Goal: Task Accomplishment & Management: Complete application form

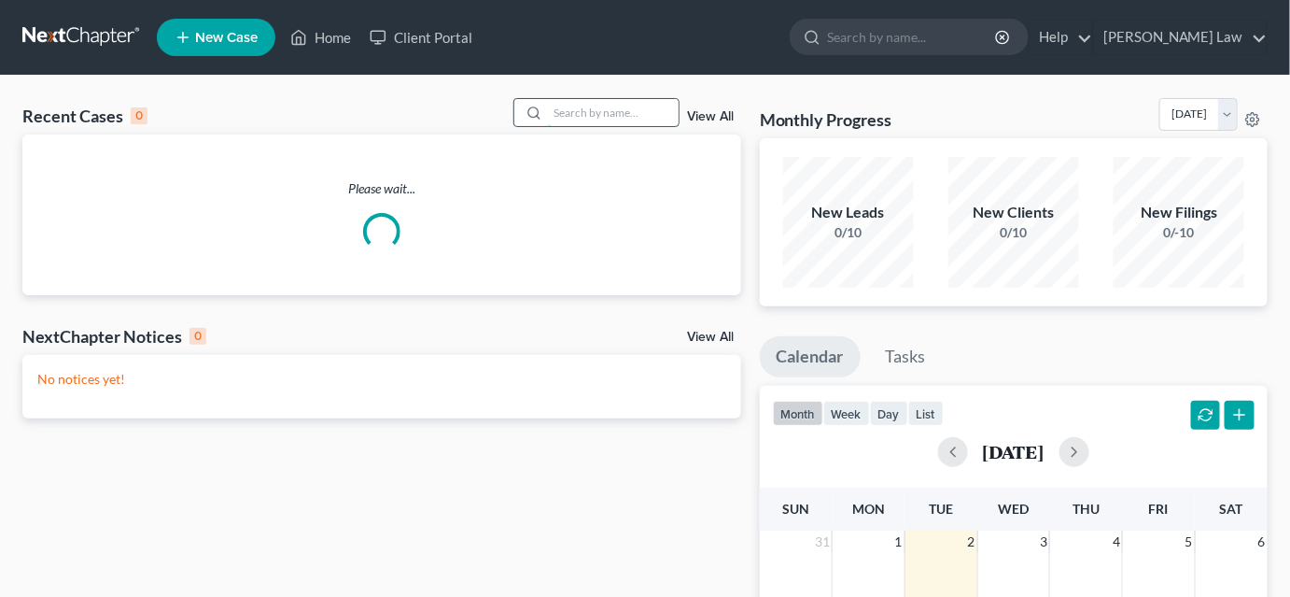
click at [565, 114] on input "search" at bounding box center [613, 112] width 131 height 27
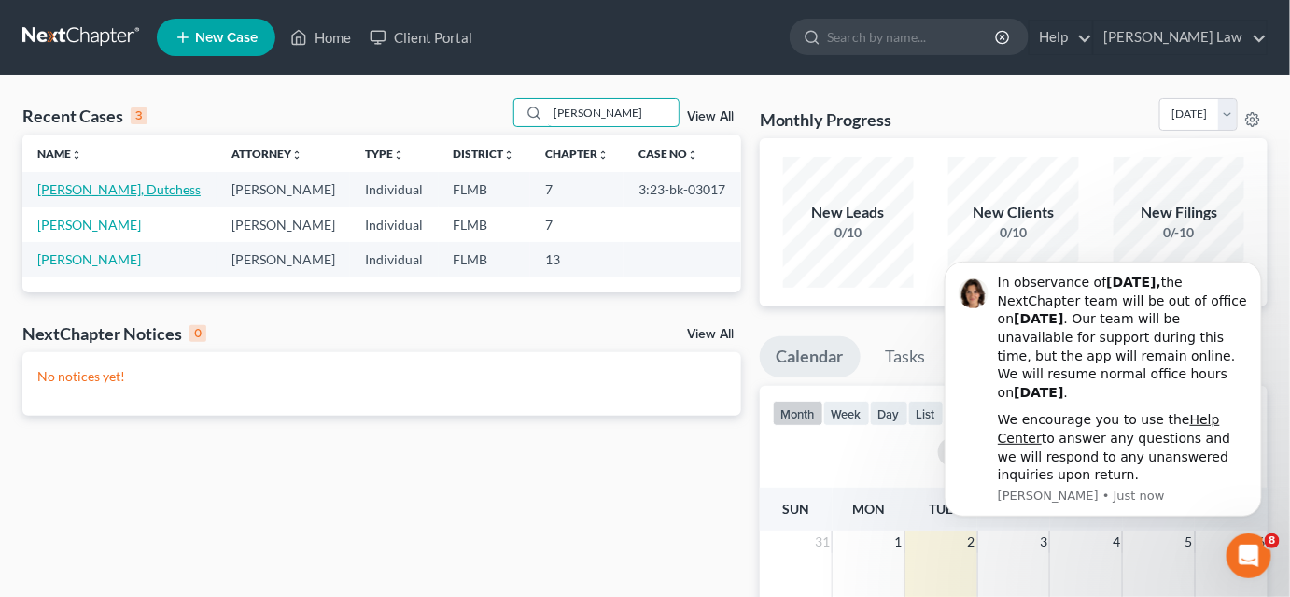
type input "[PERSON_NAME]"
click at [92, 192] on link "[PERSON_NAME], Dutchess" at bounding box center [118, 189] width 163 height 16
select select "4"
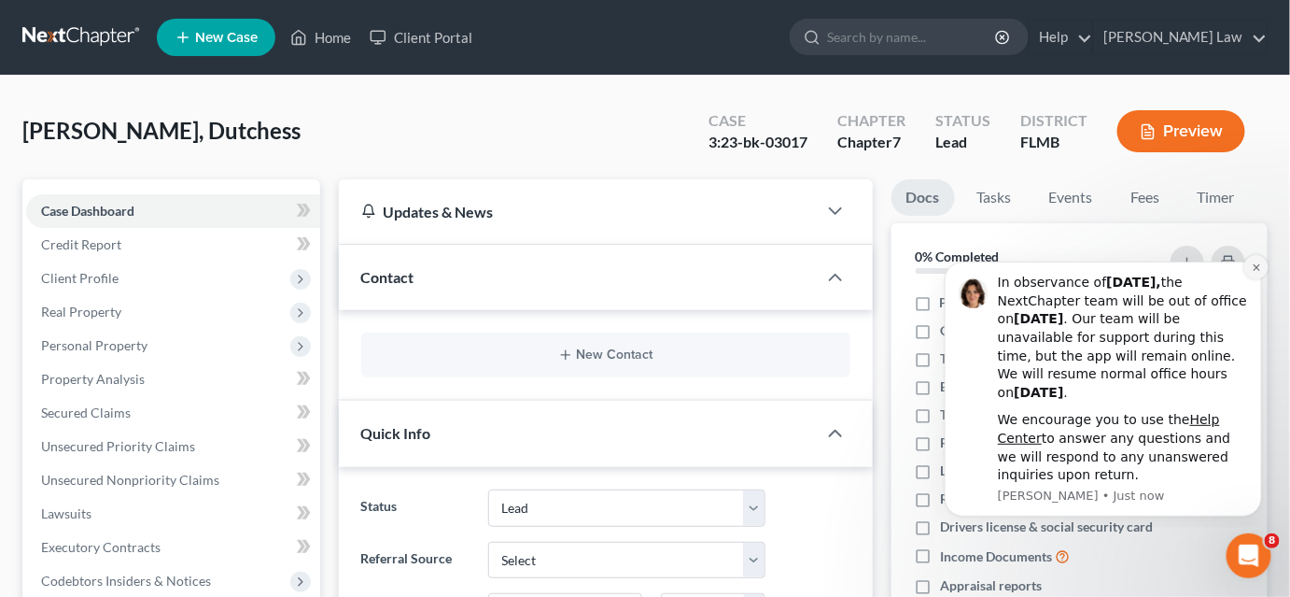
click at [1255, 261] on icon "Dismiss notification" at bounding box center [1256, 266] width 10 height 10
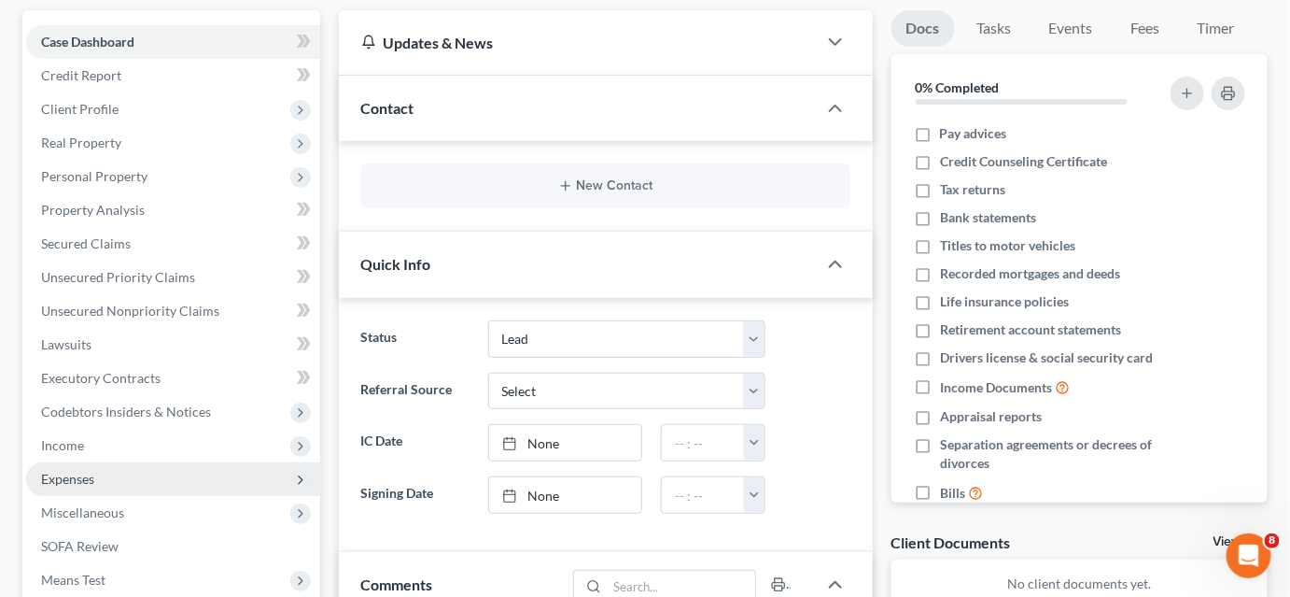
scroll to position [254, 0]
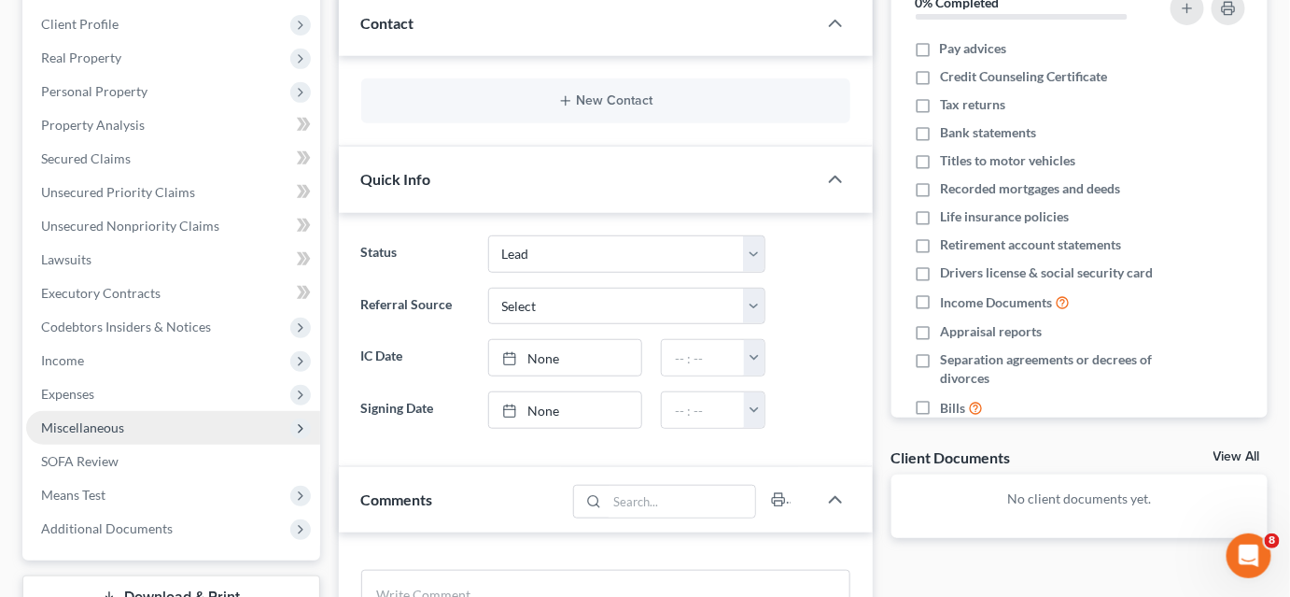
click at [126, 423] on span "Miscellaneous" at bounding box center [173, 428] width 294 height 34
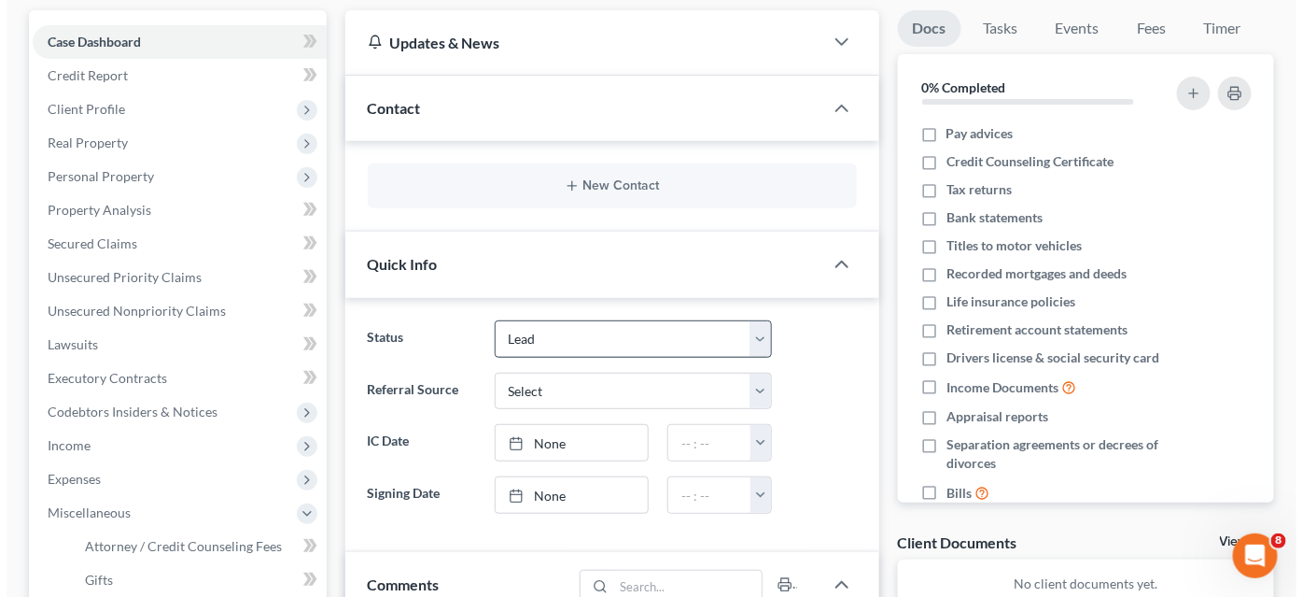
scroll to position [84, 0]
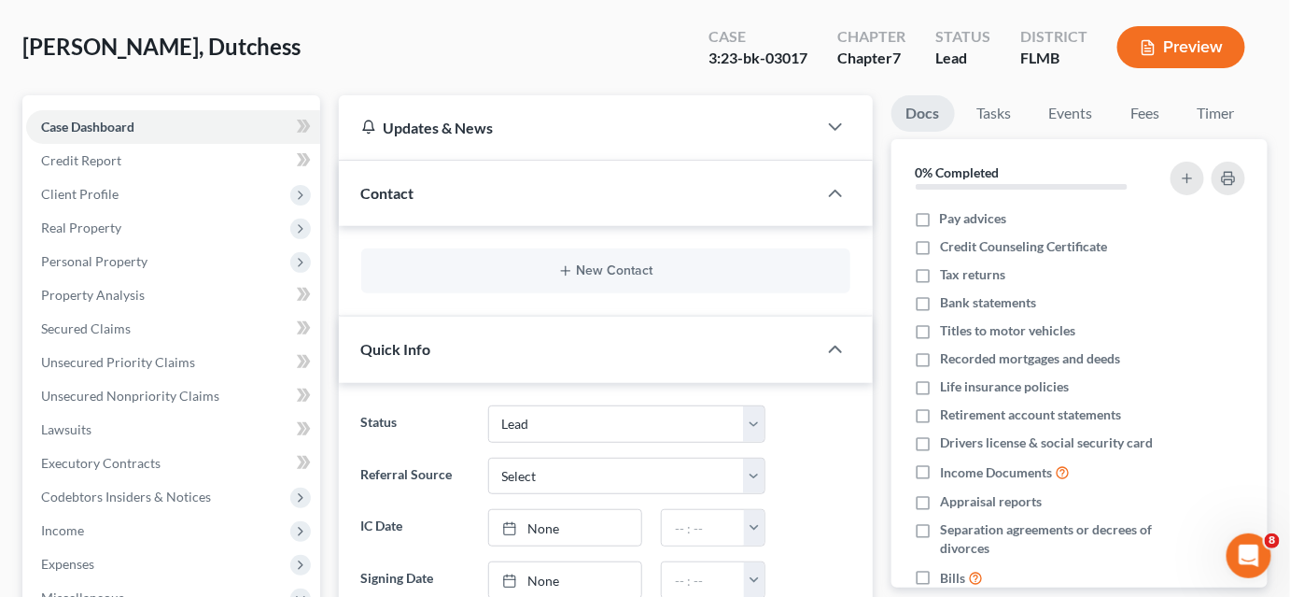
click at [1165, 49] on button "Preview" at bounding box center [1182, 47] width 128 height 42
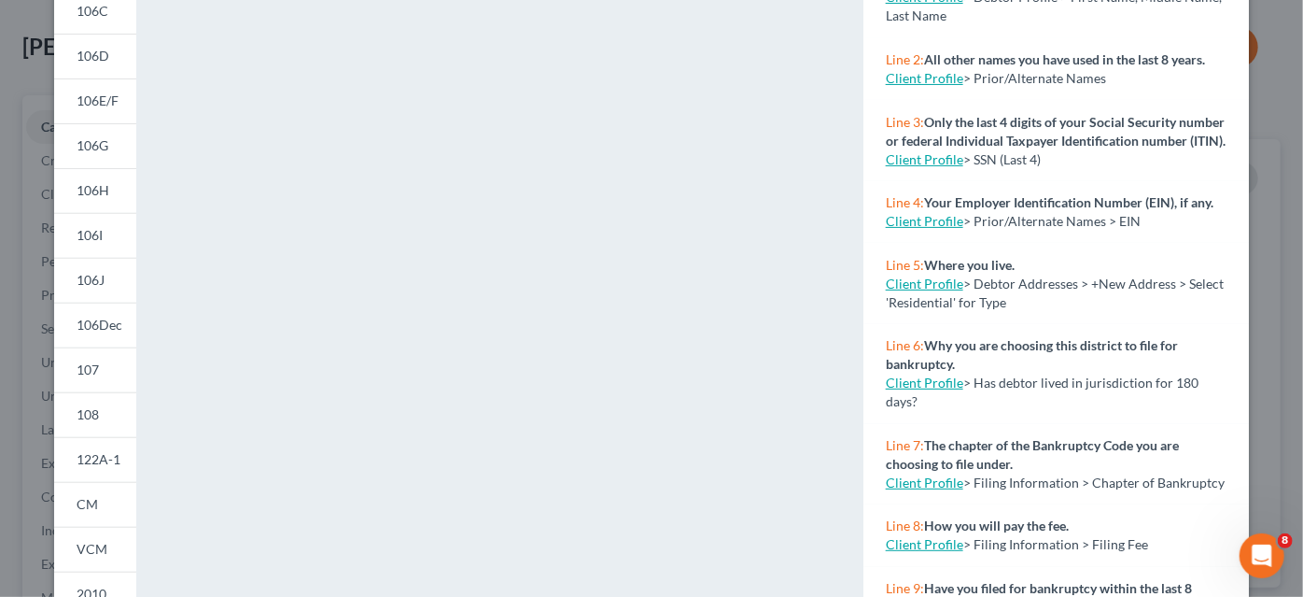
scroll to position [339, 0]
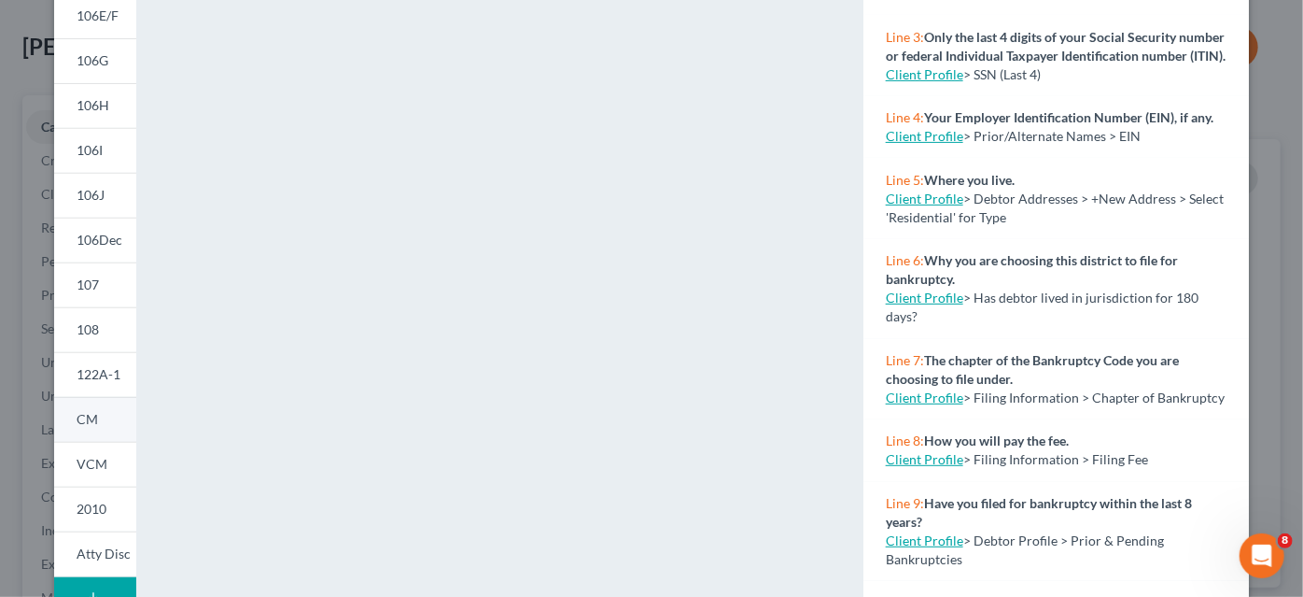
click at [94, 425] on link "CM" at bounding box center [95, 419] width 82 height 45
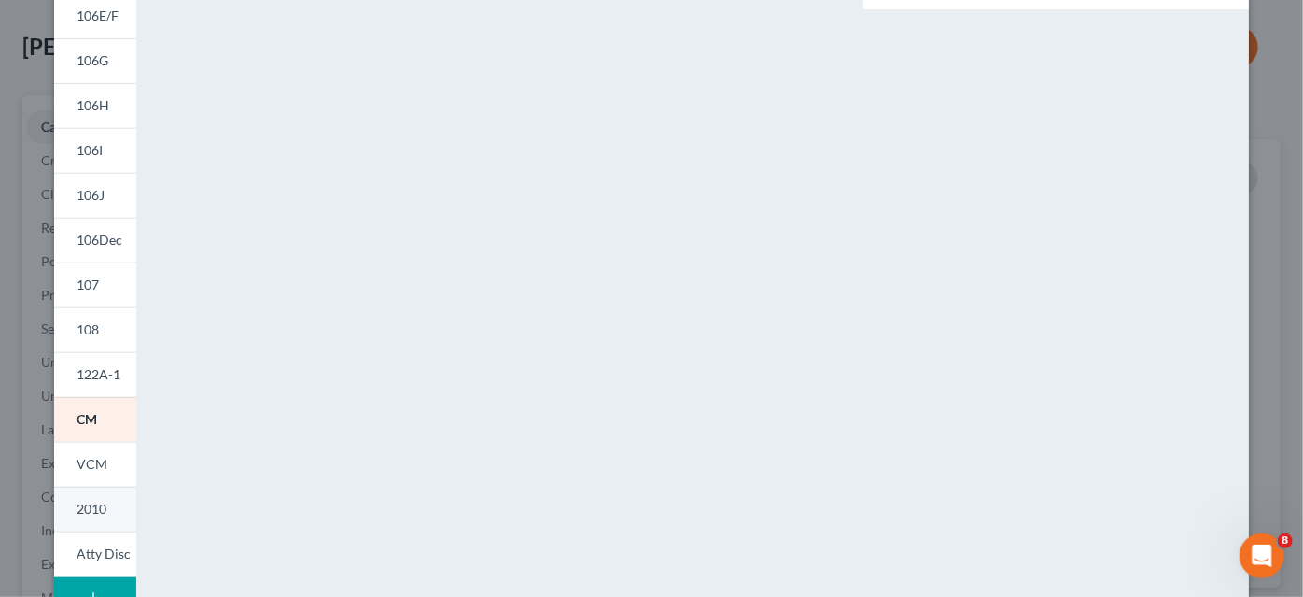
click at [98, 504] on span "2010" at bounding box center [92, 508] width 30 height 16
click at [98, 510] on span "2010" at bounding box center [92, 508] width 30 height 16
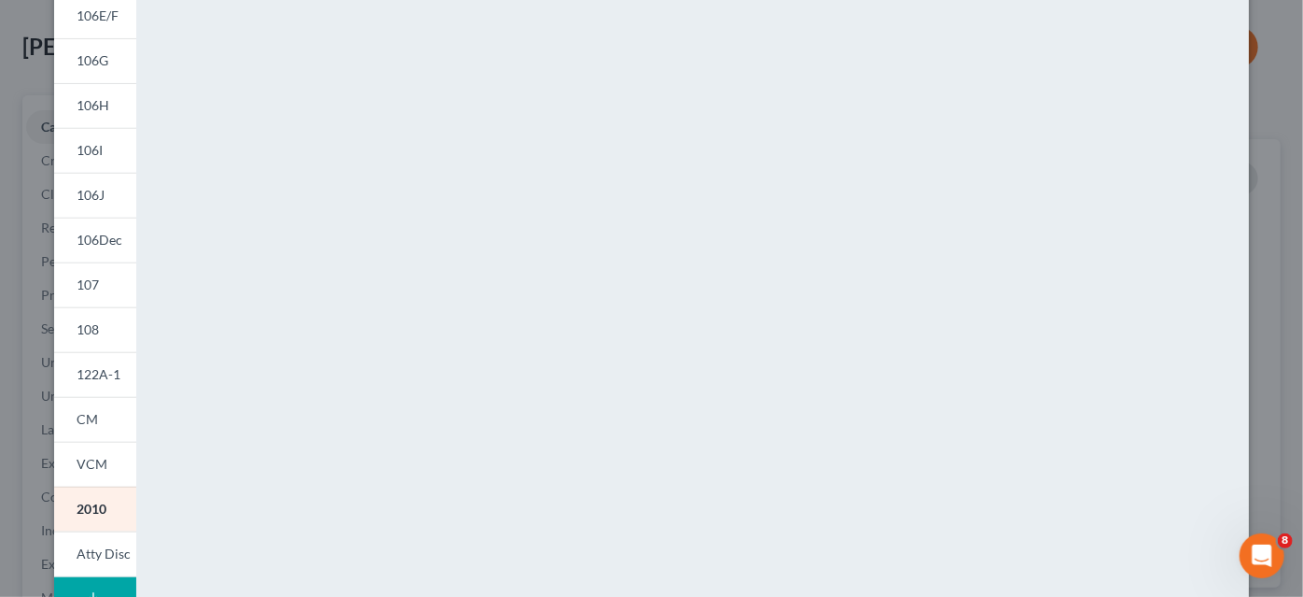
scroll to position [84, 0]
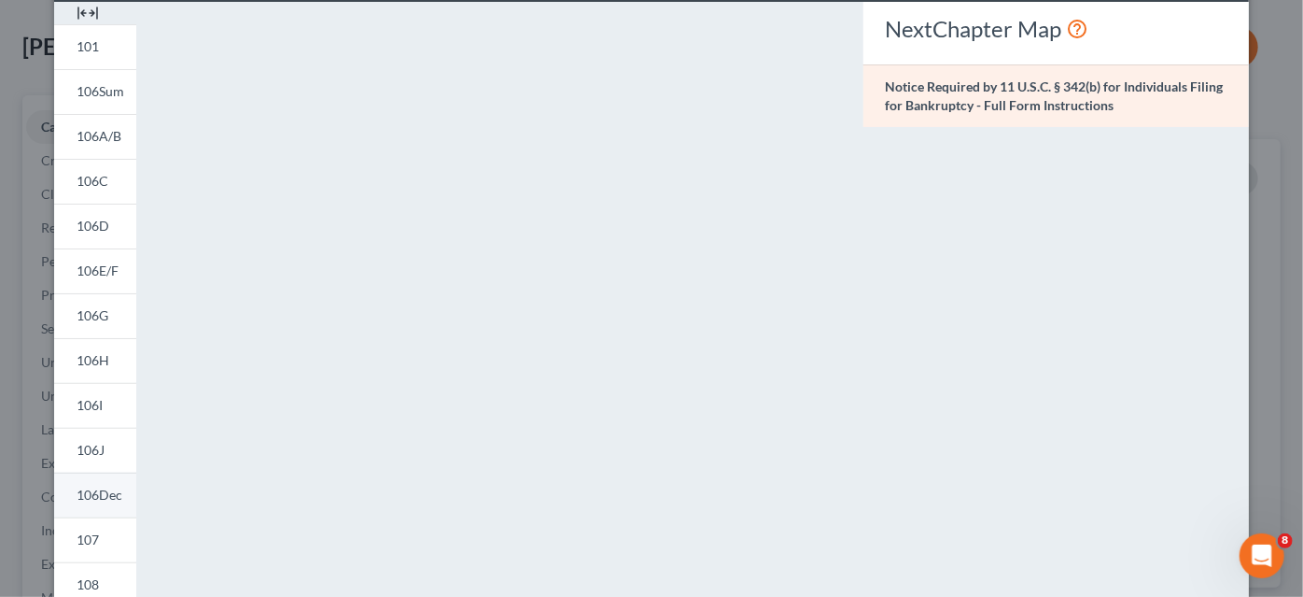
click at [100, 492] on span "106Dec" at bounding box center [100, 494] width 46 height 16
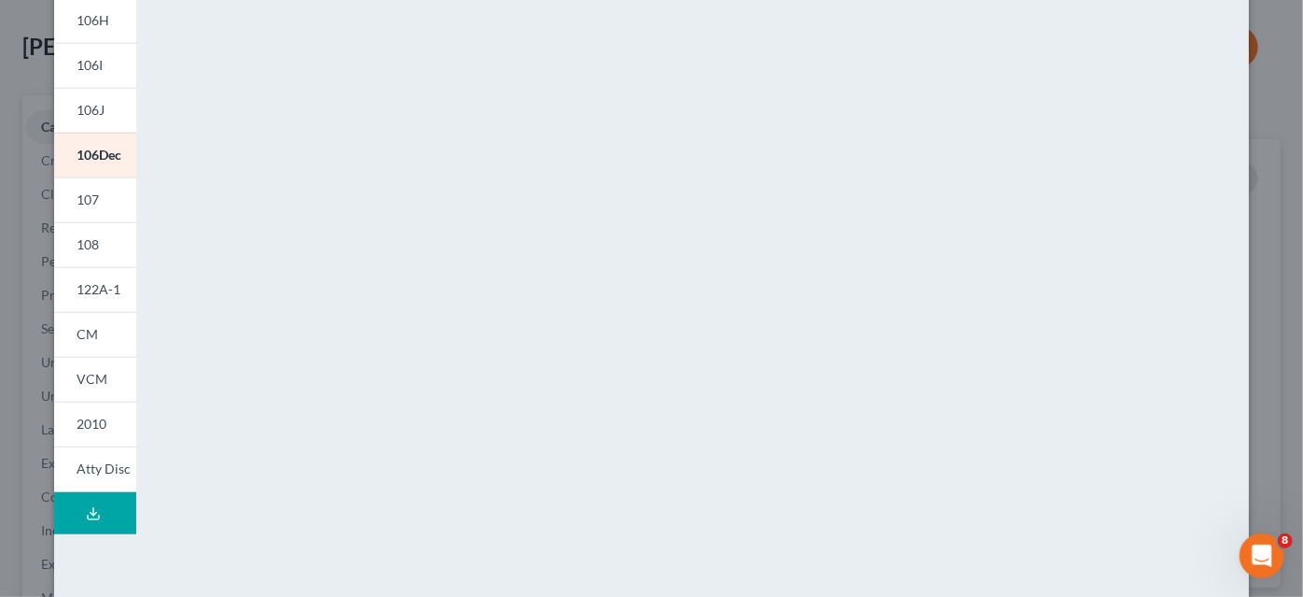
scroll to position [456, 0]
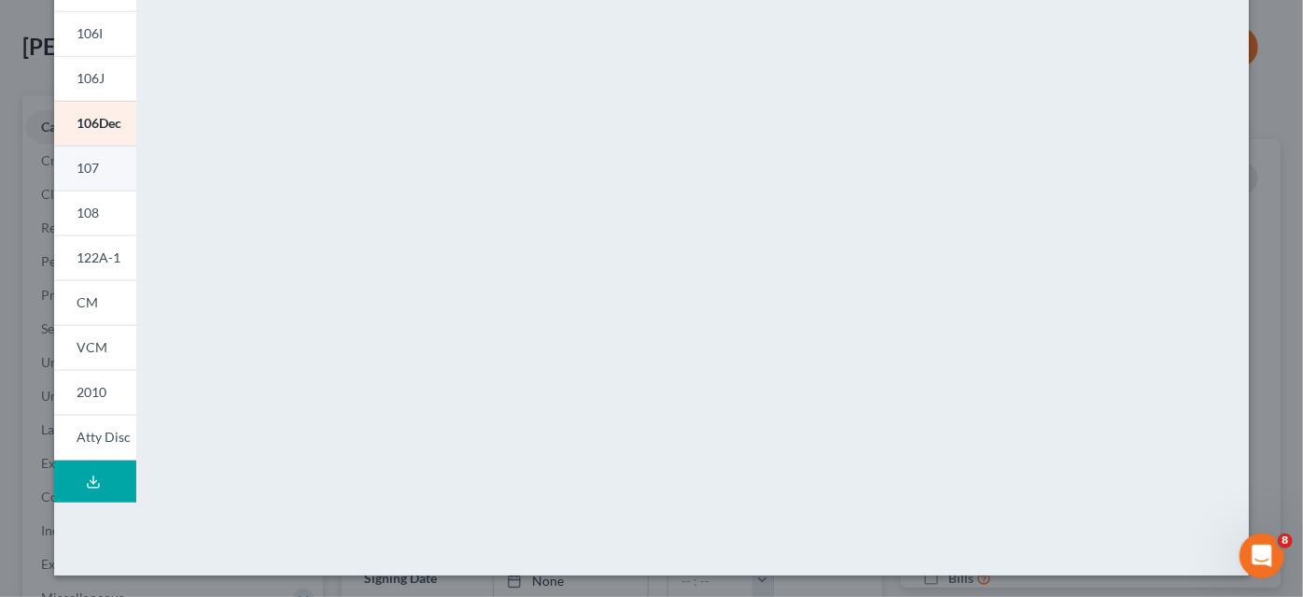
click at [77, 156] on link "107" at bounding box center [95, 168] width 82 height 45
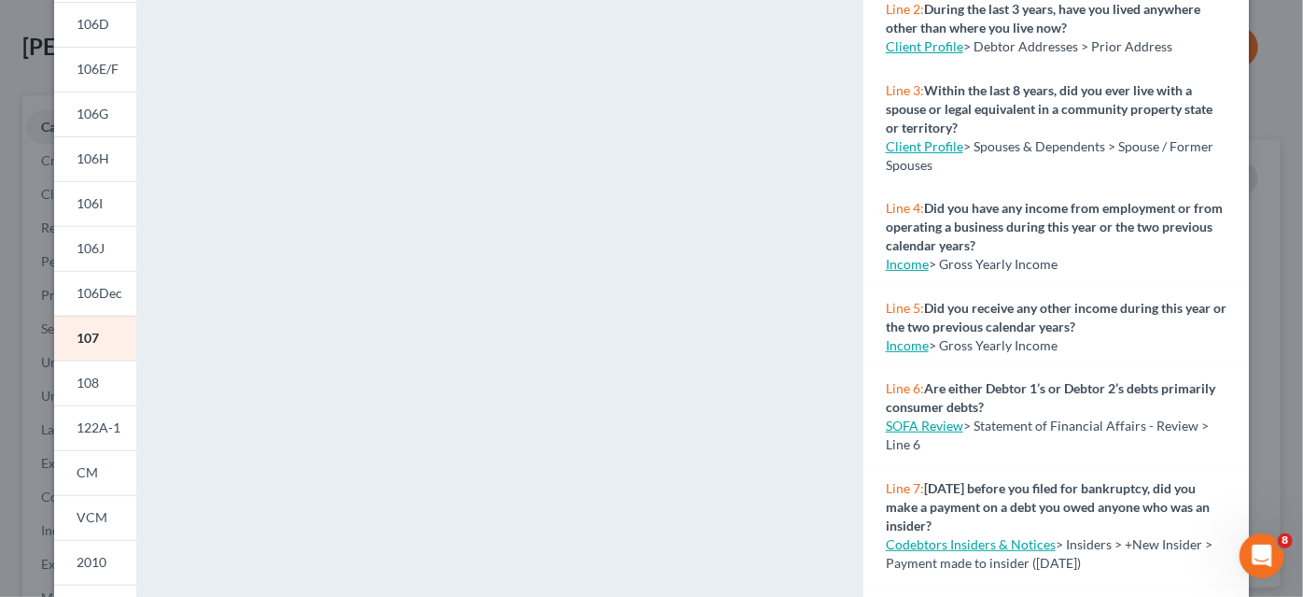
scroll to position [202, 0]
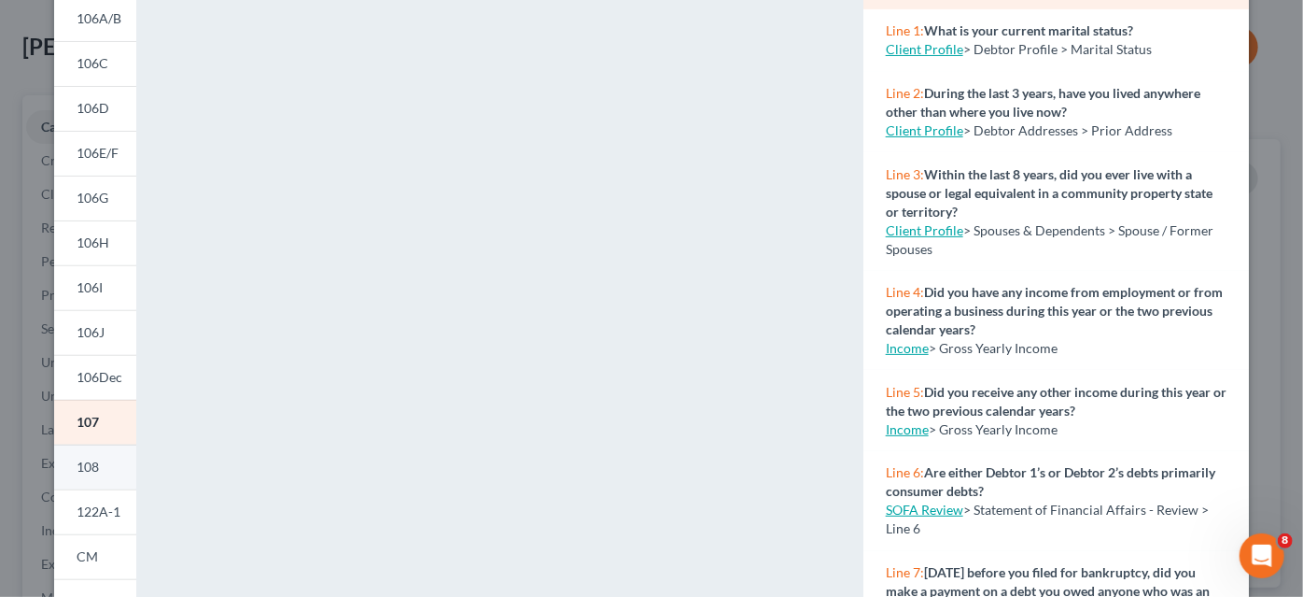
click at [102, 462] on link "108" at bounding box center [95, 466] width 82 height 45
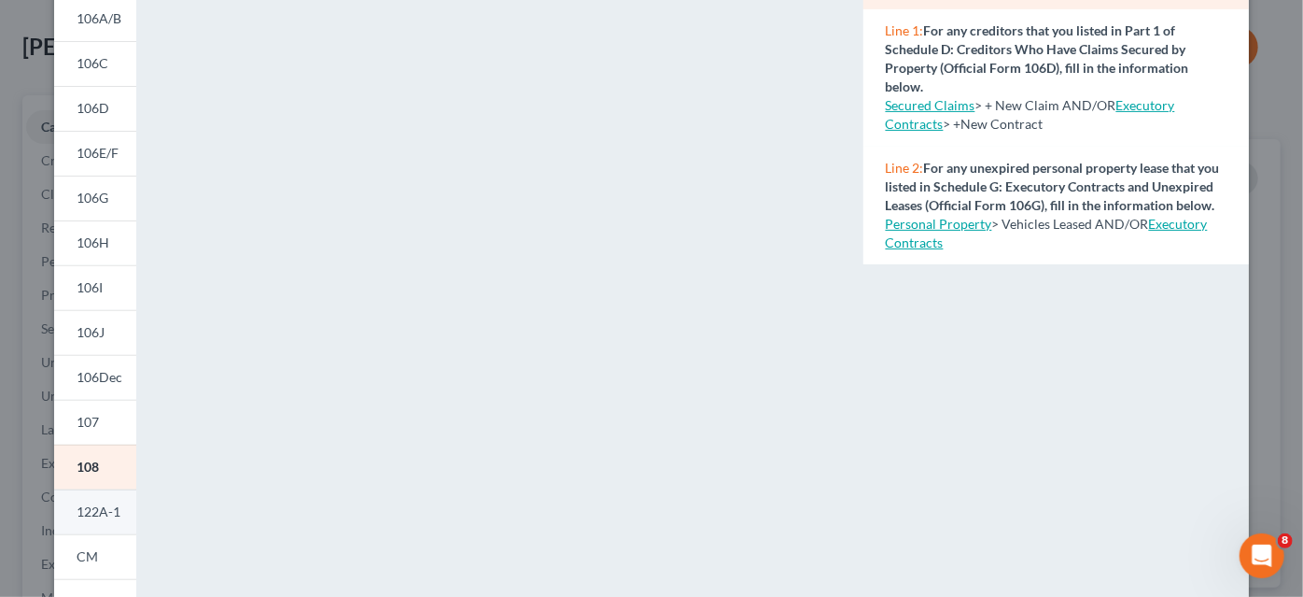
click at [95, 509] on span "122A-1" at bounding box center [99, 511] width 44 height 16
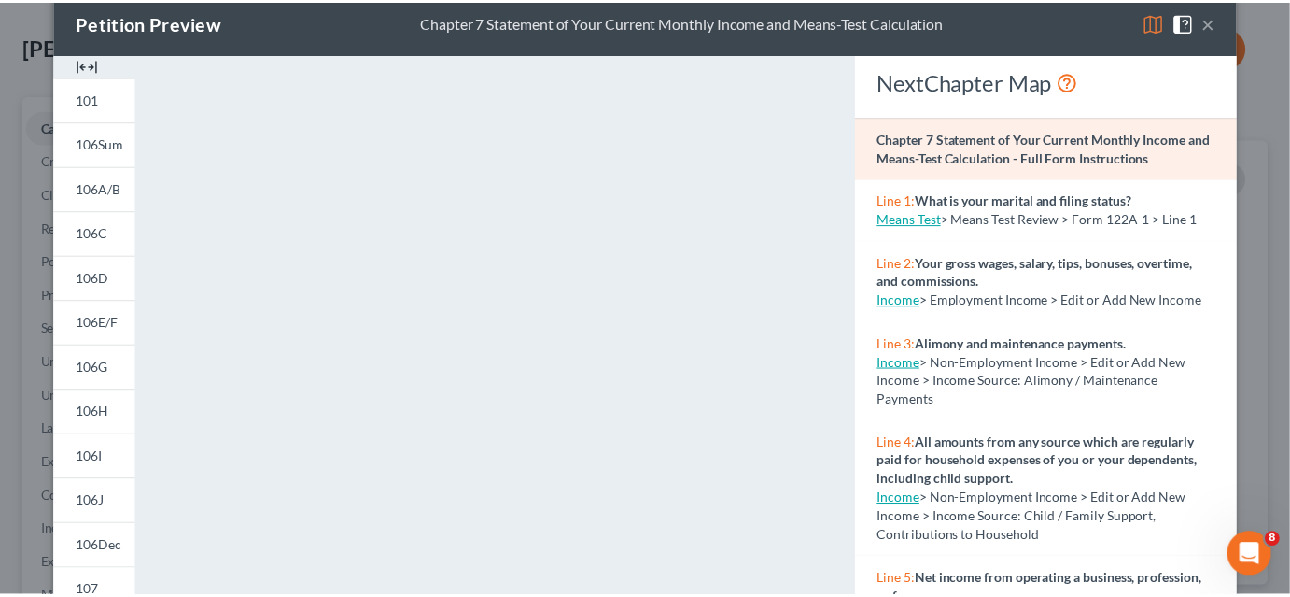
scroll to position [0, 0]
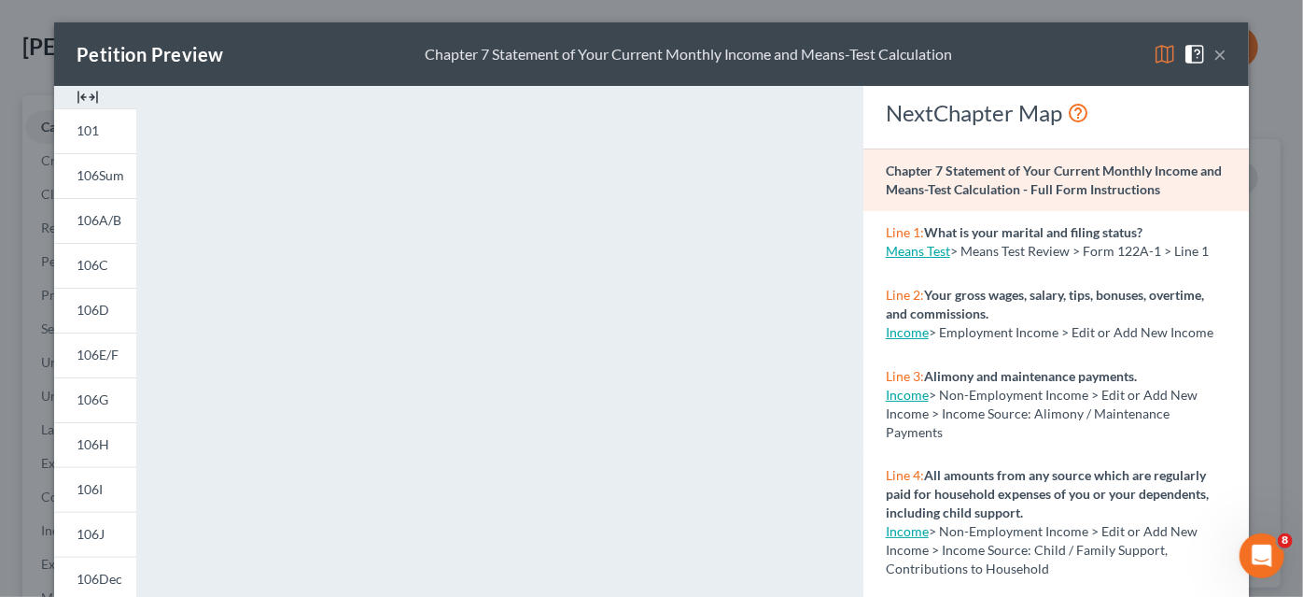
click at [1218, 55] on button "×" at bounding box center [1220, 54] width 13 height 22
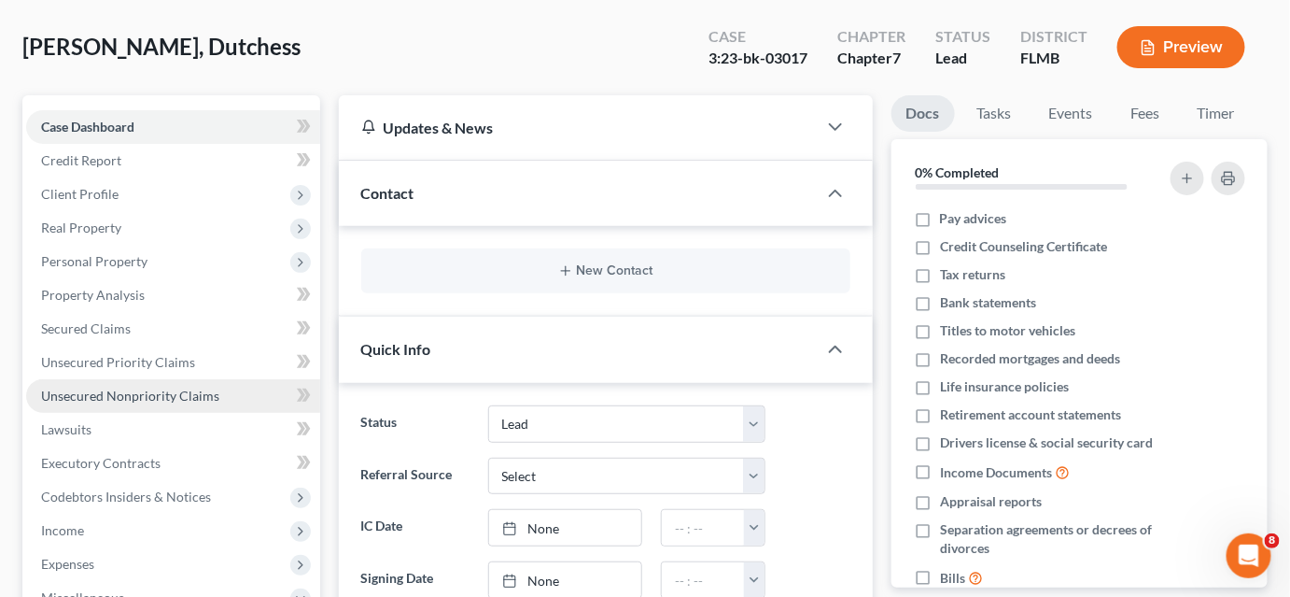
click at [168, 396] on span "Unsecured Nonpriority Claims" at bounding box center [130, 395] width 178 height 16
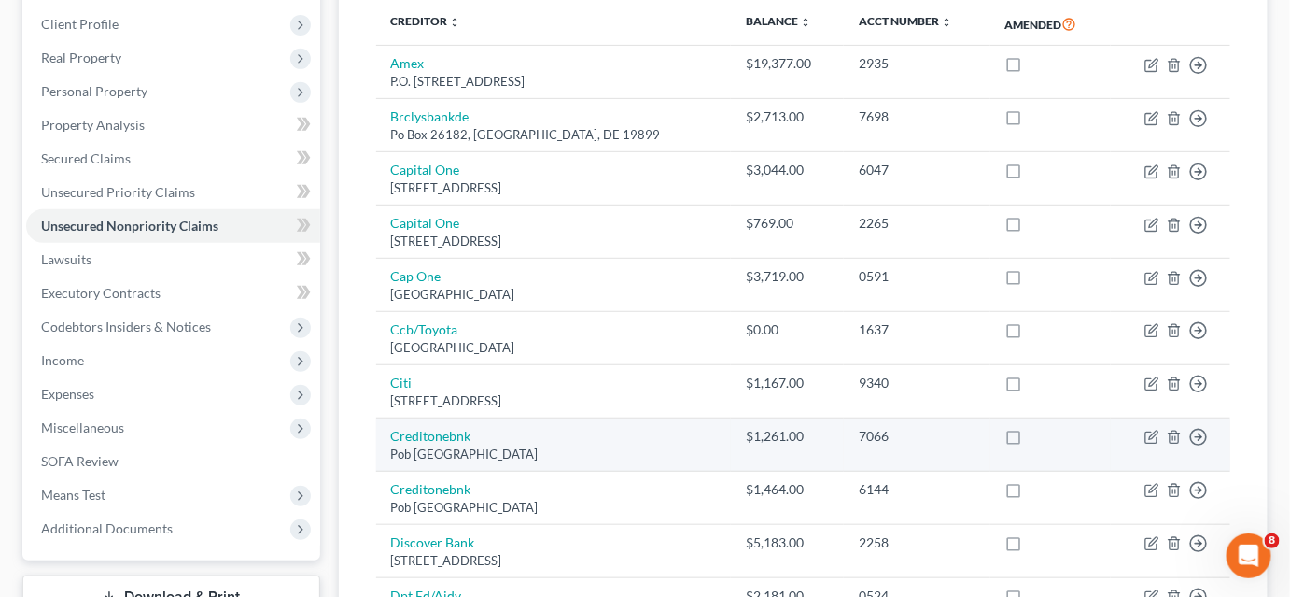
scroll to position [84, 0]
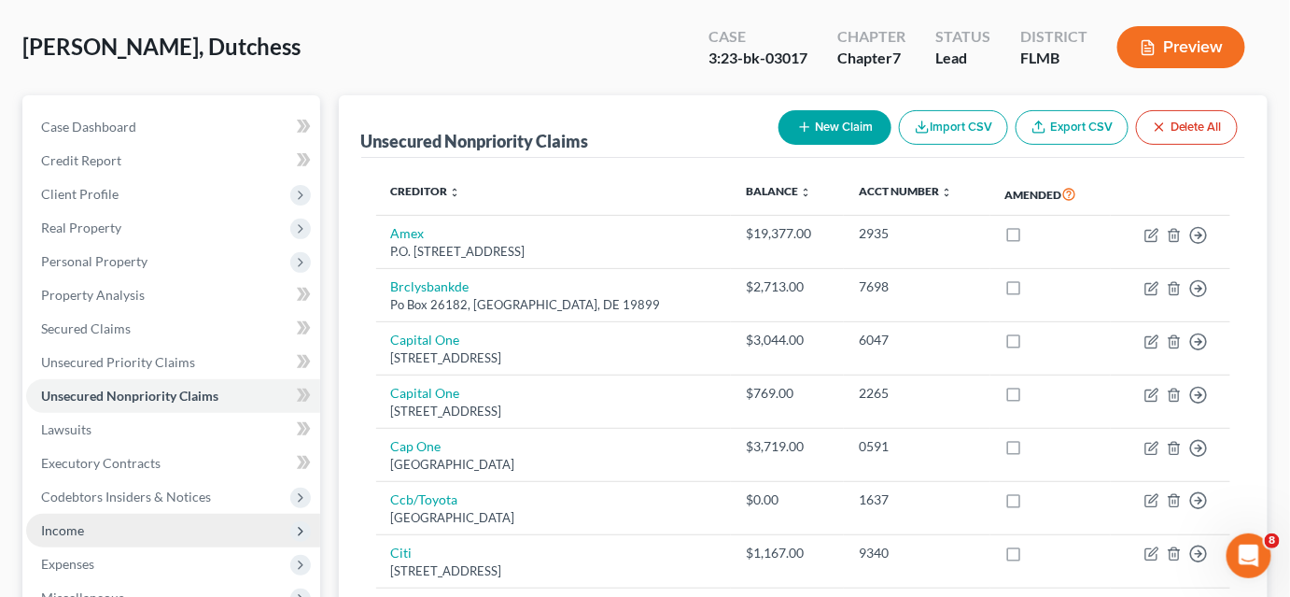
click at [106, 531] on span "Income" at bounding box center [173, 531] width 294 height 34
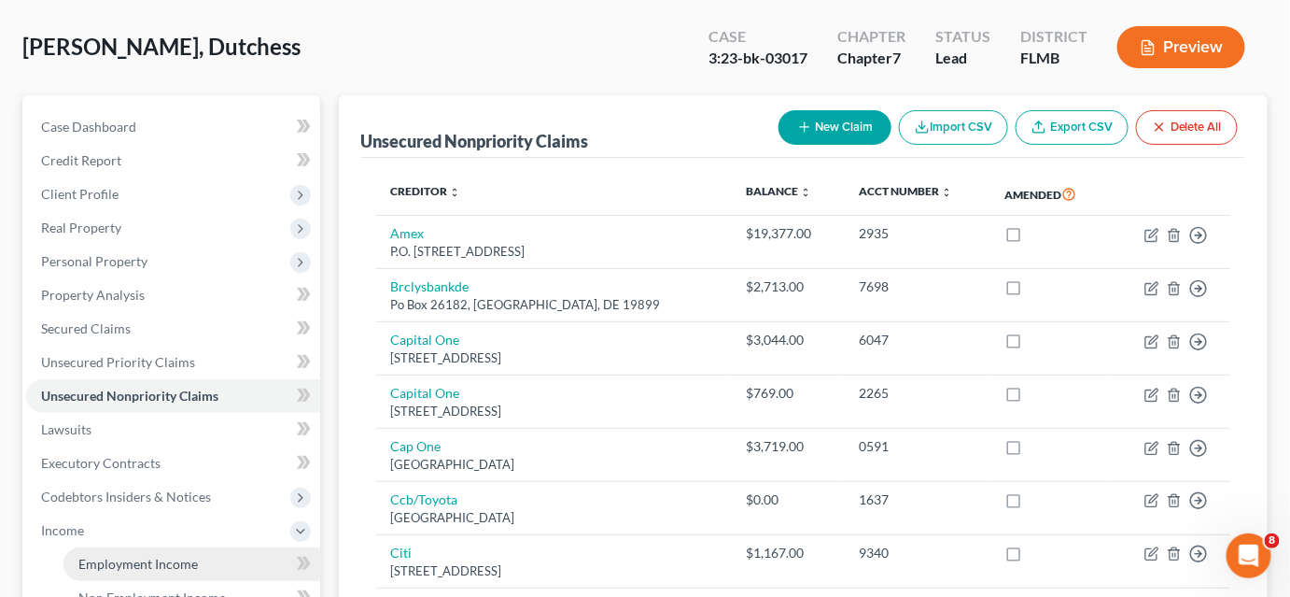
click at [128, 559] on span "Employment Income" at bounding box center [138, 564] width 120 height 16
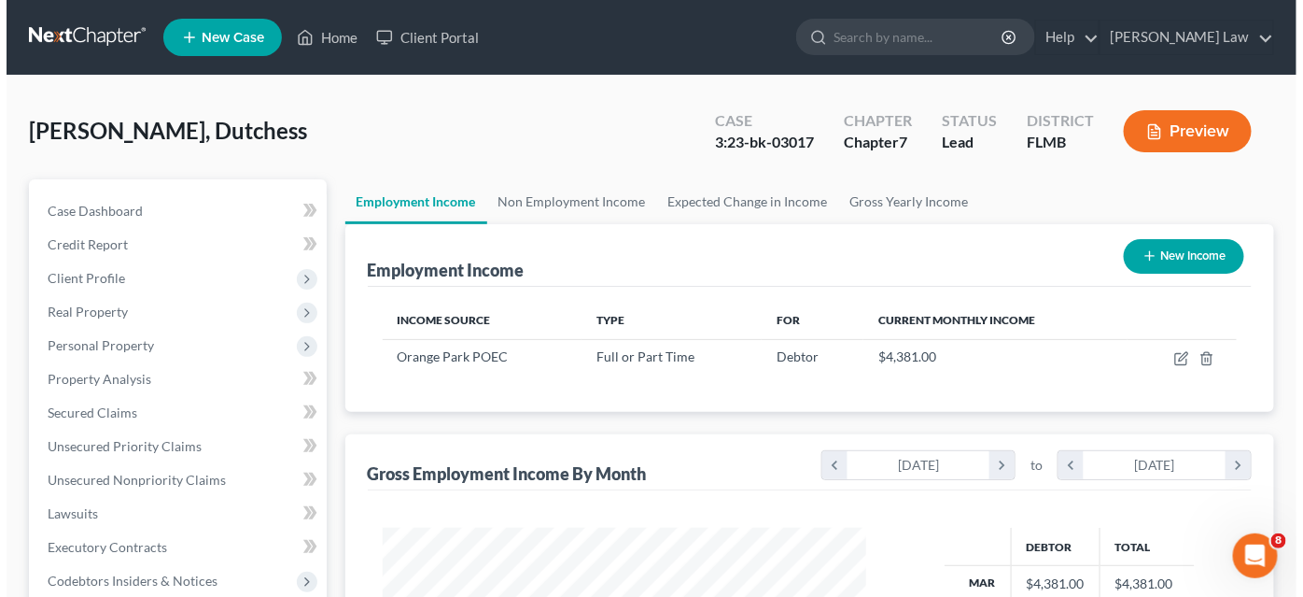
scroll to position [84, 0]
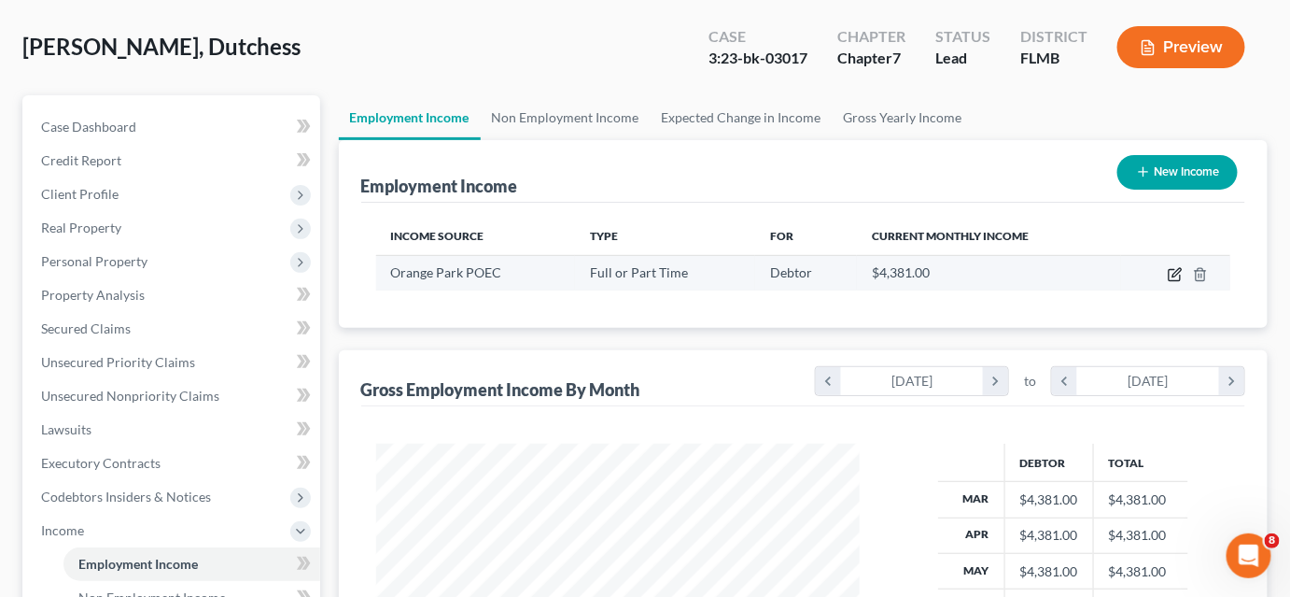
click at [1177, 275] on icon "button" at bounding box center [1175, 274] width 15 height 15
select select "0"
select select "9"
select select "0"
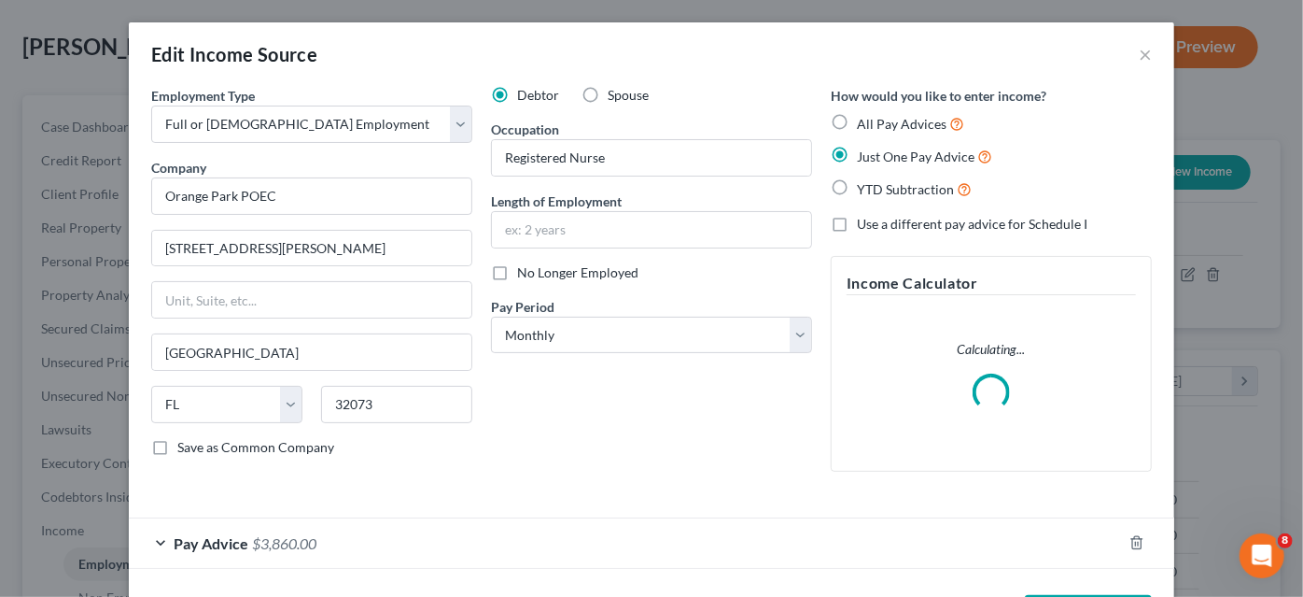
scroll to position [332, 526]
click at [224, 542] on span "Pay Advice" at bounding box center [211, 543] width 75 height 18
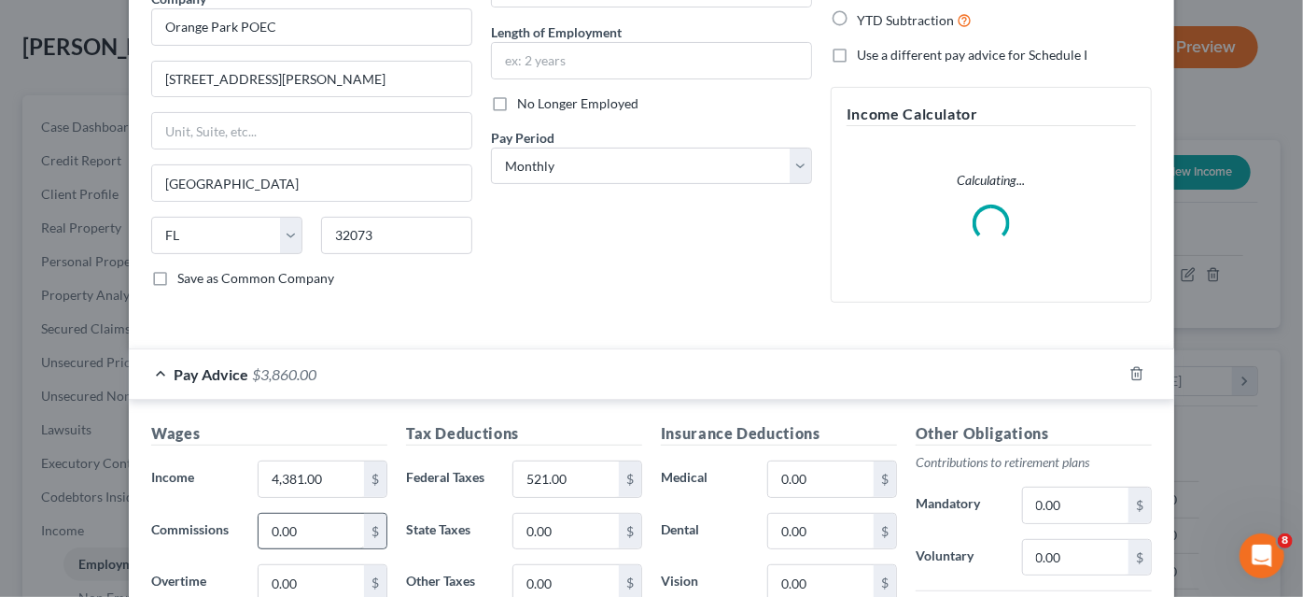
scroll to position [339, 0]
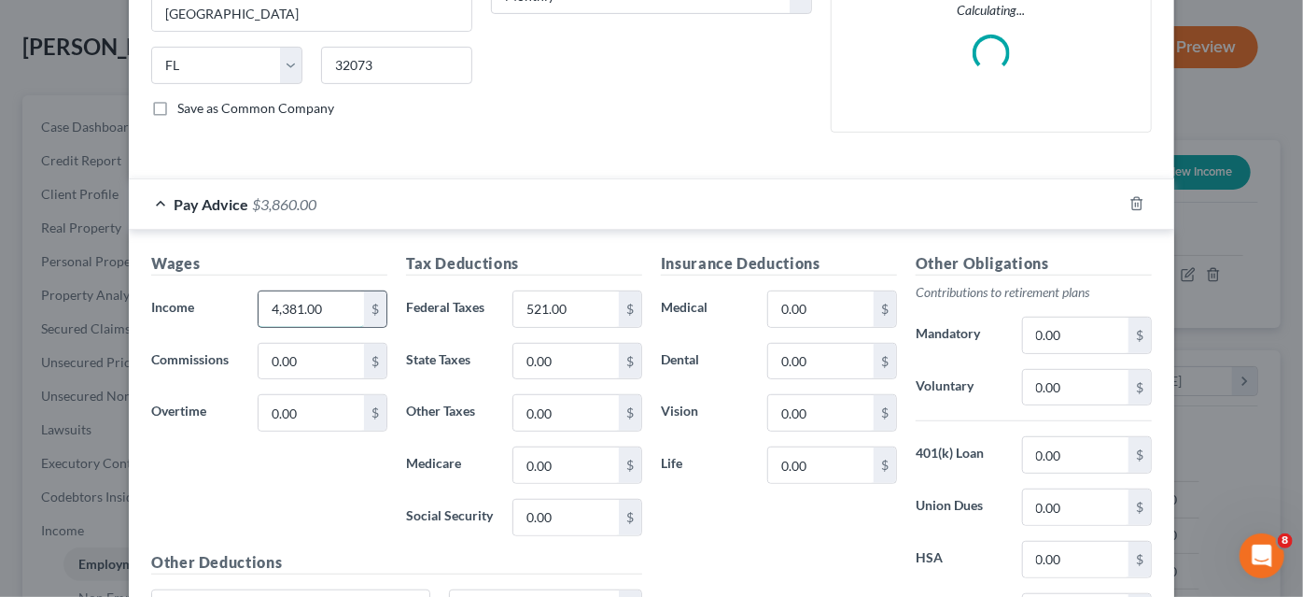
click at [299, 311] on input "4,381.00" at bounding box center [312, 308] width 106 height 35
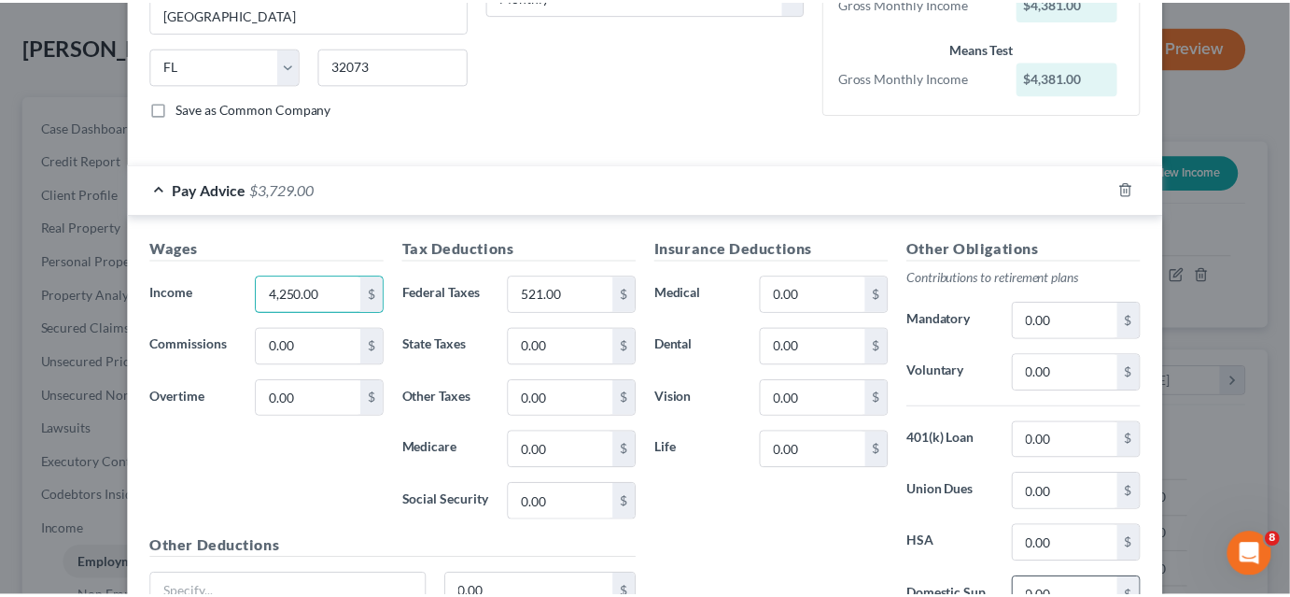
scroll to position [508, 0]
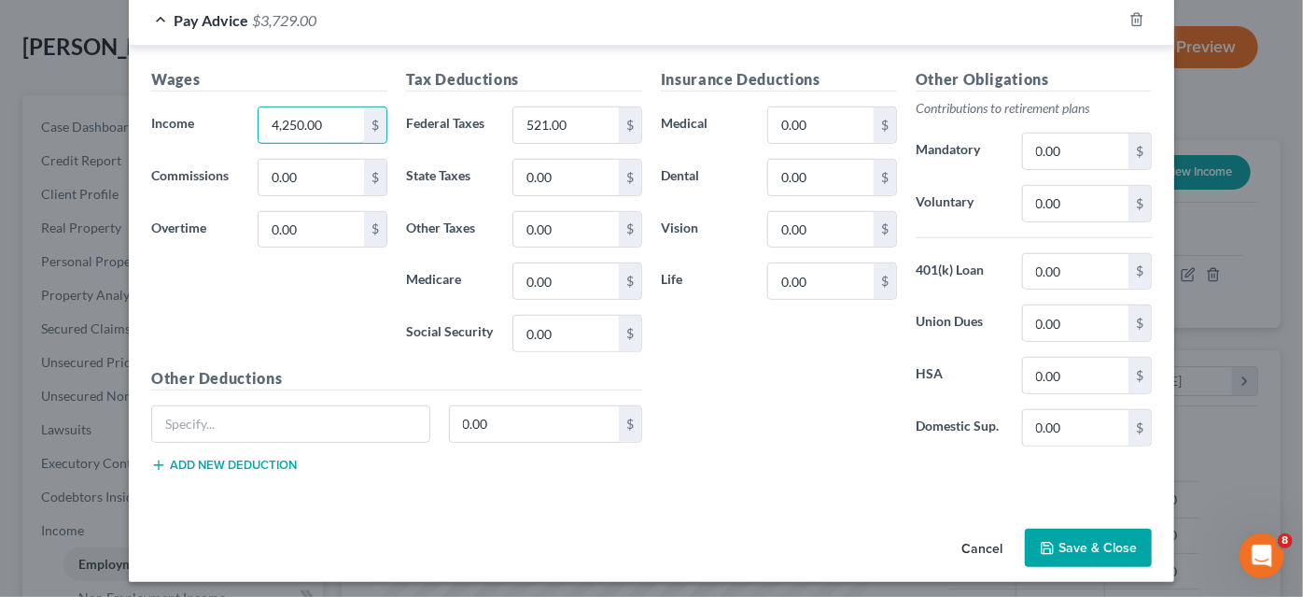
type input "4,250.00"
click at [1061, 529] on button "Save & Close" at bounding box center [1088, 547] width 127 height 39
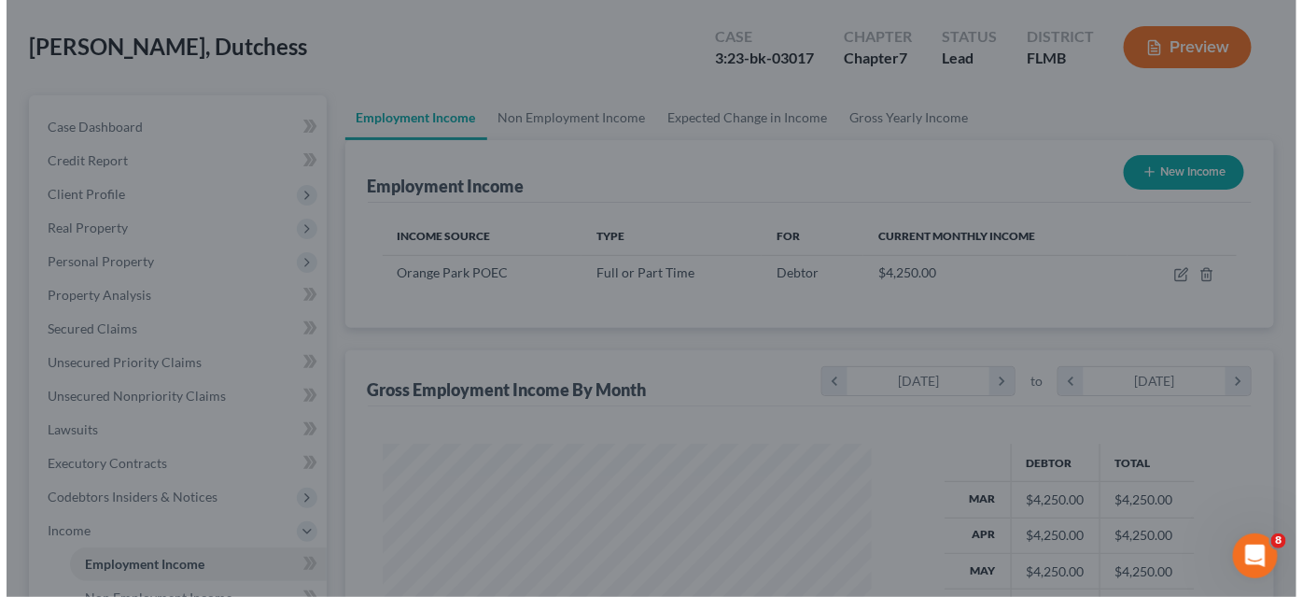
scroll to position [933372, 933184]
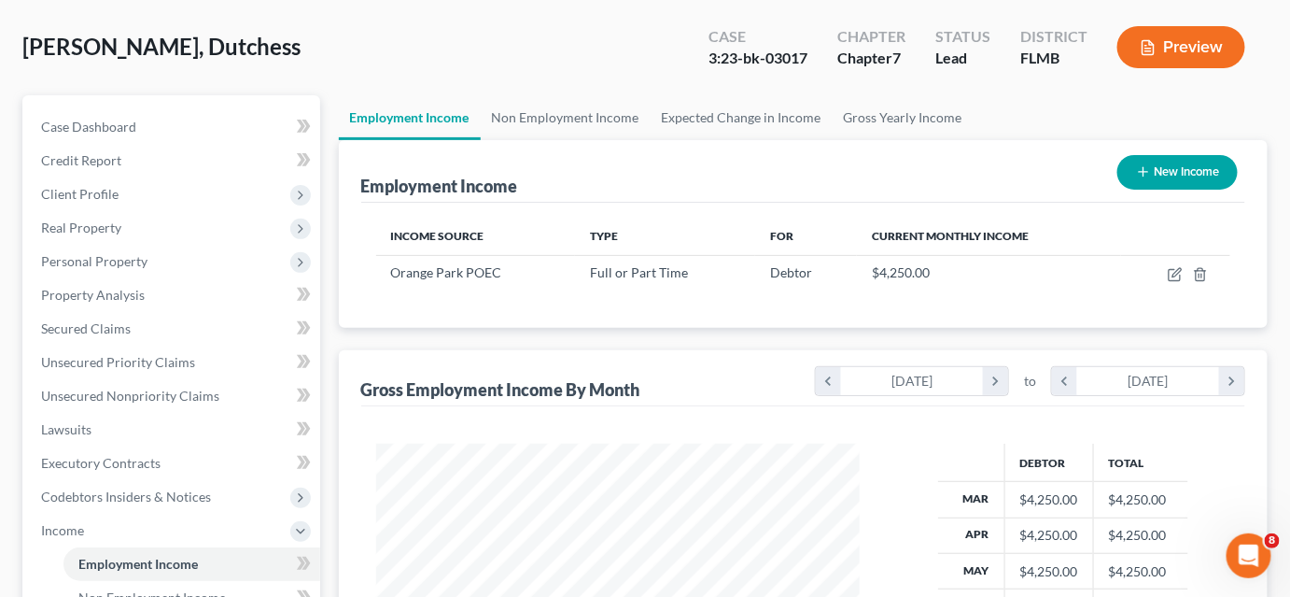
click at [1173, 51] on button "Preview" at bounding box center [1182, 47] width 128 height 42
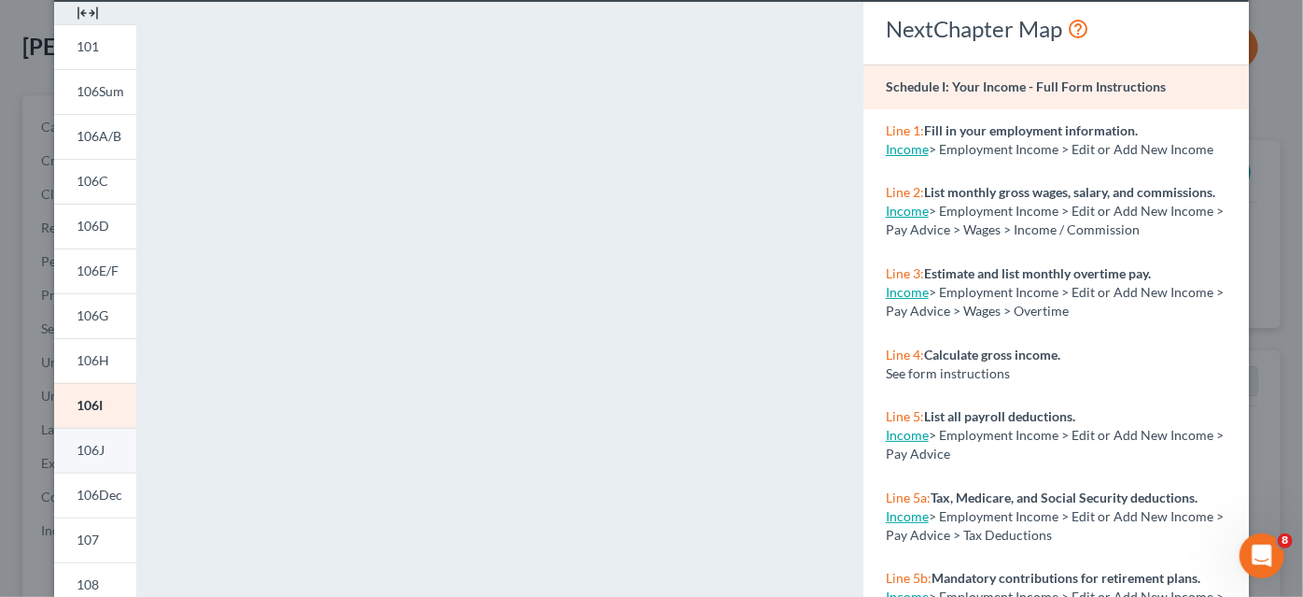
scroll to position [169, 0]
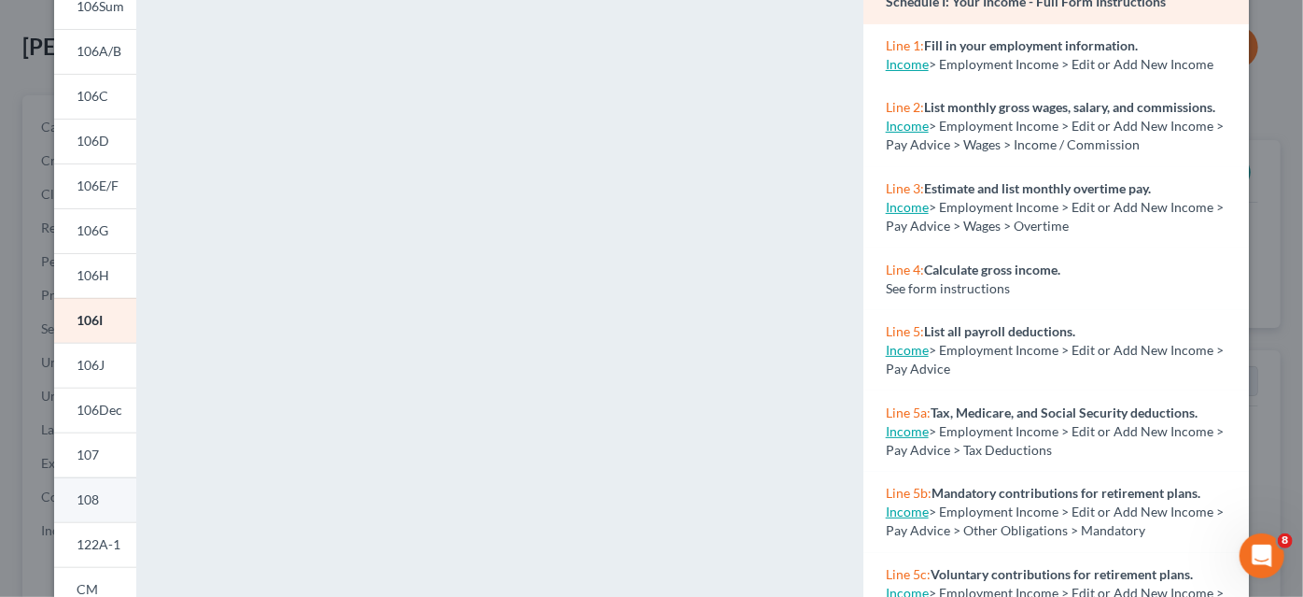
click at [90, 500] on span "108" at bounding box center [88, 499] width 22 height 16
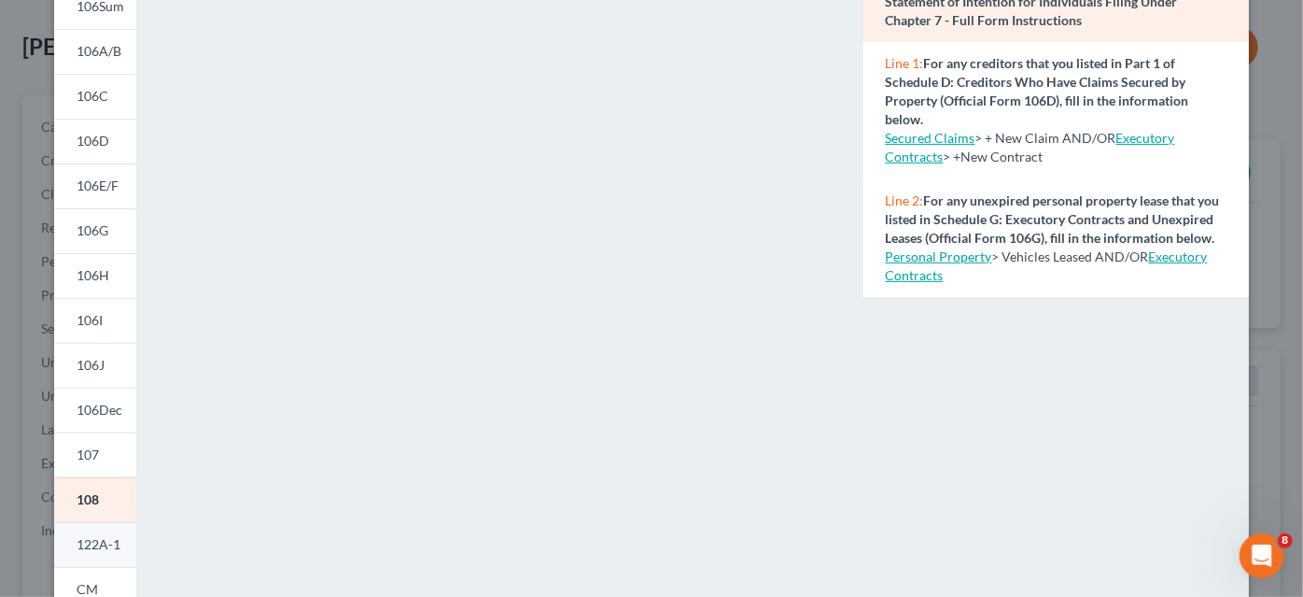
click at [104, 552] on link "122A-1" at bounding box center [95, 544] width 82 height 45
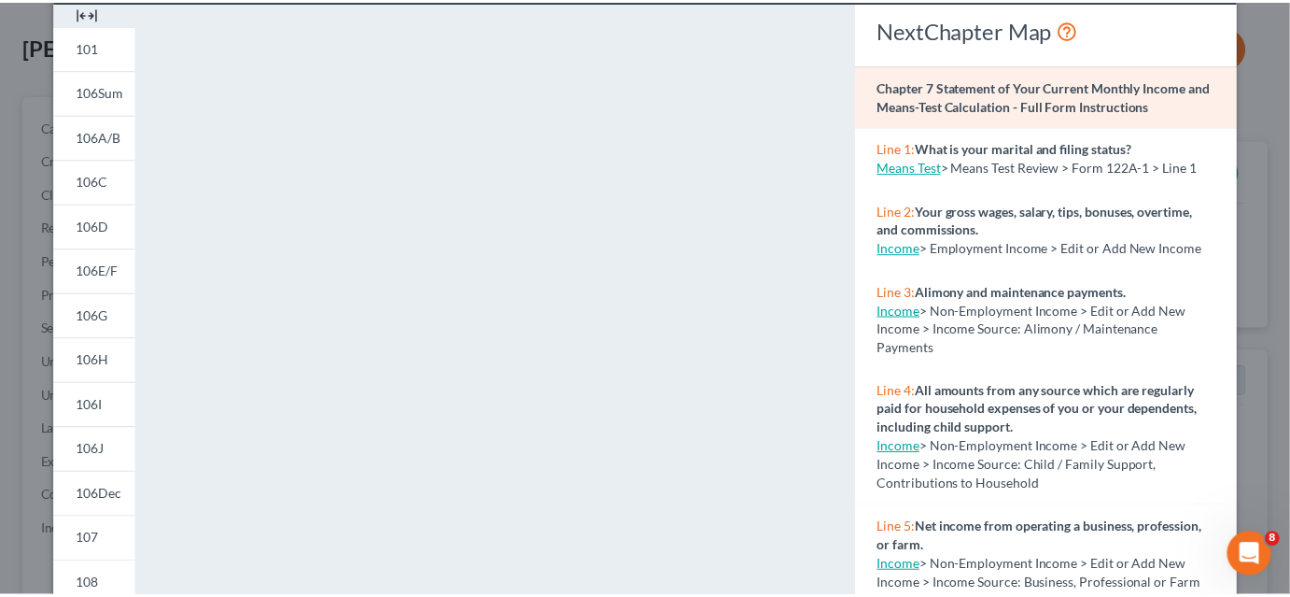
scroll to position [0, 0]
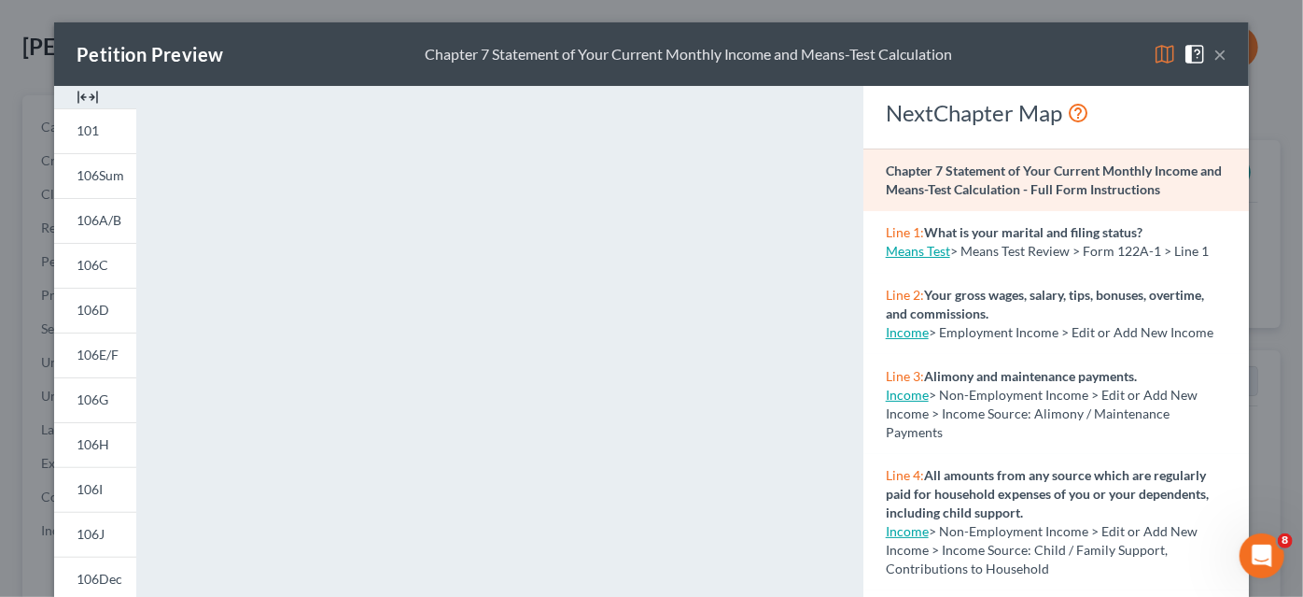
click at [1214, 59] on button "×" at bounding box center [1220, 54] width 13 height 22
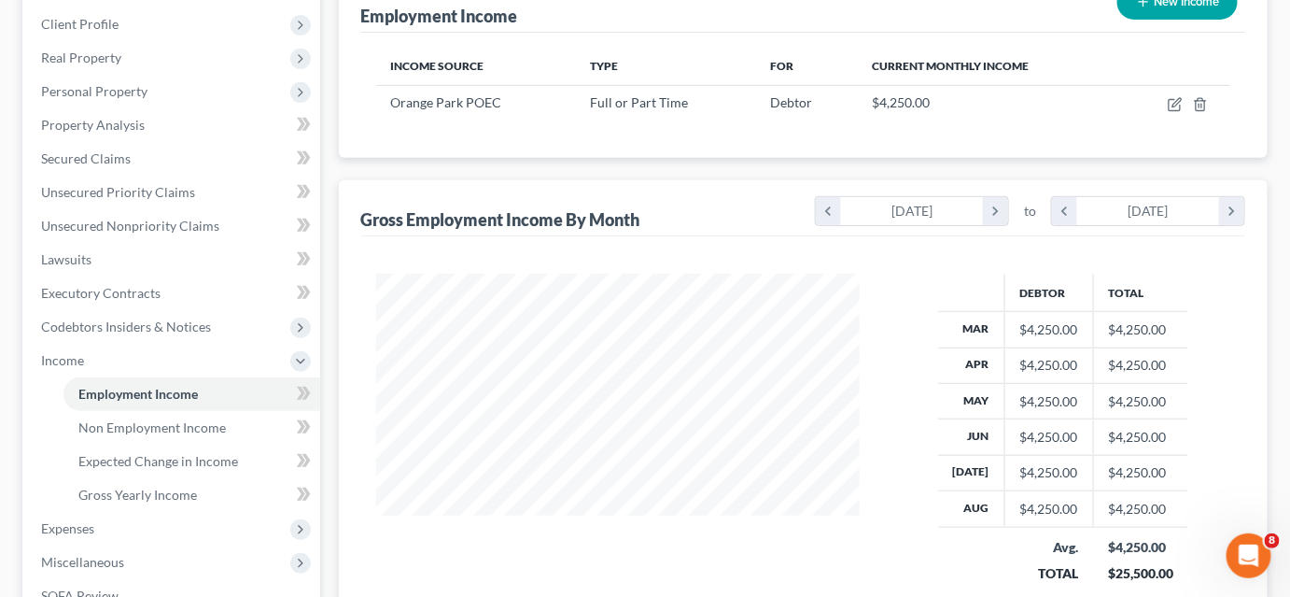
scroll to position [509, 0]
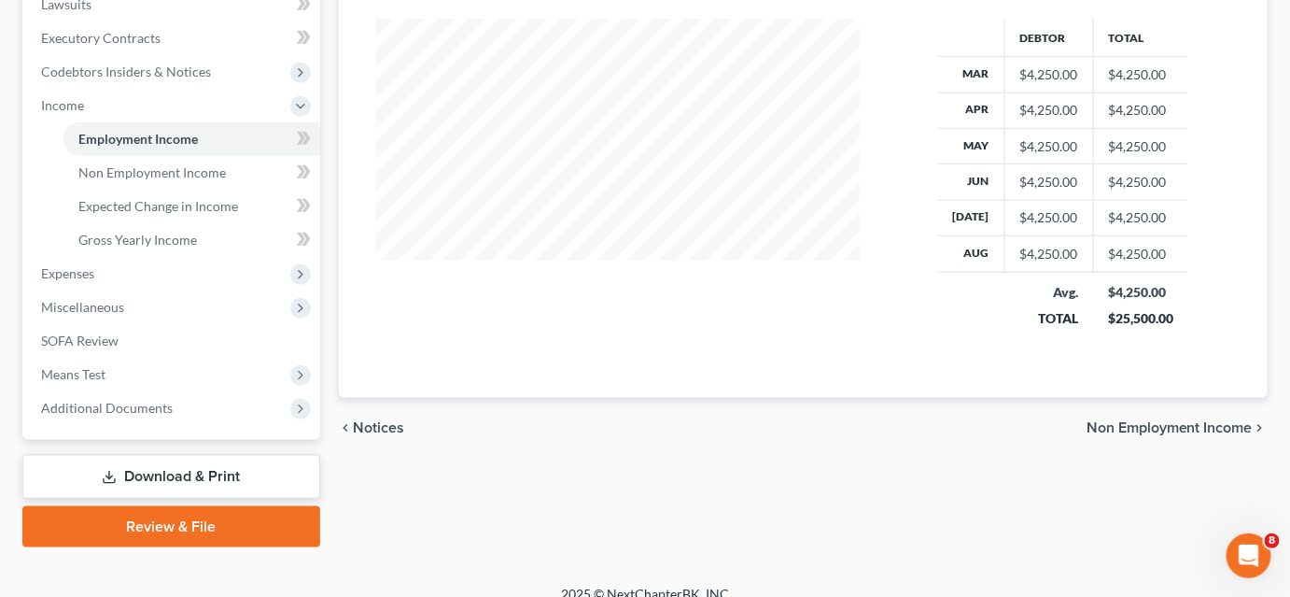
click at [144, 476] on link "Download & Print" at bounding box center [171, 477] width 298 height 44
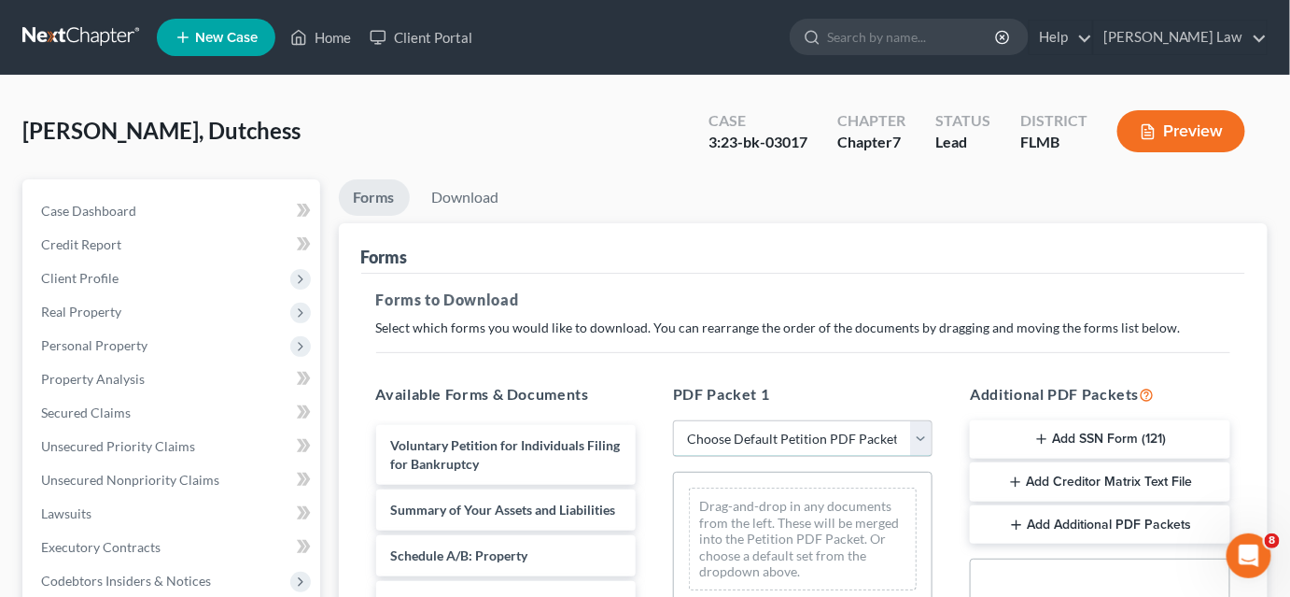
click at [709, 432] on select "Choose Default Petition PDF Packet Complete Bankruptcy Petition (all forms and …" at bounding box center [803, 438] width 260 height 37
select select "2"
click at [673, 420] on select "Choose Default Petition PDF Packet Complete Bankruptcy Petition (all forms and …" at bounding box center [803, 438] width 260 height 37
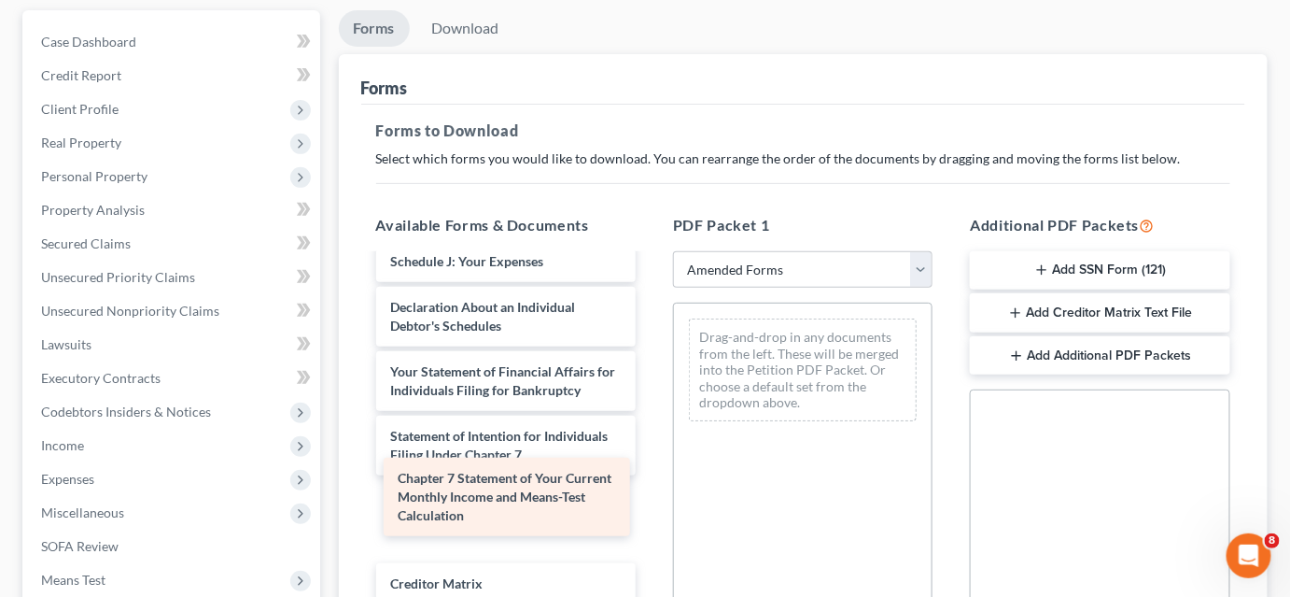
scroll to position [474, 0]
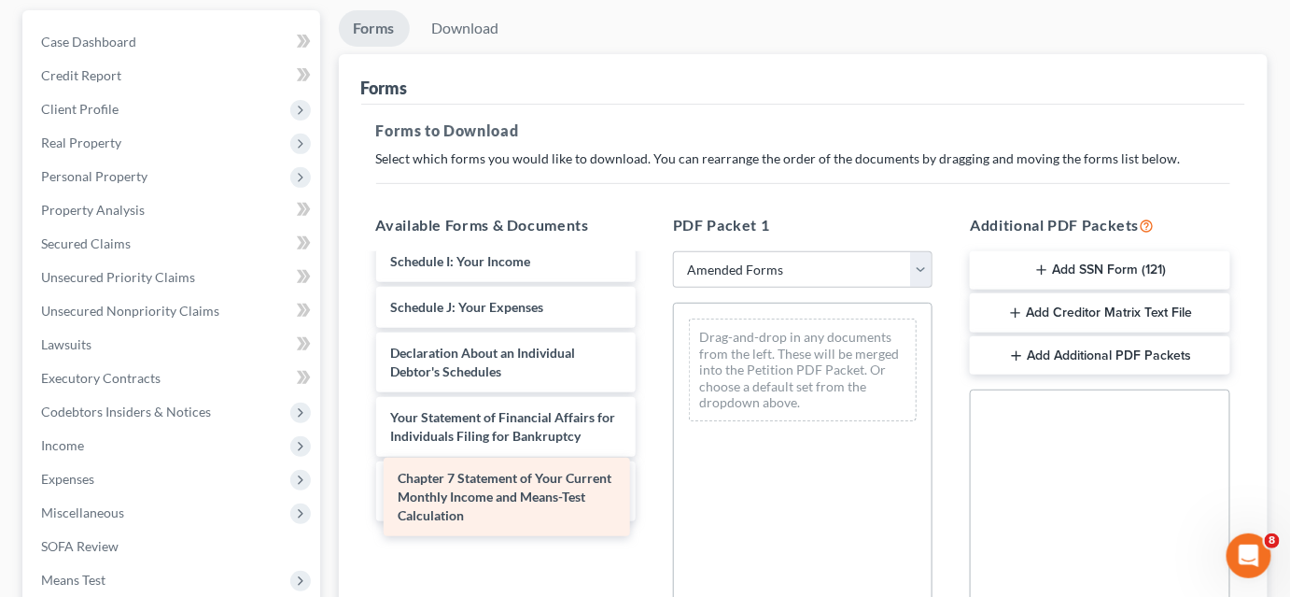
drag, startPoint x: 496, startPoint y: 496, endPoint x: 831, endPoint y: 379, distance: 354.9
click at [651, 380] on div "Chapter 7 Statement of Your Current Monthly Income and Means-Test Calculation V…" at bounding box center [505, 294] width 289 height 1024
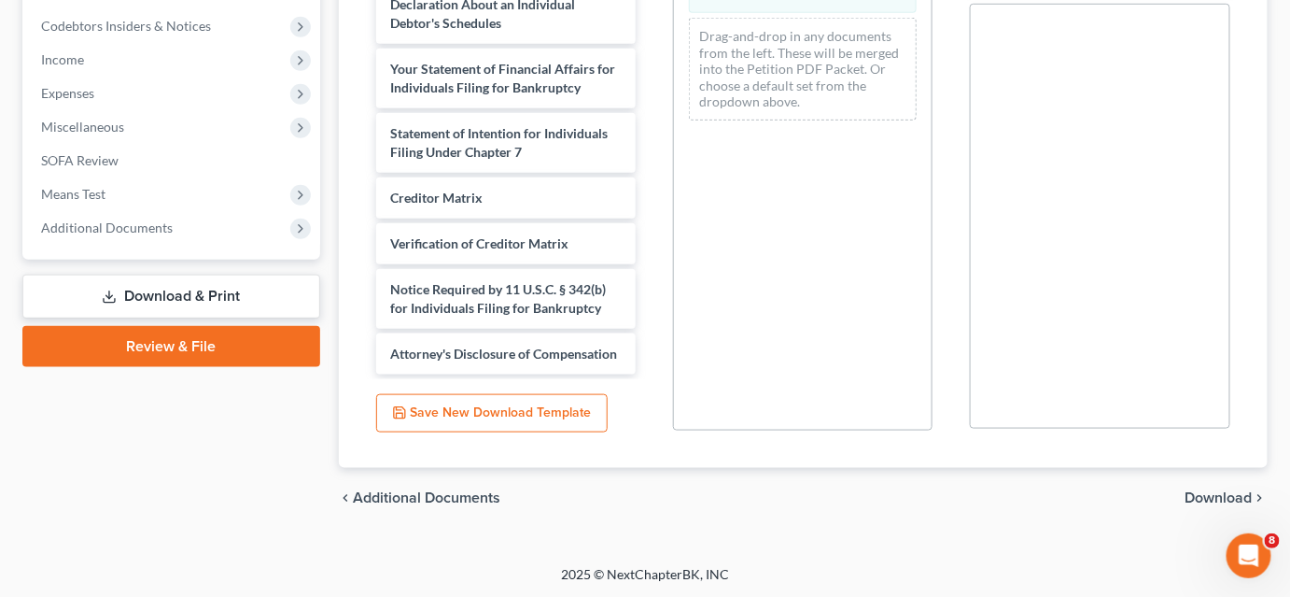
click at [1203, 498] on span "Download" at bounding box center [1219, 497] width 67 height 15
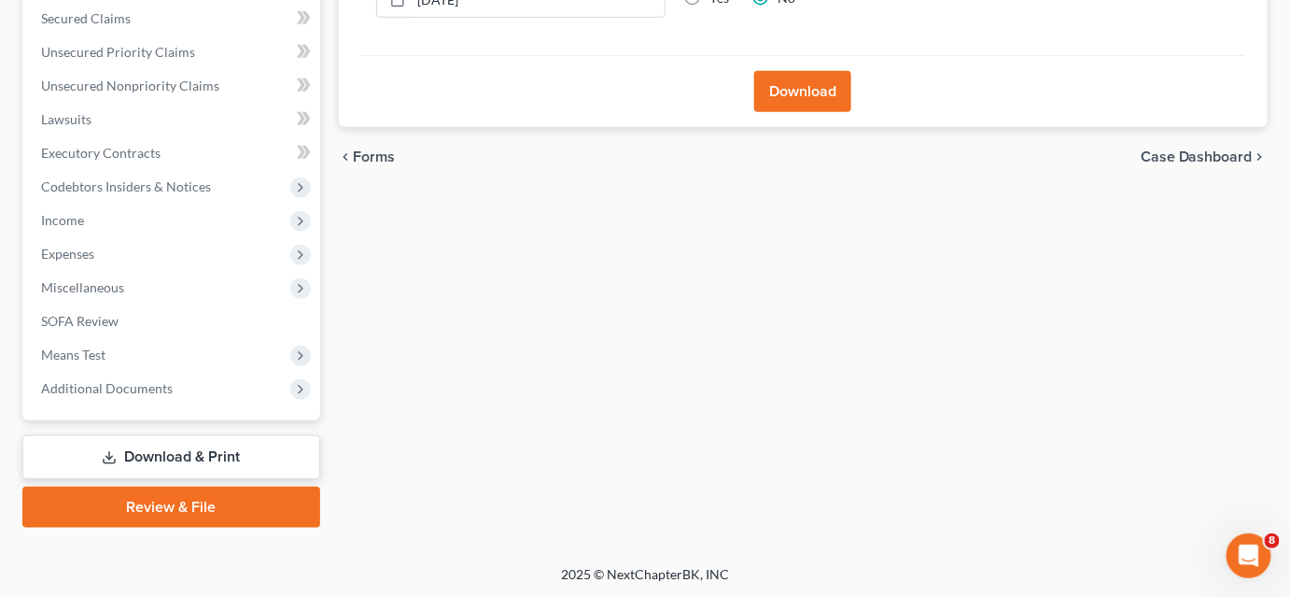
scroll to position [139, 0]
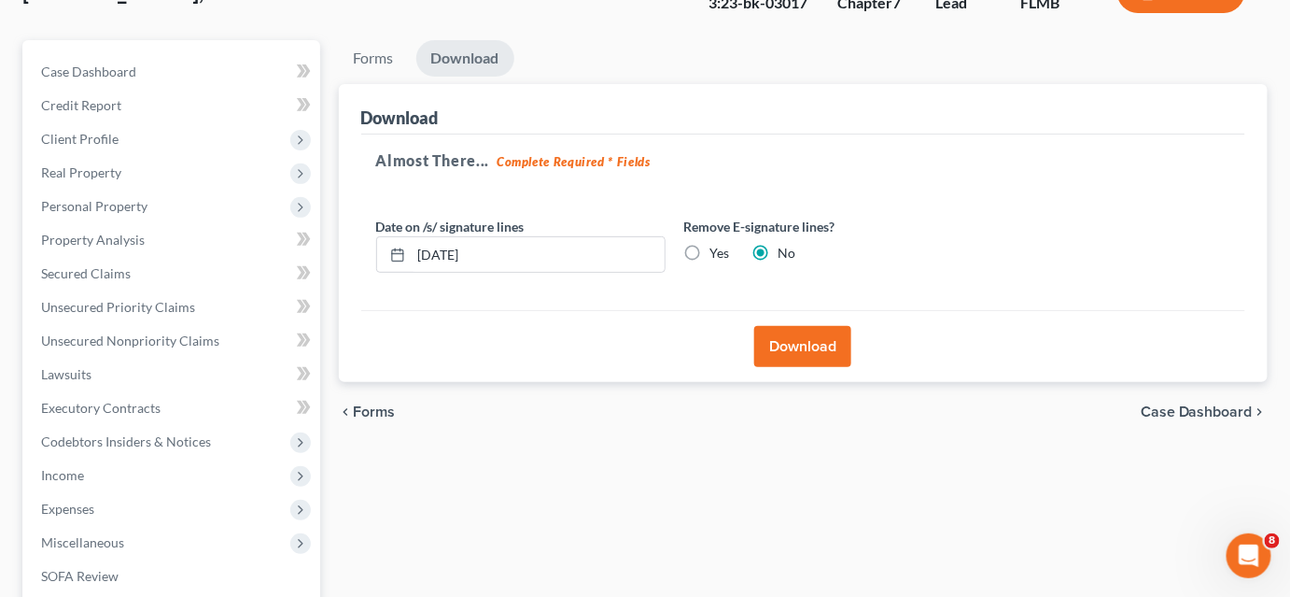
click at [782, 338] on button "Download" at bounding box center [802, 346] width 97 height 41
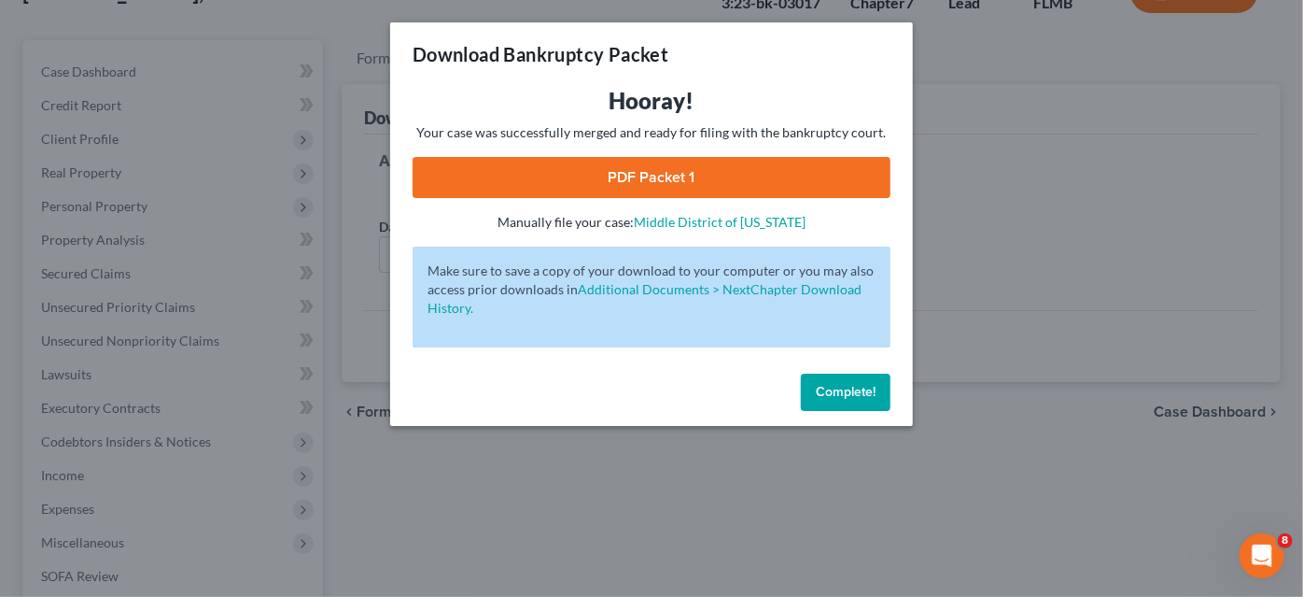
click at [671, 178] on link "PDF Packet 1" at bounding box center [652, 177] width 478 height 41
click at [834, 397] on span "Complete!" at bounding box center [846, 392] width 60 height 16
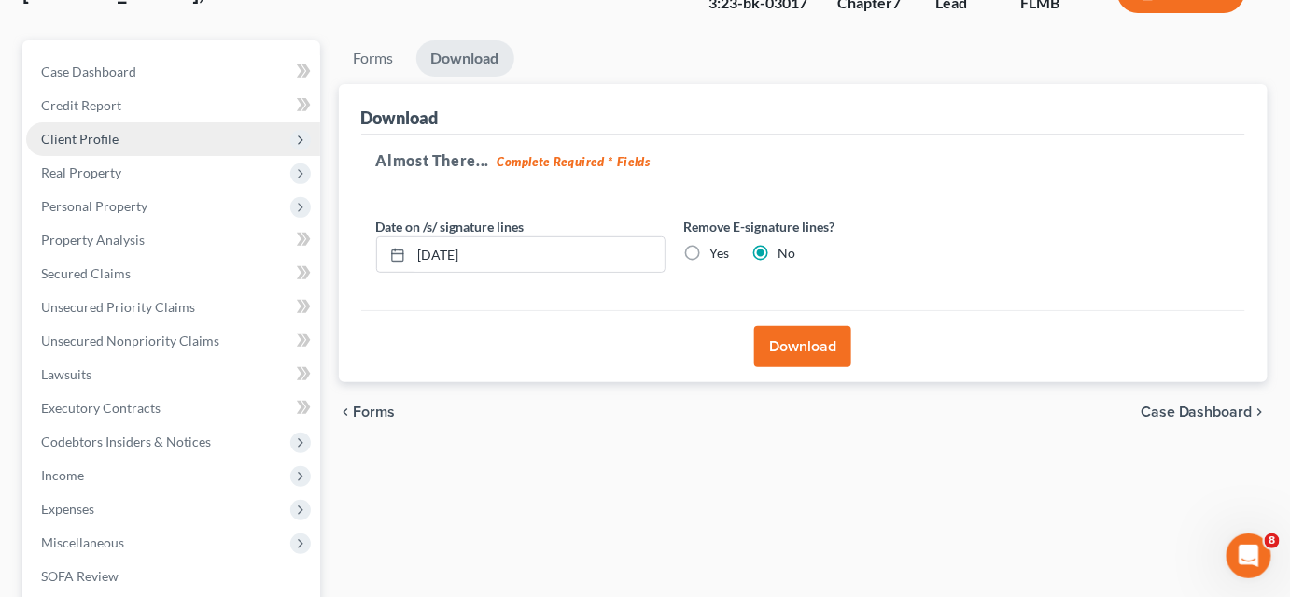
click at [114, 138] on span "Client Profile" at bounding box center [79, 139] width 77 height 16
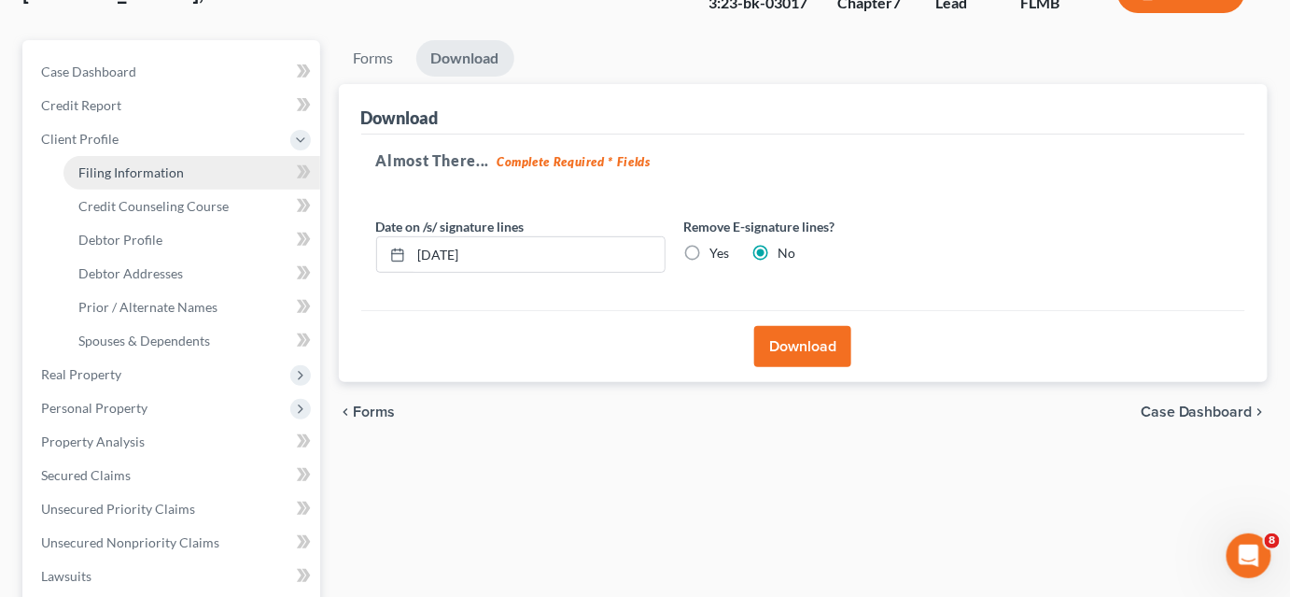
click at [164, 171] on span "Filing Information" at bounding box center [131, 172] width 106 height 16
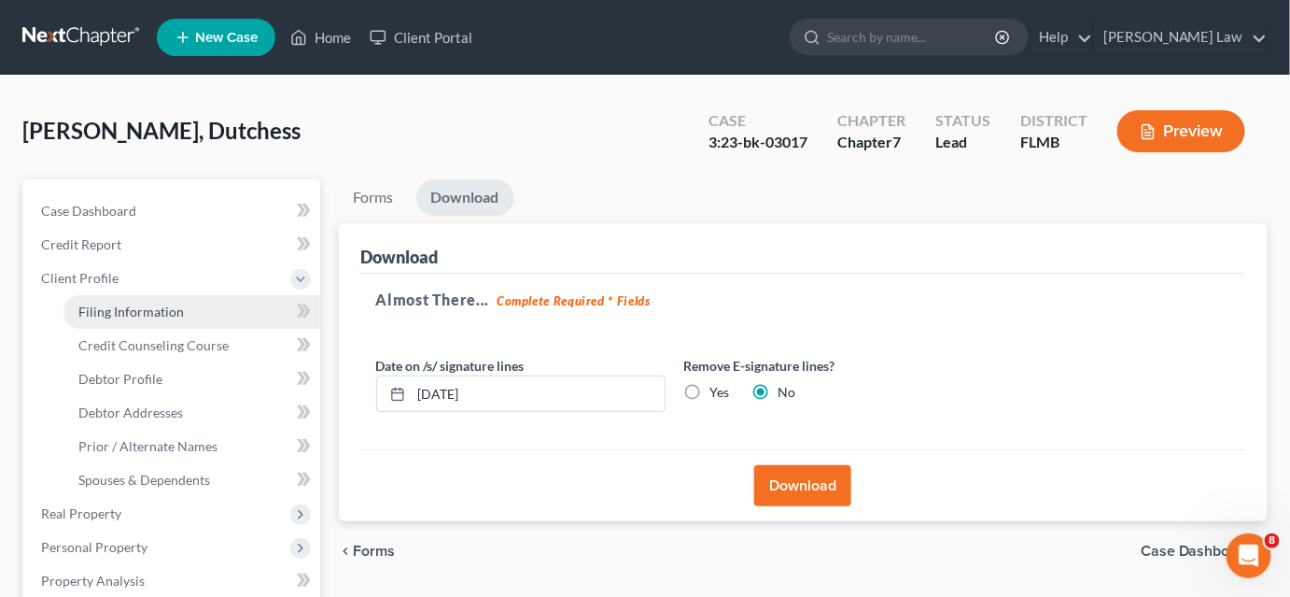
select select "1"
select select "0"
select select "9"
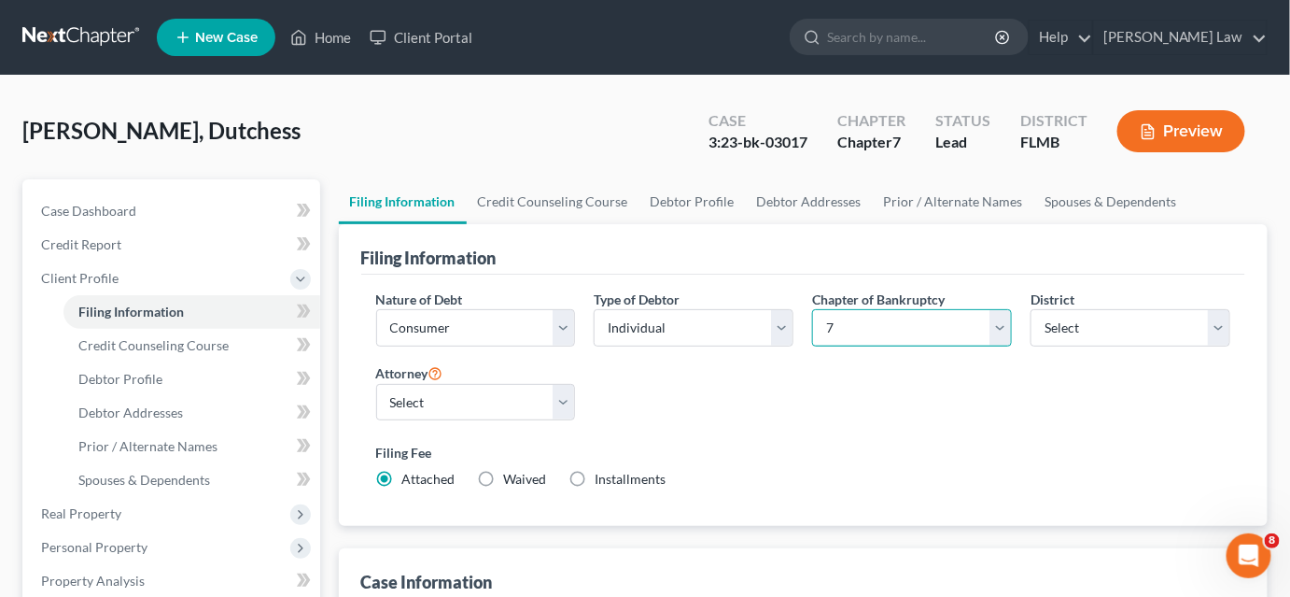
click at [880, 333] on select "Select 7 11 12 13" at bounding box center [912, 327] width 200 height 37
select select "3"
click at [812, 309] on select "Select 7 11 12 13" at bounding box center [912, 327] width 200 height 37
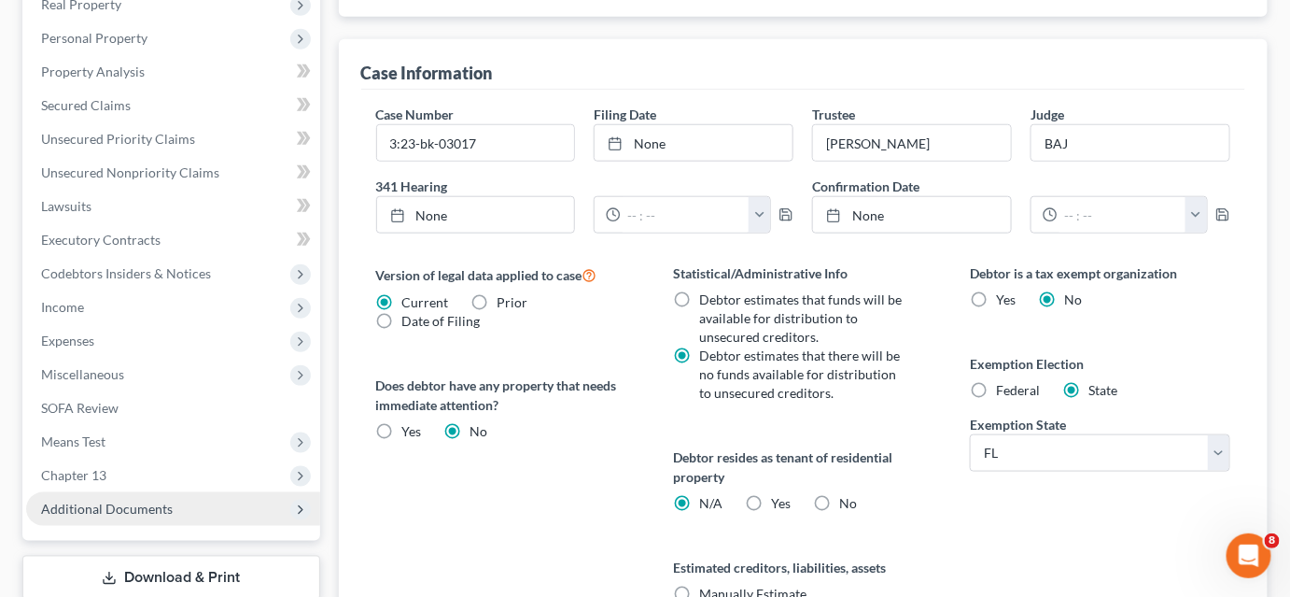
scroll to position [679, 0]
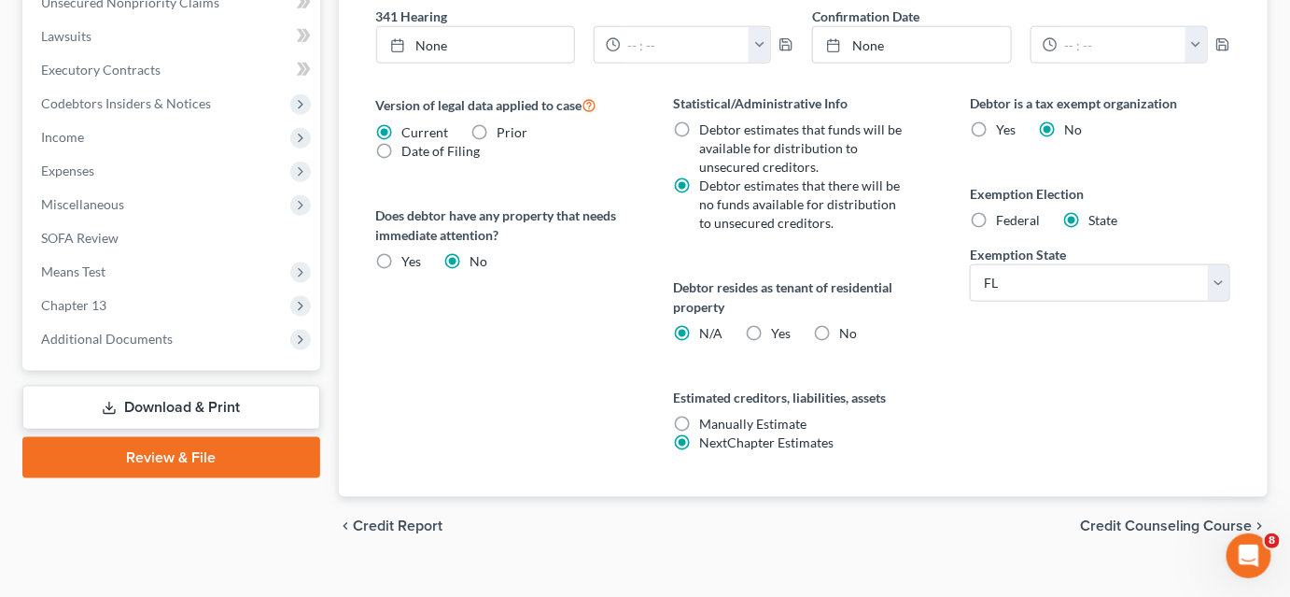
click at [218, 406] on link "Download & Print" at bounding box center [171, 408] width 298 height 44
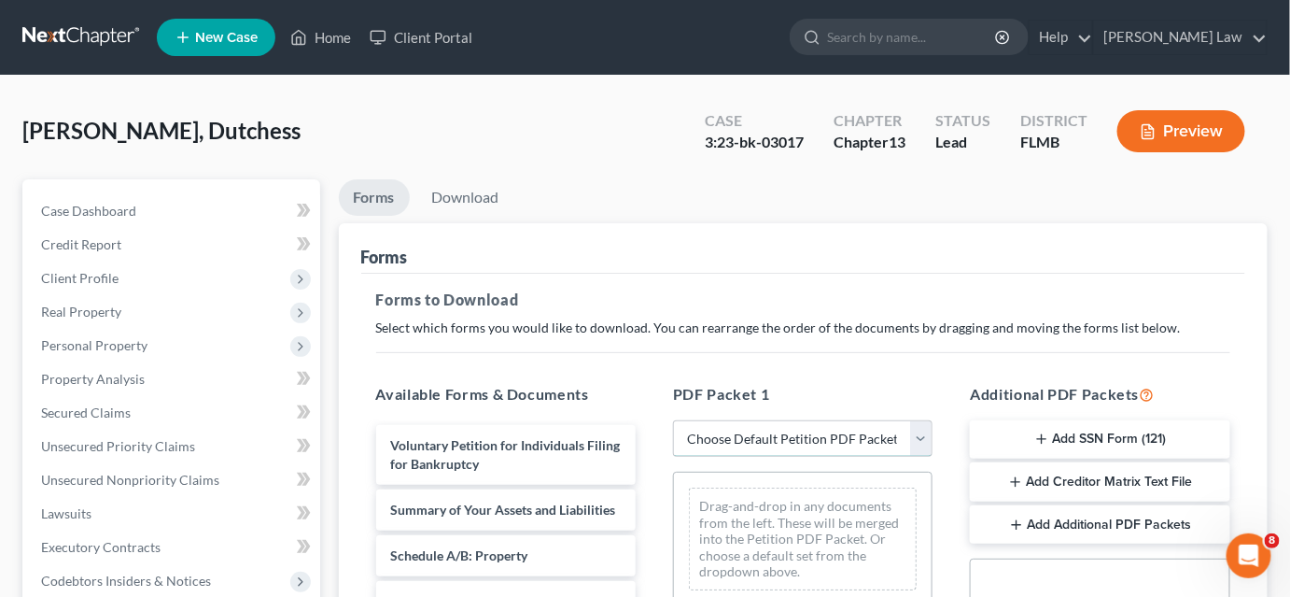
click at [690, 446] on select "Choose Default Petition PDF Packet Complete Bankruptcy Petition (all forms and …" at bounding box center [803, 438] width 260 height 37
select select "2"
click at [673, 420] on select "Choose Default Petition PDF Packet Complete Bankruptcy Petition (all forms and …" at bounding box center [803, 438] width 260 height 37
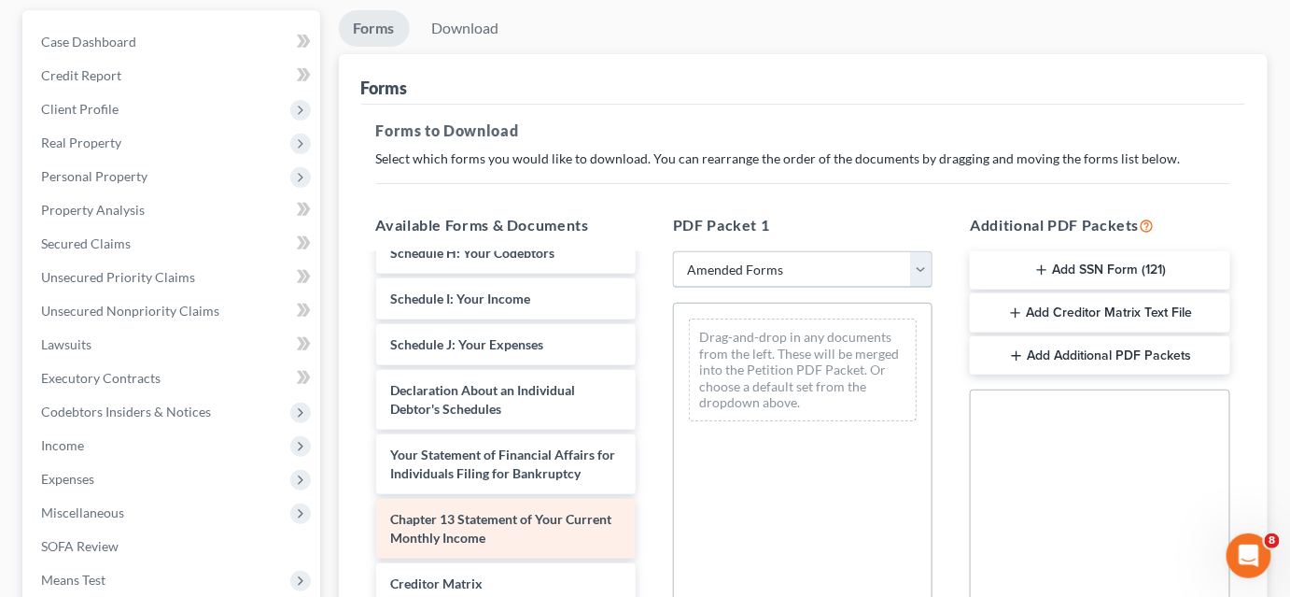
scroll to position [254, 0]
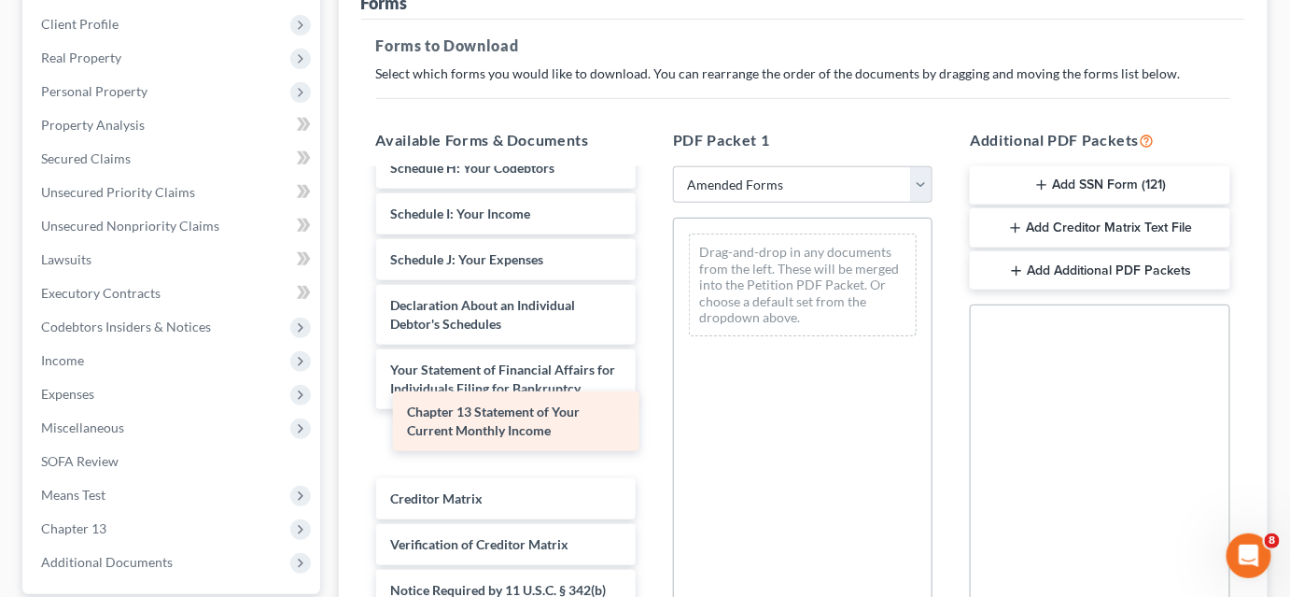
drag, startPoint x: 512, startPoint y: 428, endPoint x: 768, endPoint y: 350, distance: 268.2
click at [651, 358] on div "Chapter 13 Statement of Your Current Monthly Income Voluntary Petition for Indi…" at bounding box center [505, 204] width 289 height 941
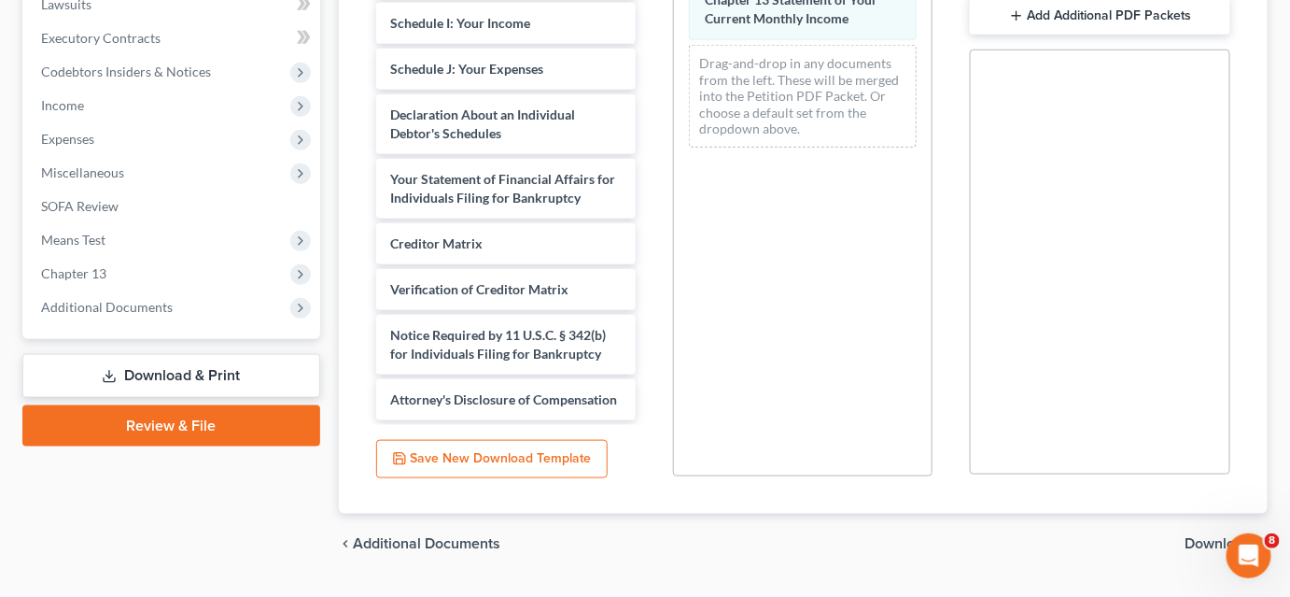
click at [1188, 540] on span "Download" at bounding box center [1219, 543] width 67 height 15
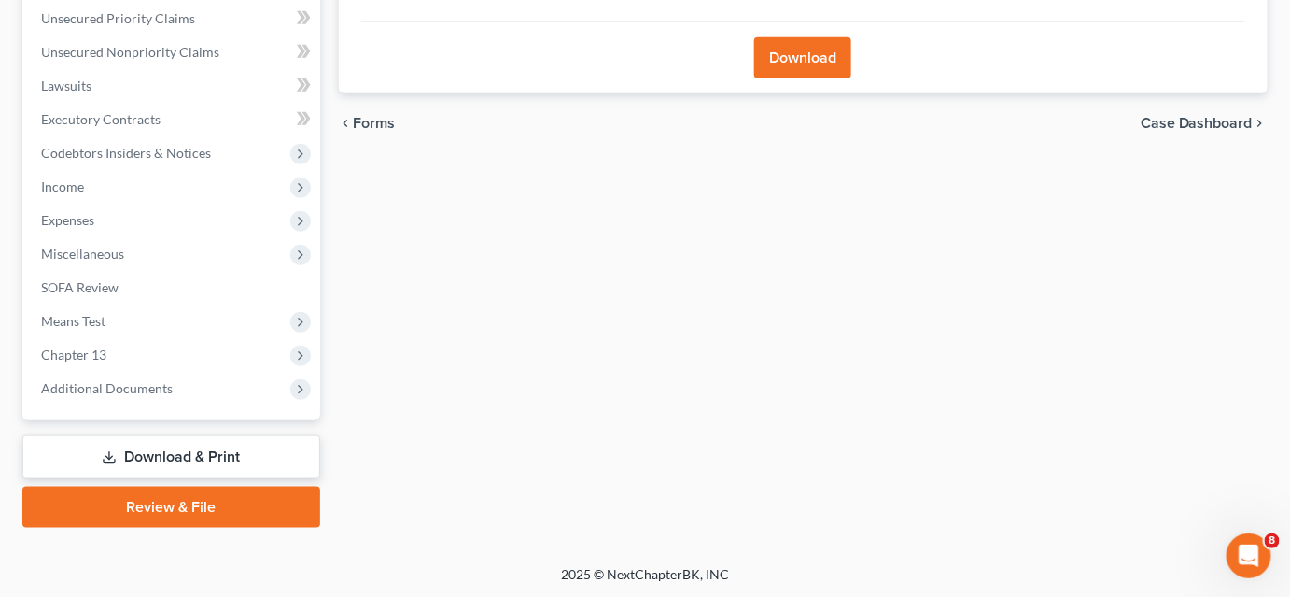
scroll to position [173, 0]
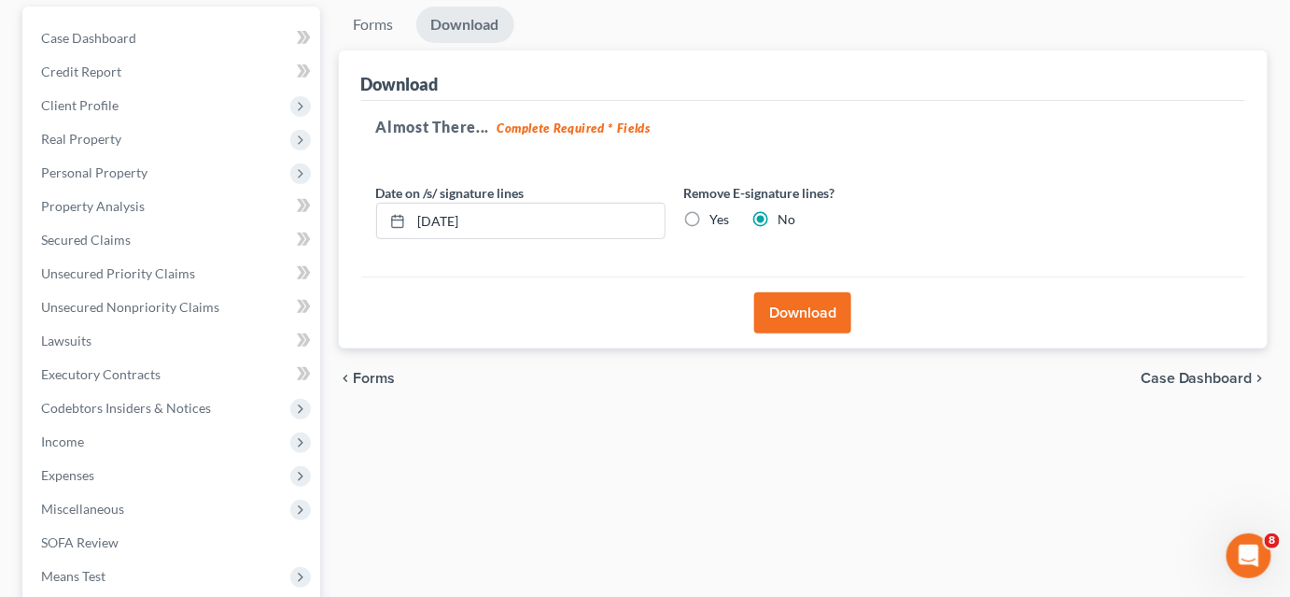
click at [791, 301] on button "Download" at bounding box center [802, 312] width 97 height 41
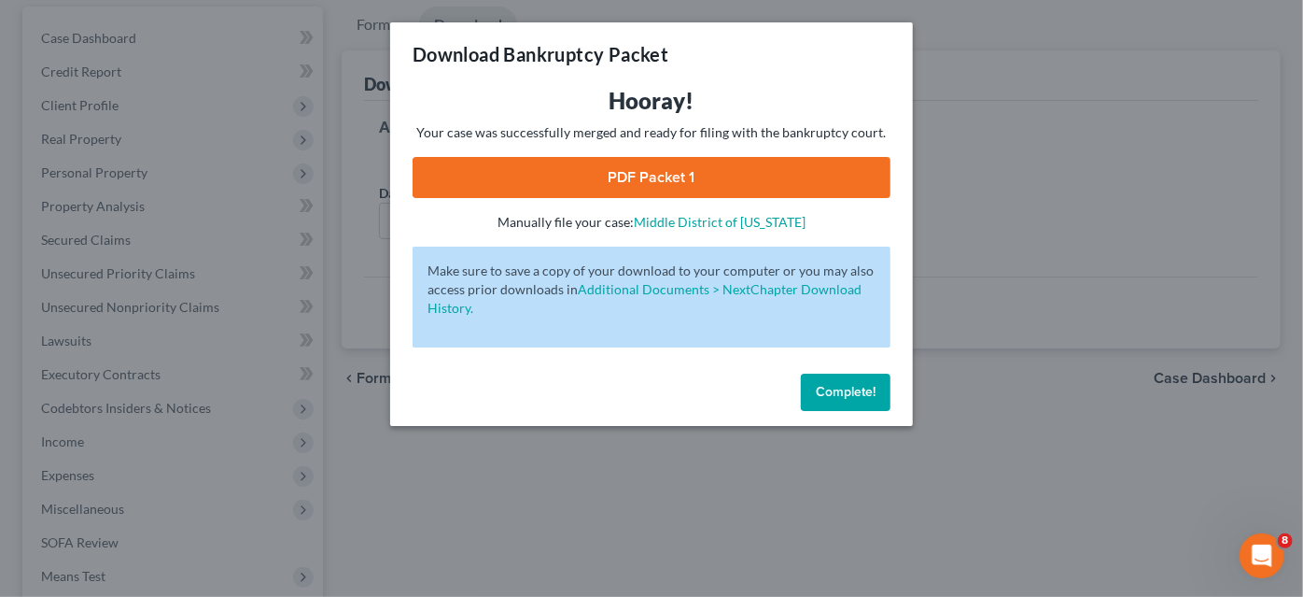
click at [729, 177] on link "PDF Packet 1" at bounding box center [652, 177] width 478 height 41
click at [871, 404] on button "Complete!" at bounding box center [846, 391] width 90 height 37
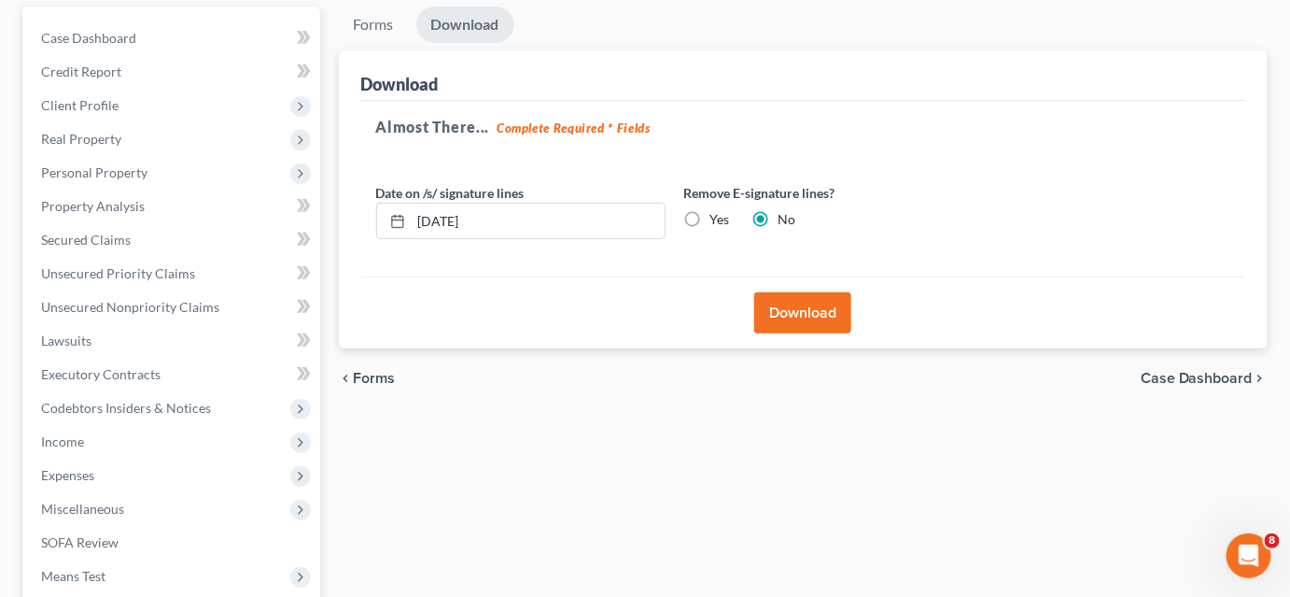
scroll to position [0, 0]
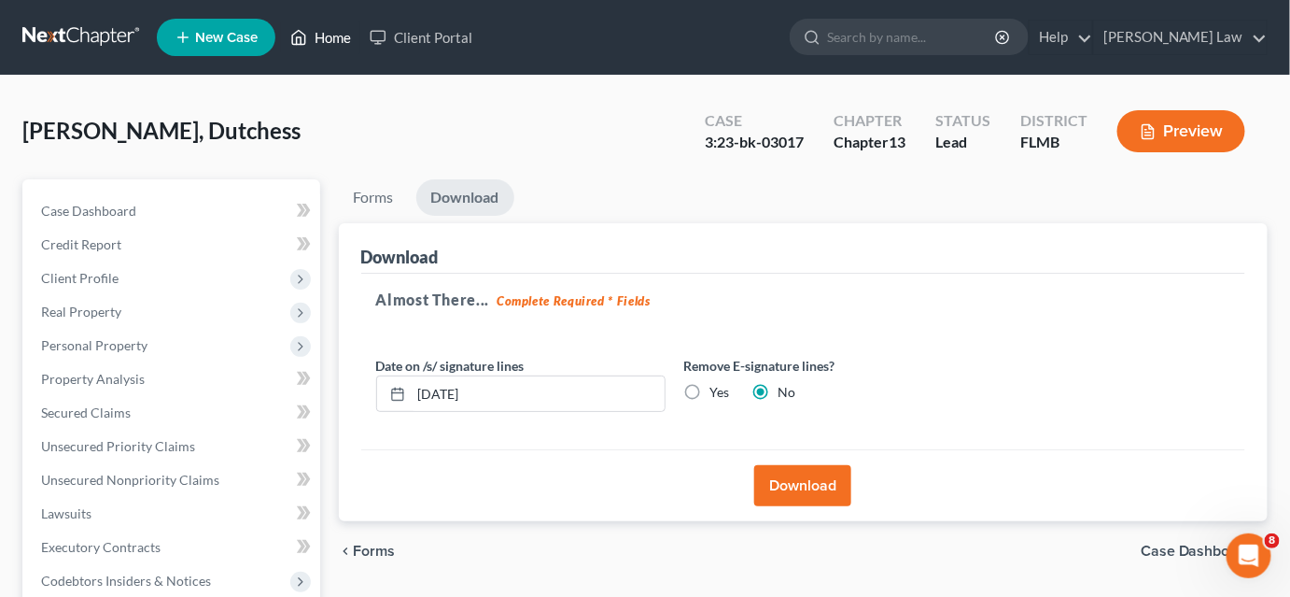
click at [340, 35] on link "Home" at bounding box center [320, 38] width 79 height 34
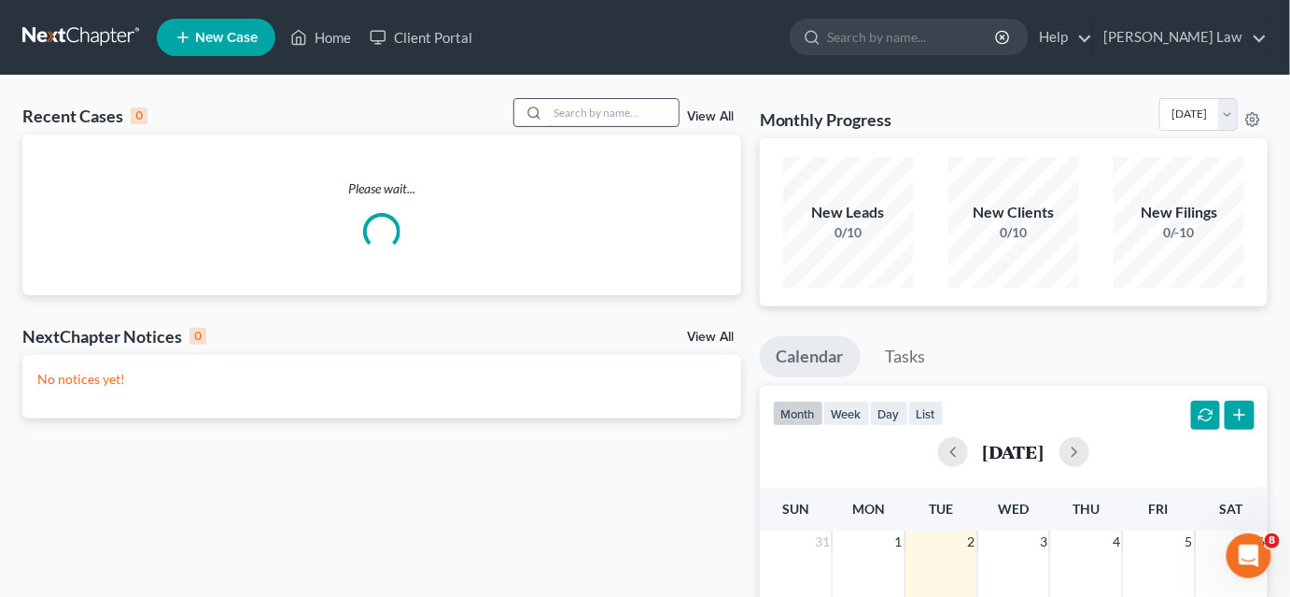
click at [594, 112] on input "search" at bounding box center [613, 112] width 131 height 27
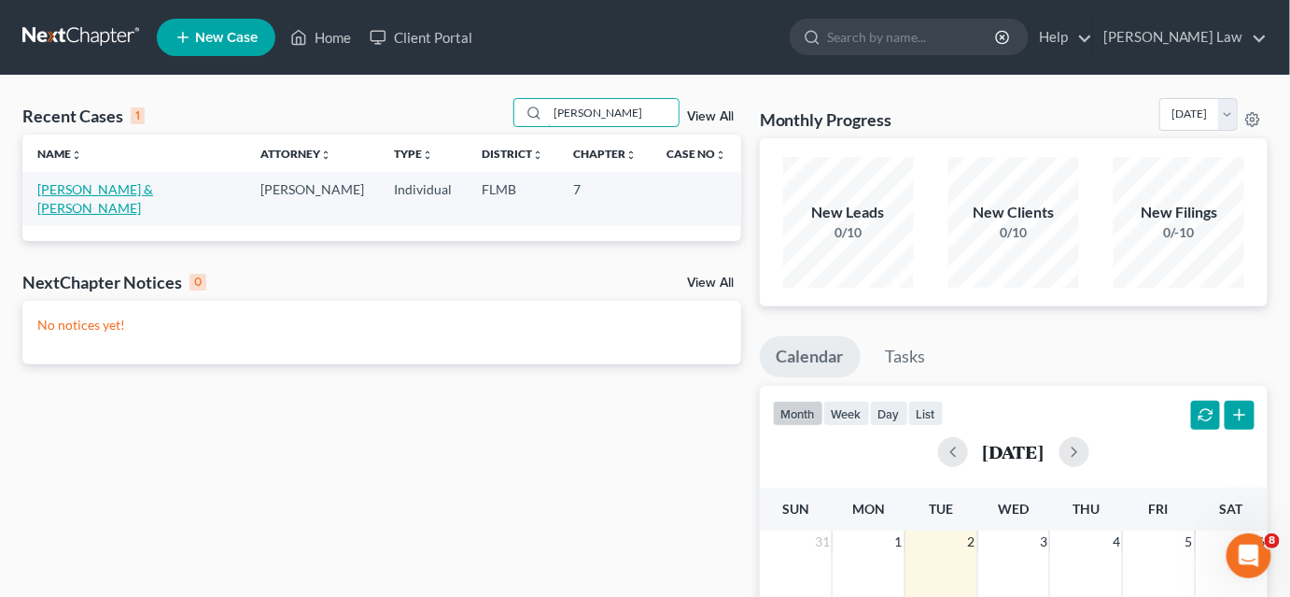
type input "[PERSON_NAME]"
click at [107, 186] on link "[PERSON_NAME] & [PERSON_NAME]" at bounding box center [95, 198] width 116 height 35
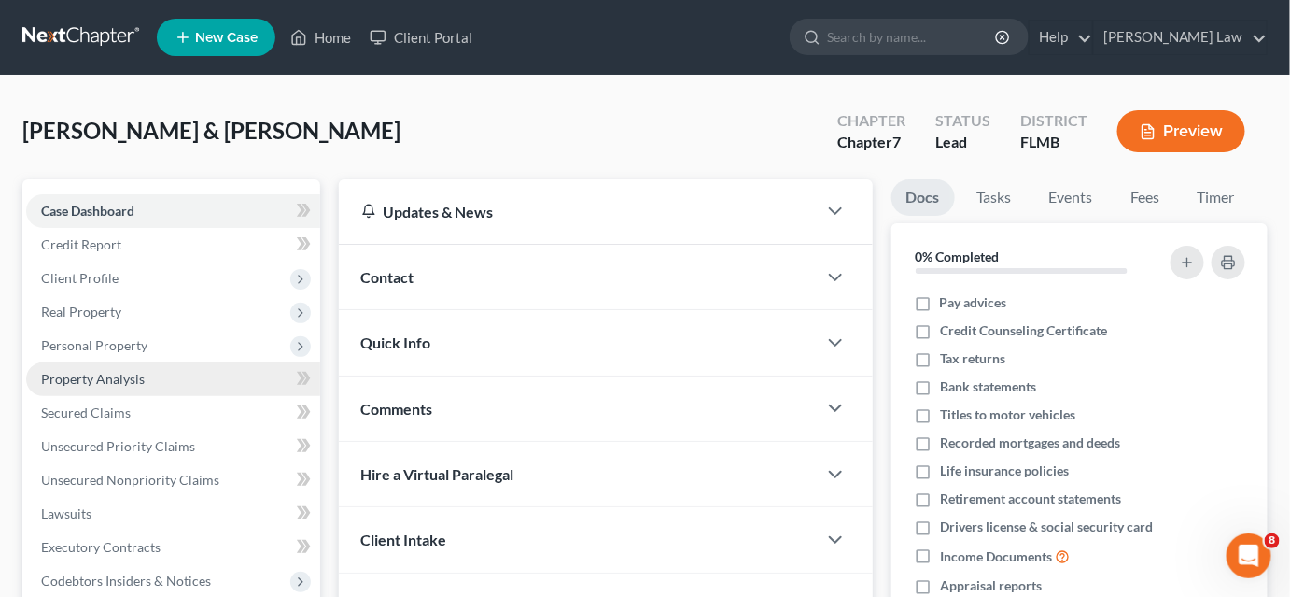
scroll to position [84, 0]
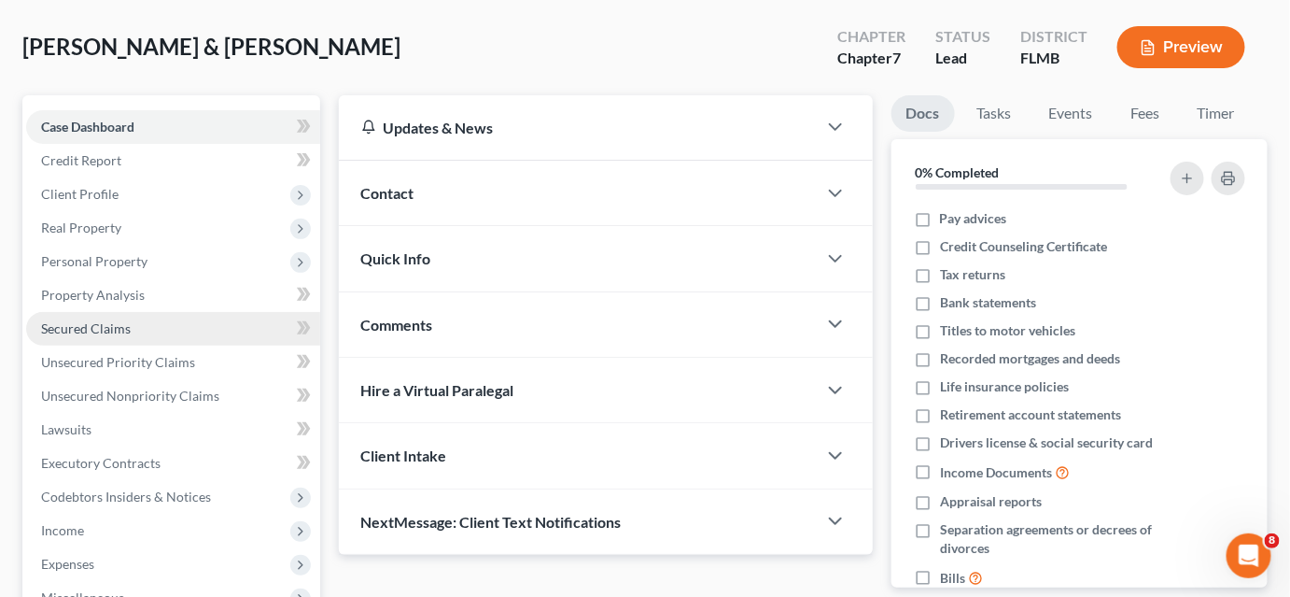
click at [105, 335] on link "Secured Claims" at bounding box center [173, 329] width 294 height 34
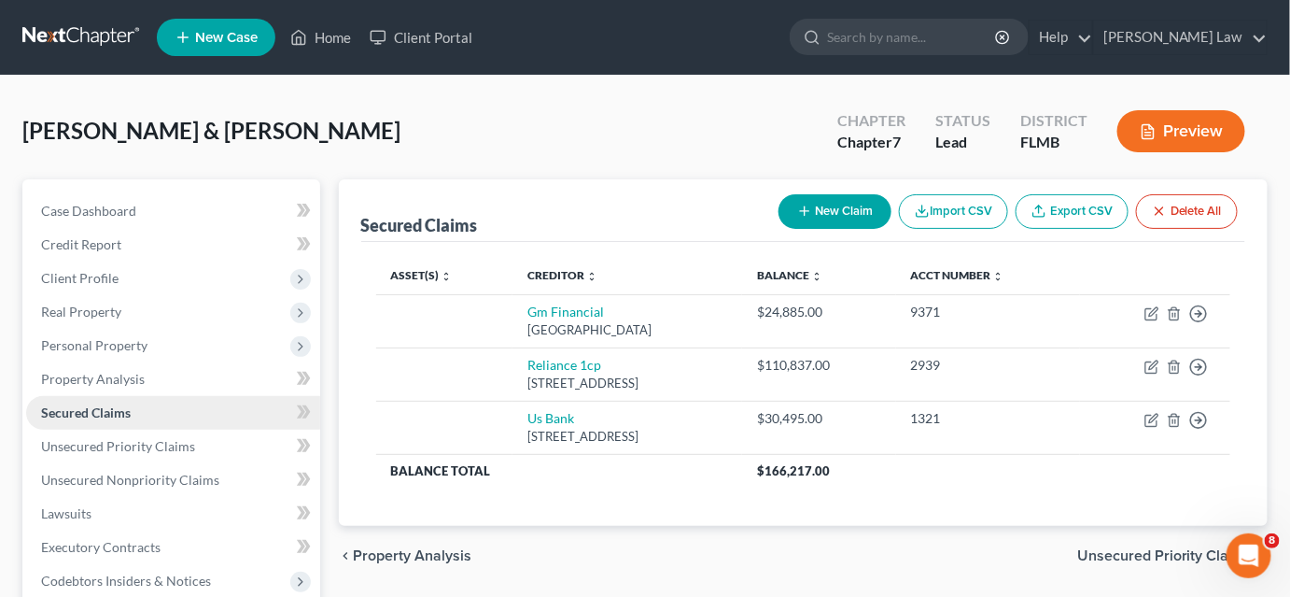
scroll to position [169, 0]
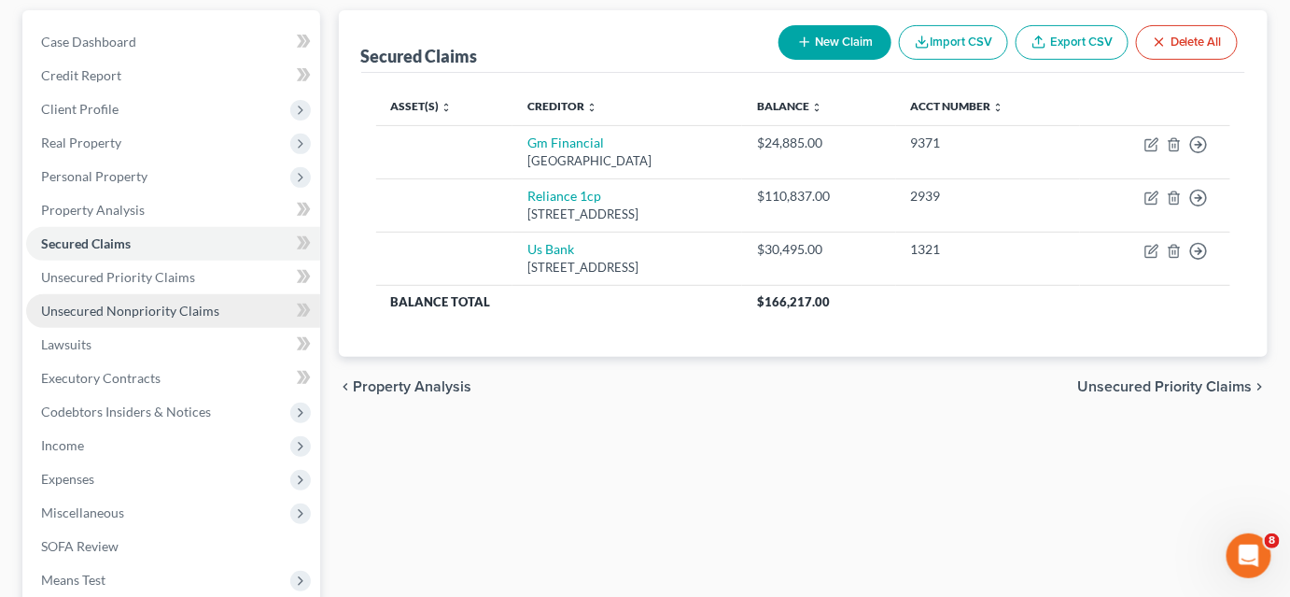
click at [154, 314] on span "Unsecured Nonpriority Claims" at bounding box center [130, 311] width 178 height 16
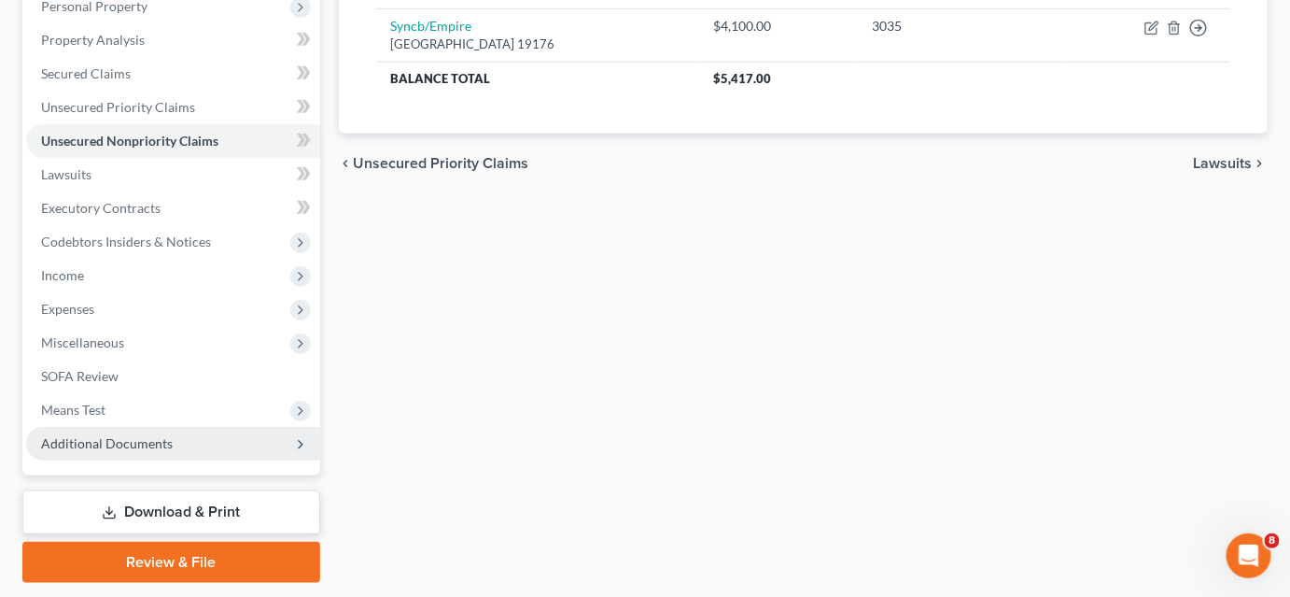
scroll to position [394, 0]
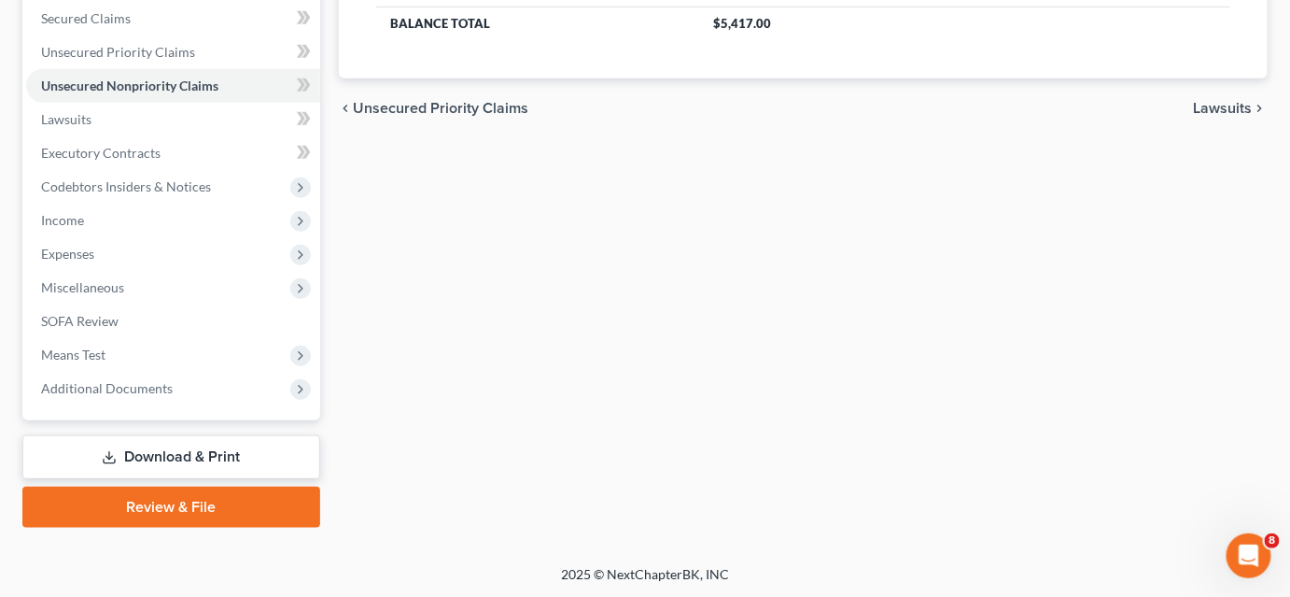
click at [206, 454] on link "Download & Print" at bounding box center [171, 457] width 298 height 44
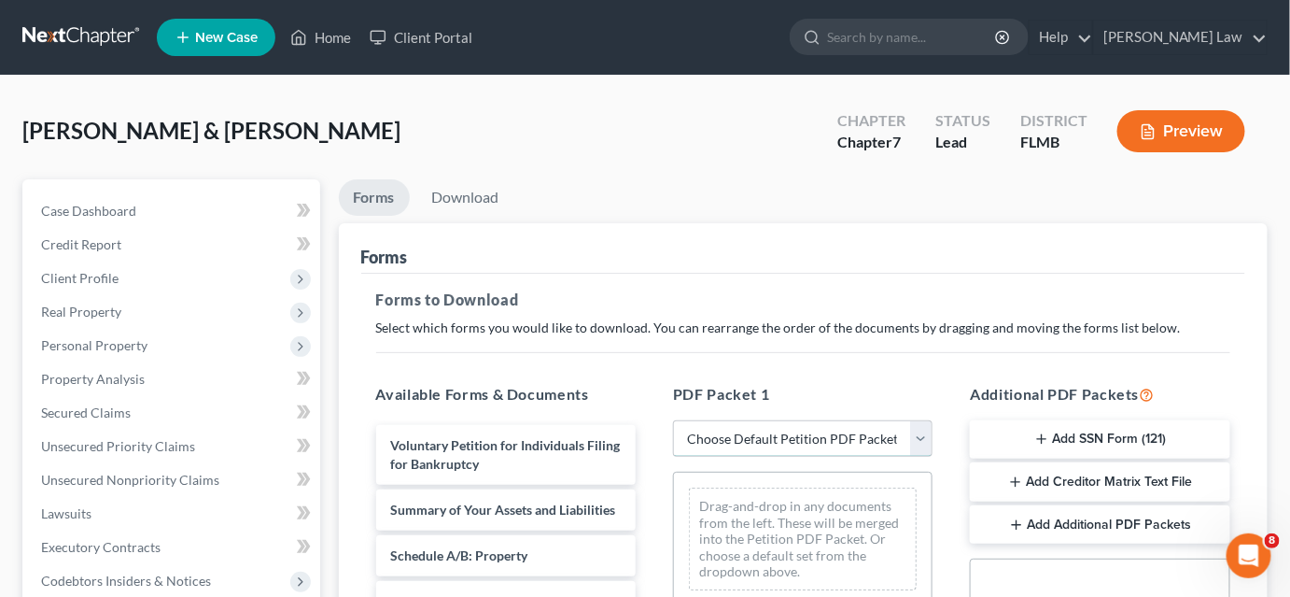
click at [764, 436] on select "Choose Default Petition PDF Packet Complete Bankruptcy Petition (all forms and …" at bounding box center [803, 438] width 260 height 37
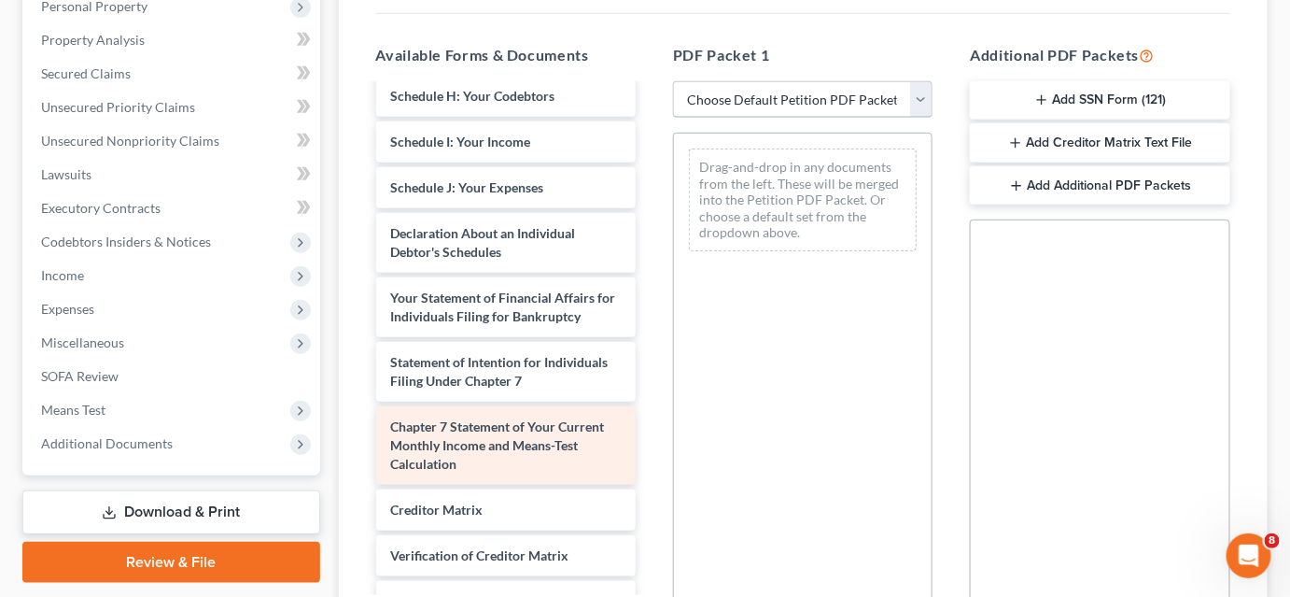
scroll to position [557, 0]
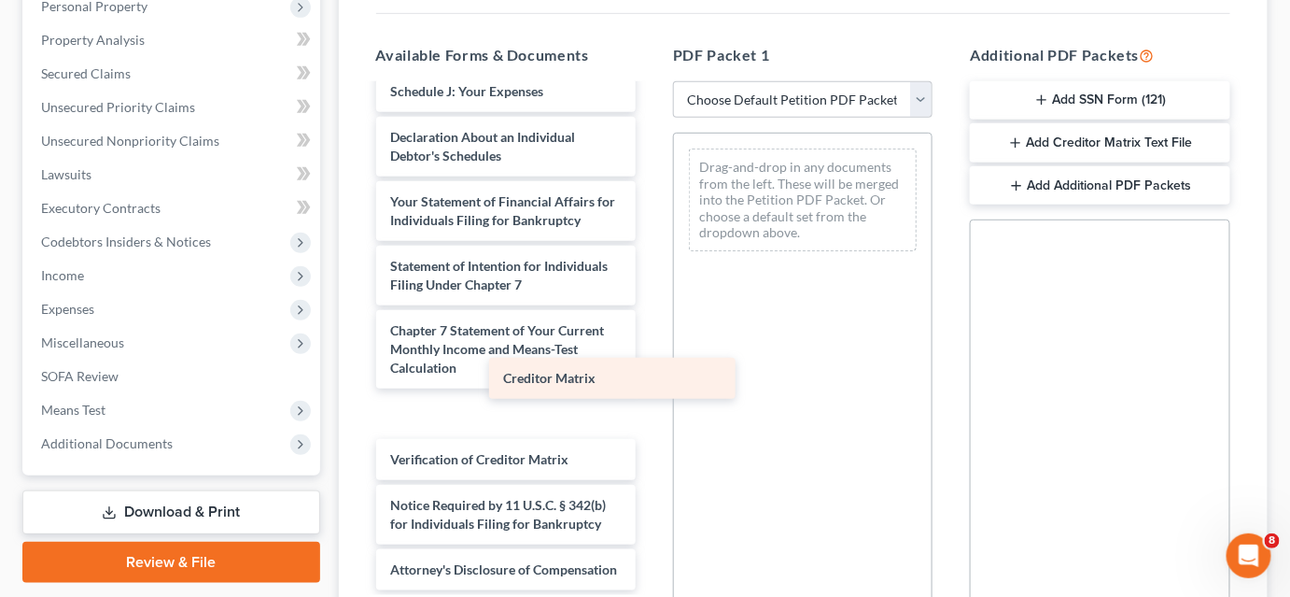
drag, startPoint x: 486, startPoint y: 392, endPoint x: 779, endPoint y: 313, distance: 303.7
click at [651, 325] on div "Creditor Matrix Voluntary Petition for Individuals Filing for Bankruptcy Summar…" at bounding box center [505, 78] width 289 height 1024
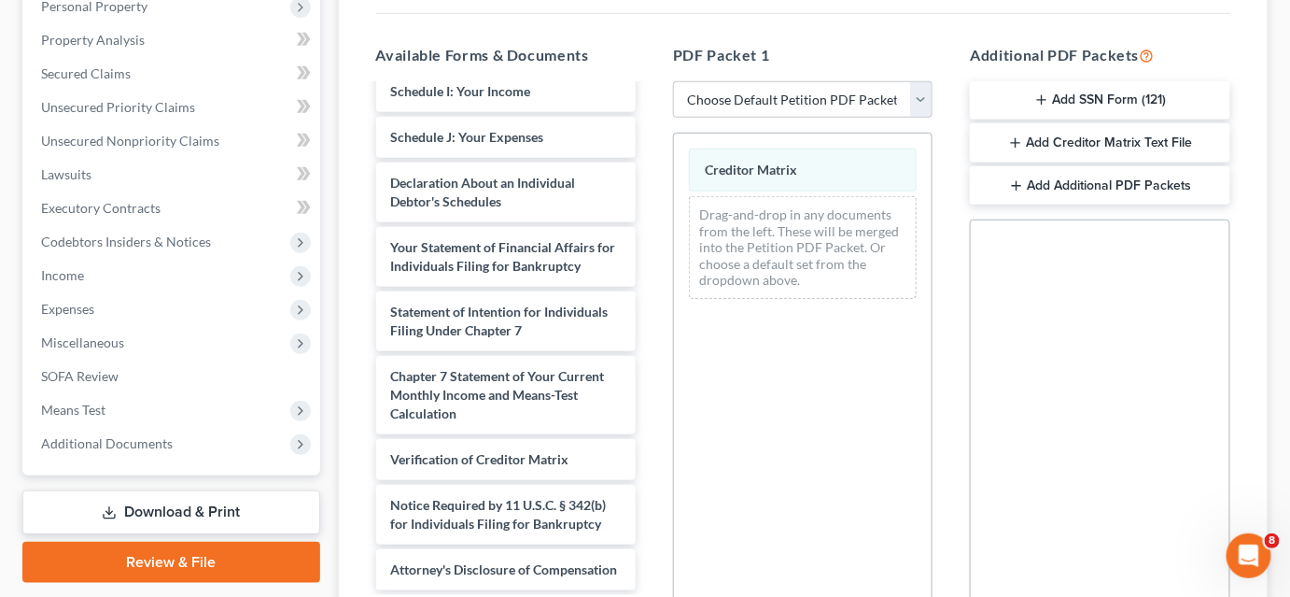
scroll to position [555, 0]
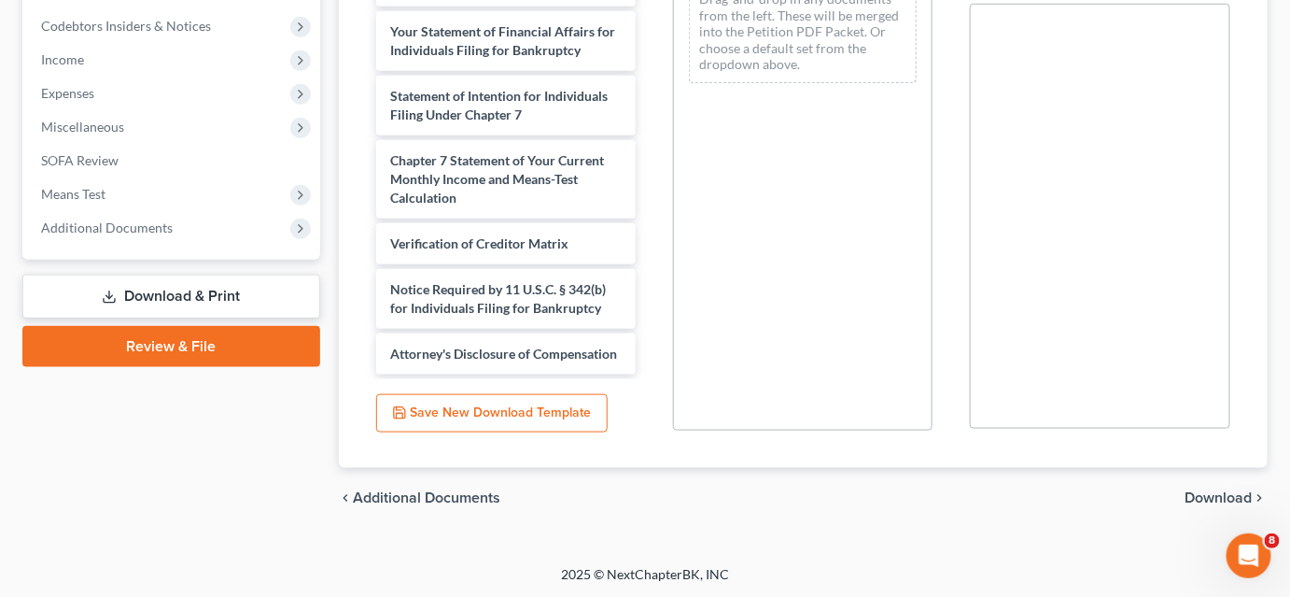
click at [1195, 490] on span "Download" at bounding box center [1219, 497] width 67 height 15
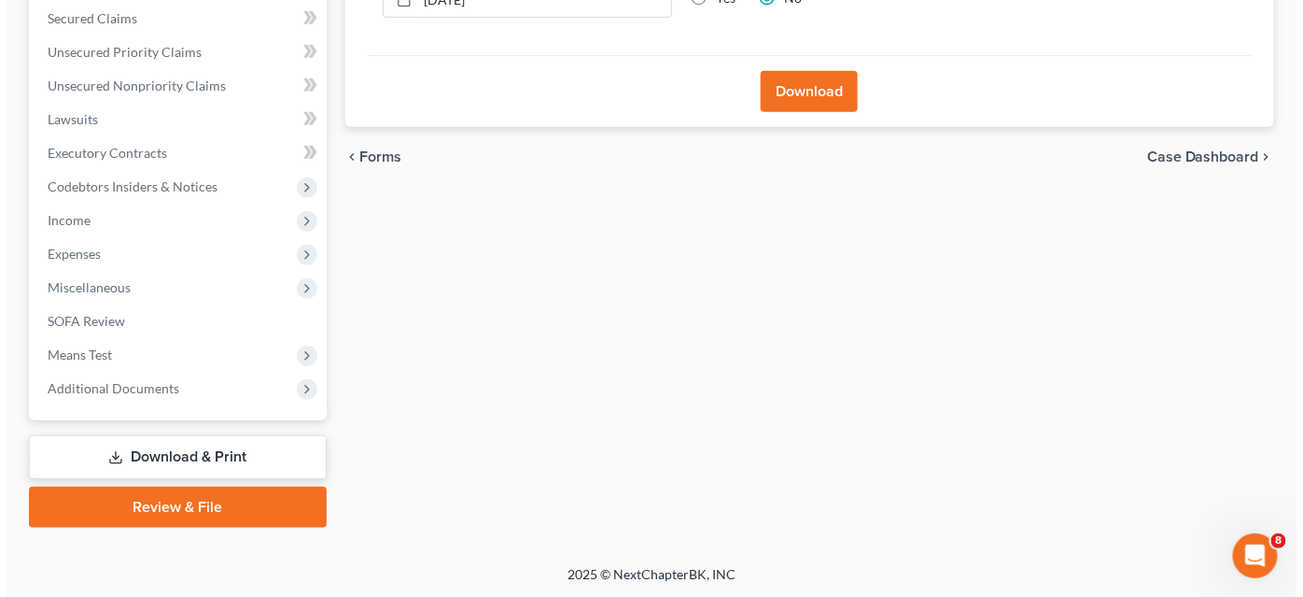
scroll to position [224, 0]
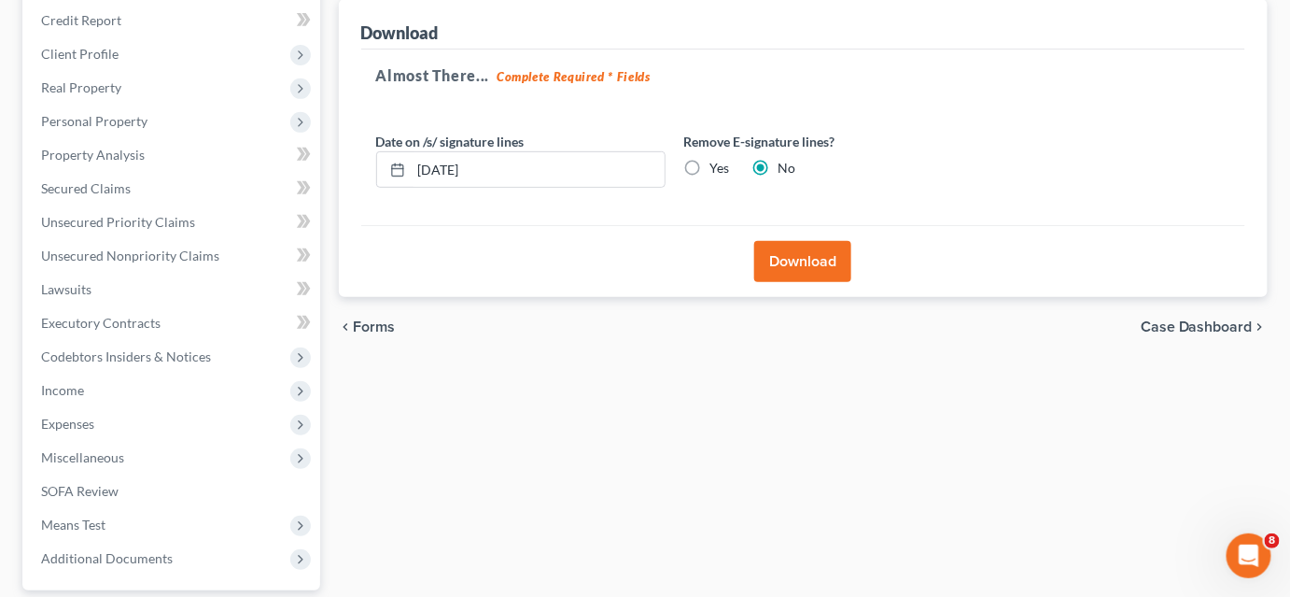
click at [782, 267] on button "Download" at bounding box center [802, 261] width 97 height 41
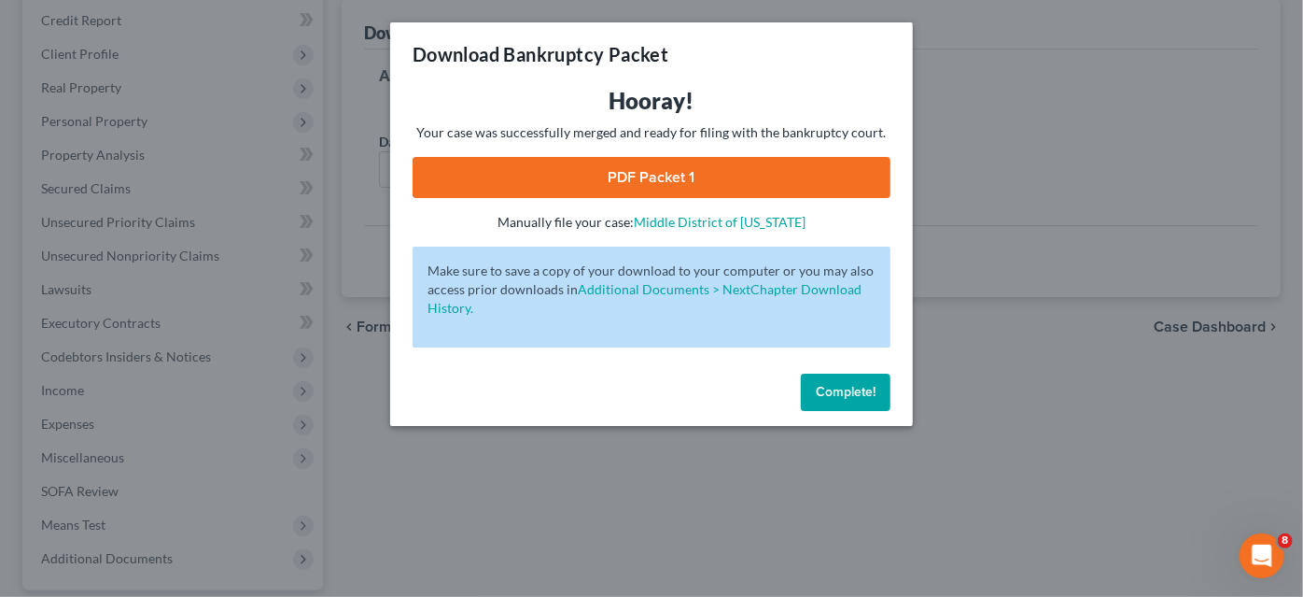
click at [728, 182] on link "PDF Packet 1" at bounding box center [652, 177] width 478 height 41
click at [856, 388] on span "Complete!" at bounding box center [846, 392] width 60 height 16
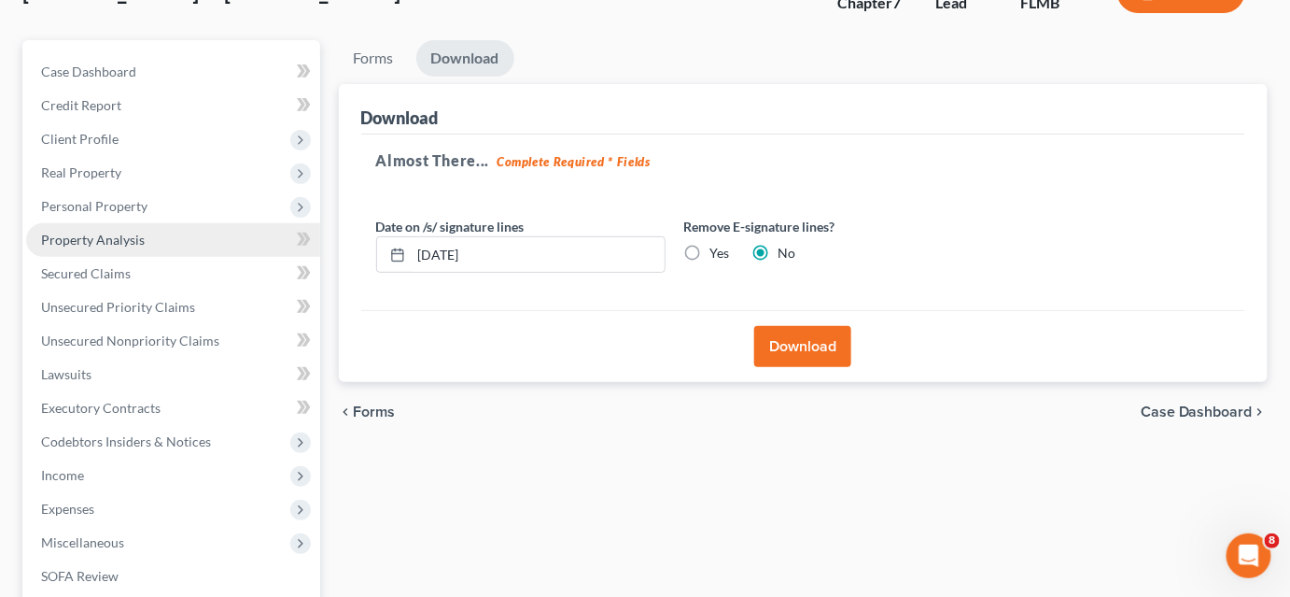
scroll to position [54, 0]
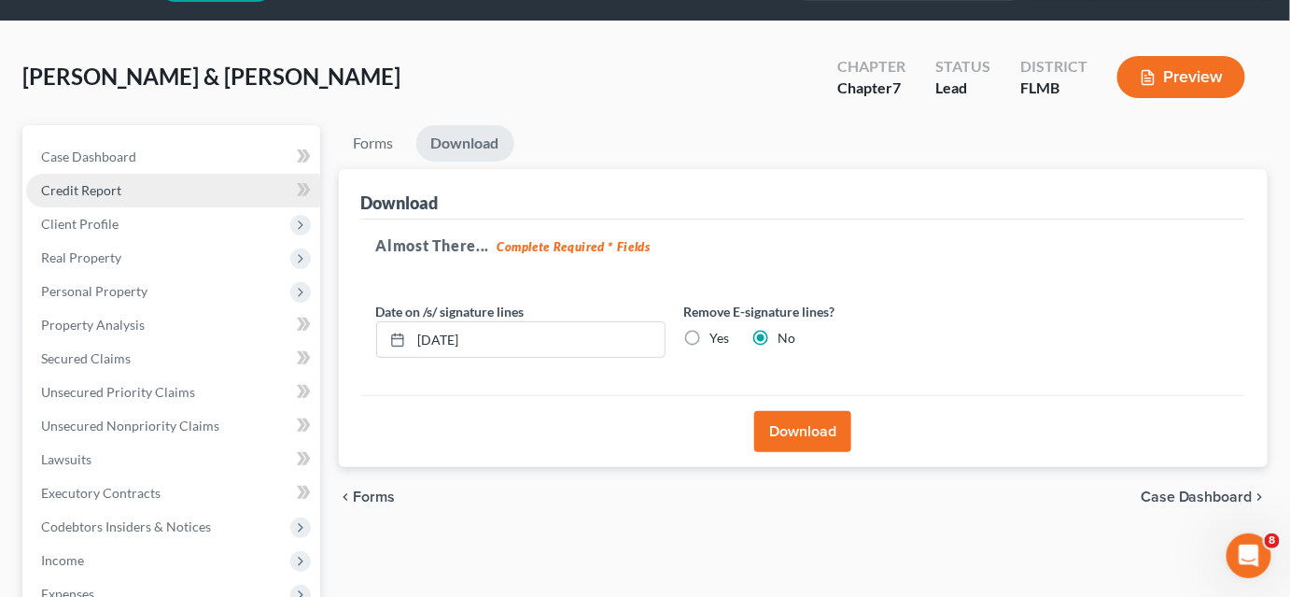
click at [118, 190] on span "Credit Report" at bounding box center [81, 190] width 80 height 16
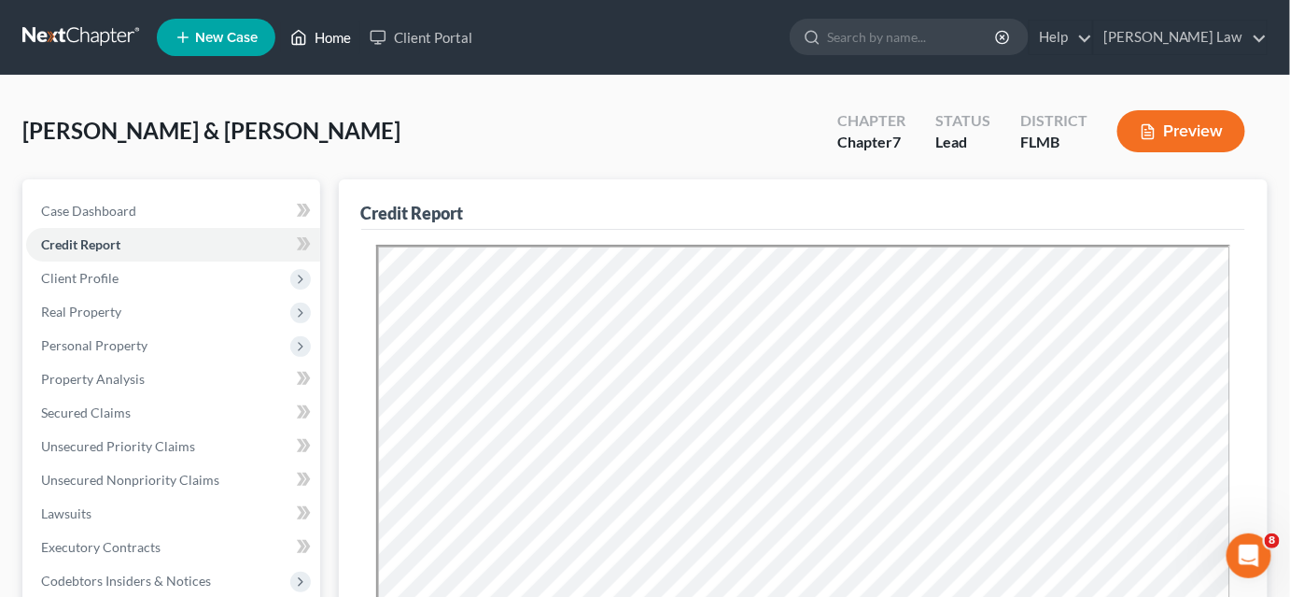
click at [326, 32] on link "Home" at bounding box center [320, 38] width 79 height 34
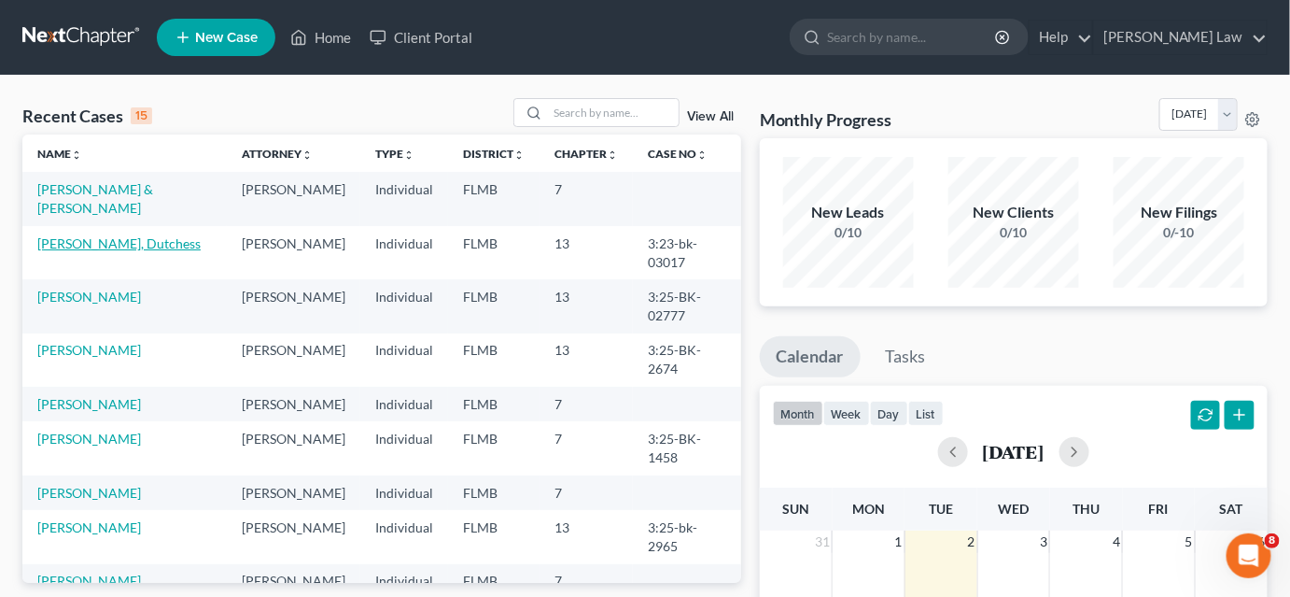
click at [92, 235] on link "[PERSON_NAME], Dutchess" at bounding box center [118, 243] width 163 height 16
select select "4"
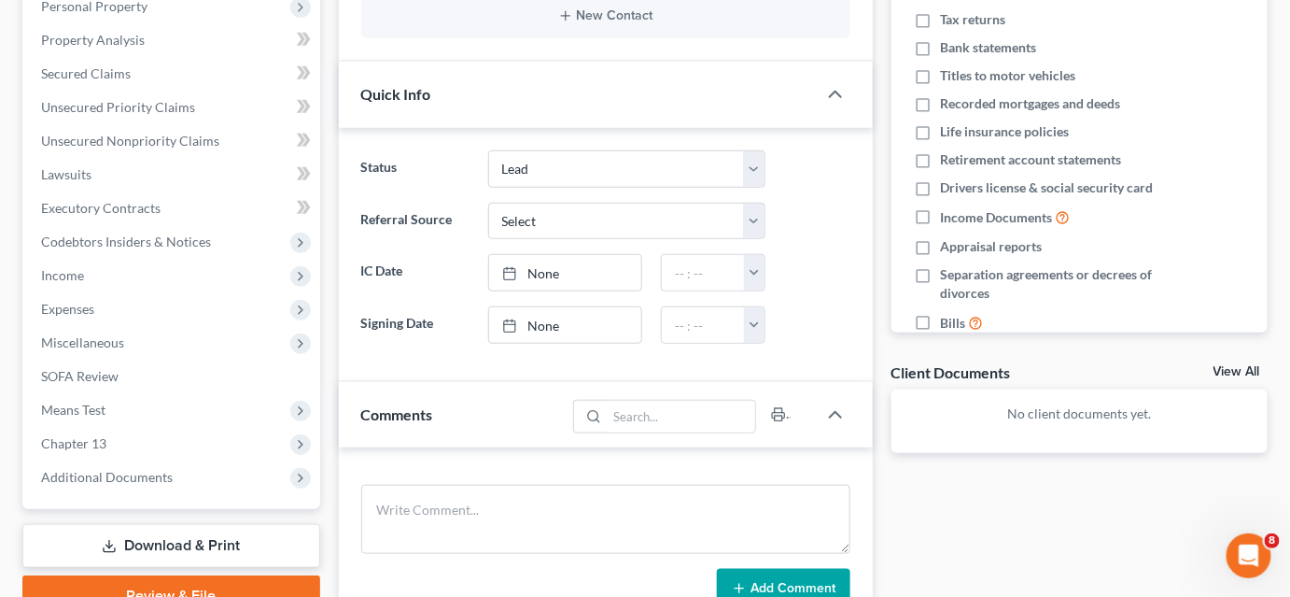
scroll to position [679, 0]
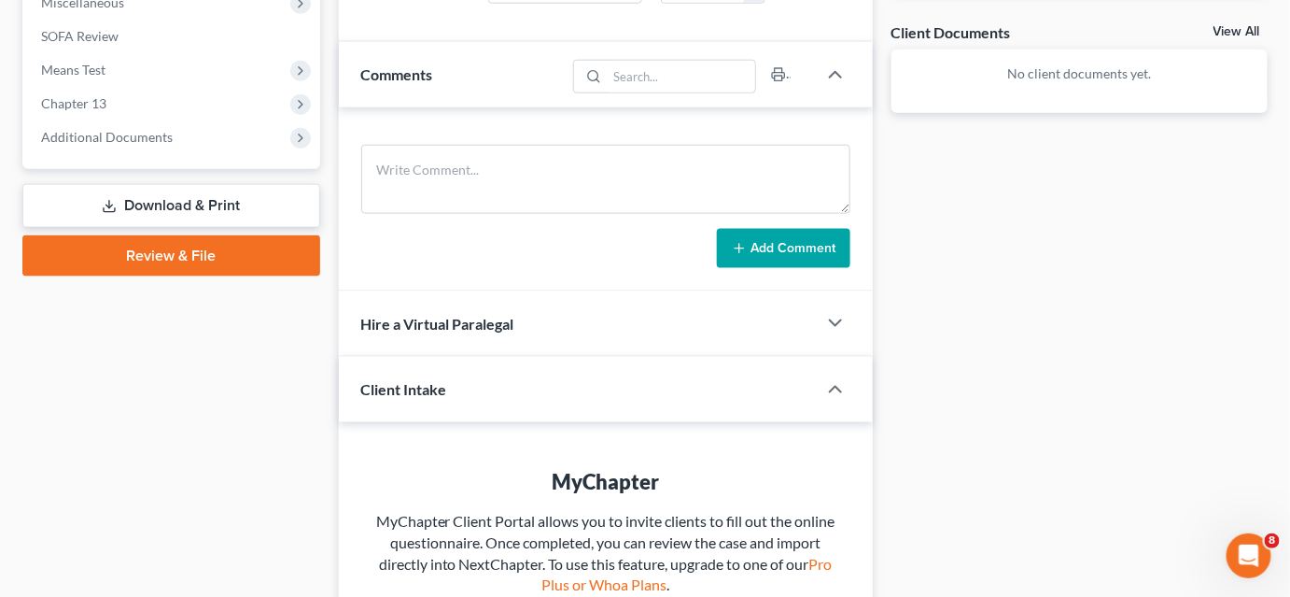
click at [187, 209] on link "Download & Print" at bounding box center [171, 206] width 298 height 44
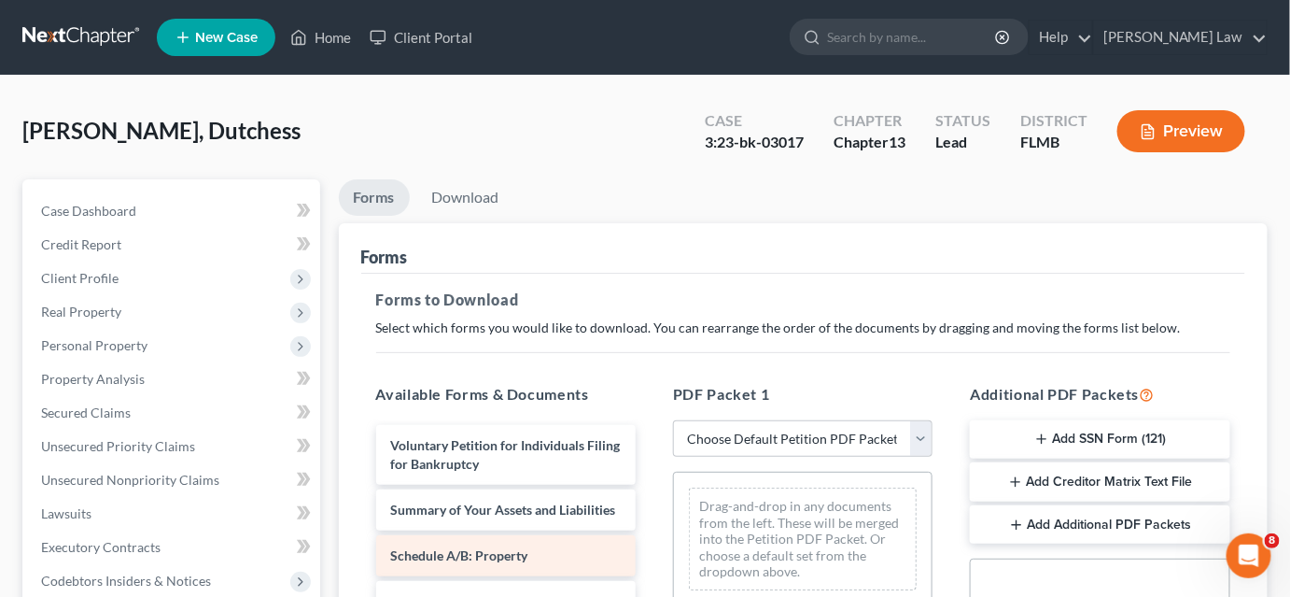
scroll to position [169, 0]
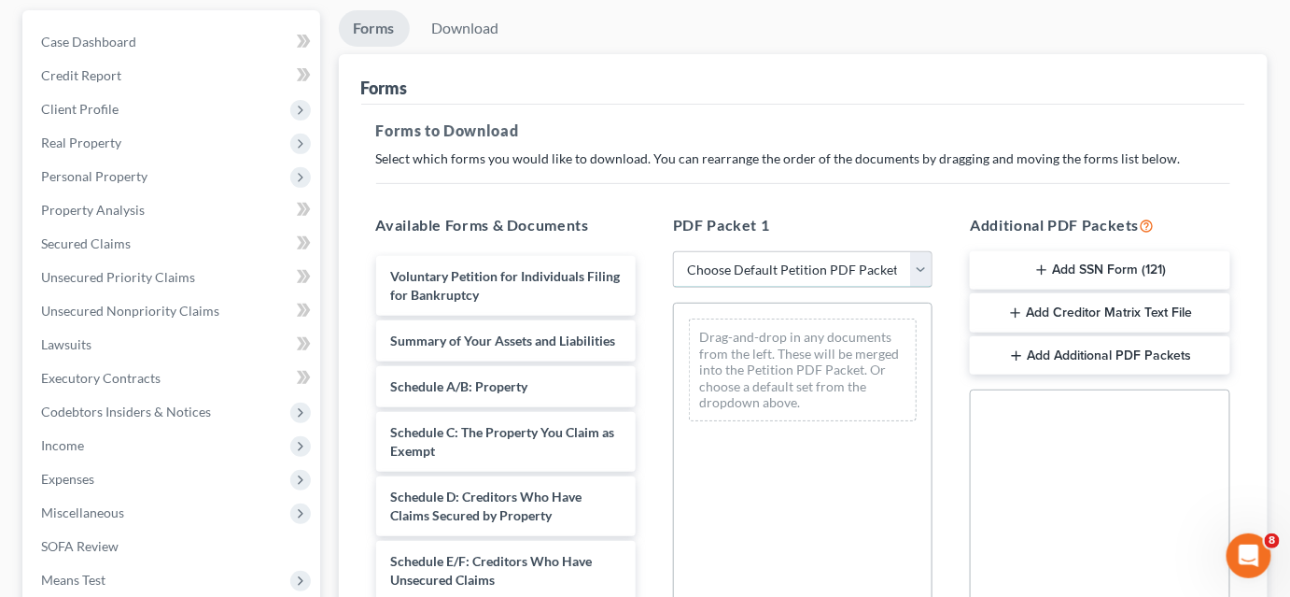
click at [701, 276] on select "Choose Default Petition PDF Packet Complete Bankruptcy Petition (all forms and …" at bounding box center [803, 269] width 260 height 37
select select "2"
click at [673, 251] on select "Choose Default Petition PDF Packet Complete Bankruptcy Petition (all forms and …" at bounding box center [803, 269] width 260 height 37
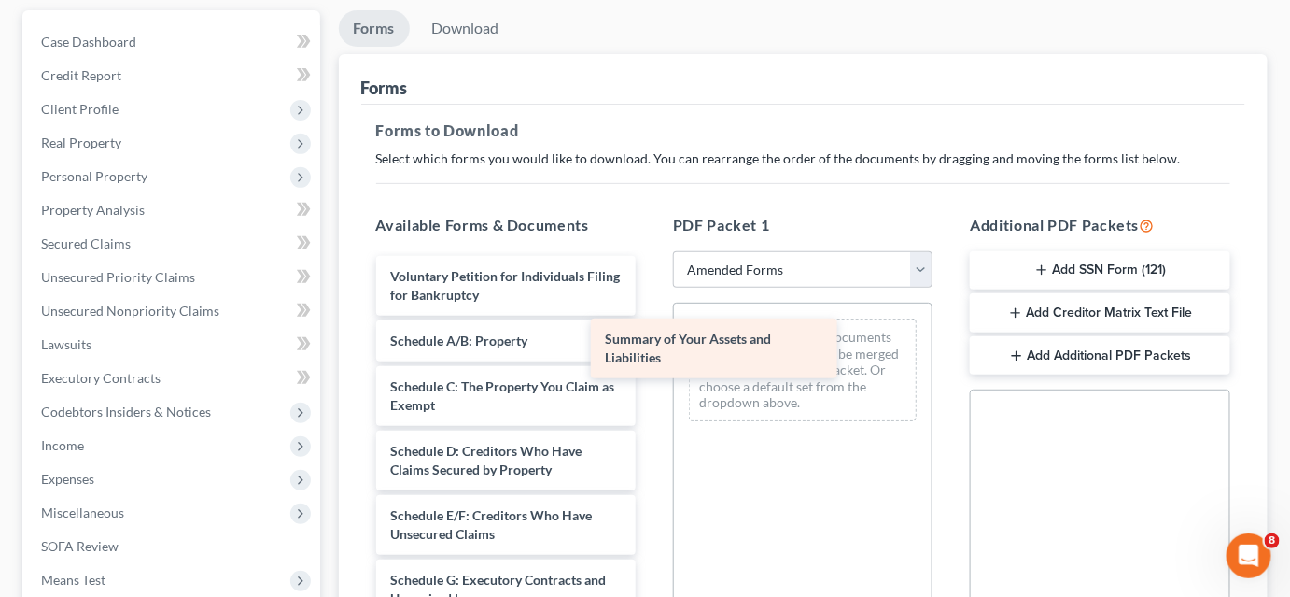
drag, startPoint x: 491, startPoint y: 343, endPoint x: 795, endPoint y: 338, distance: 303.5
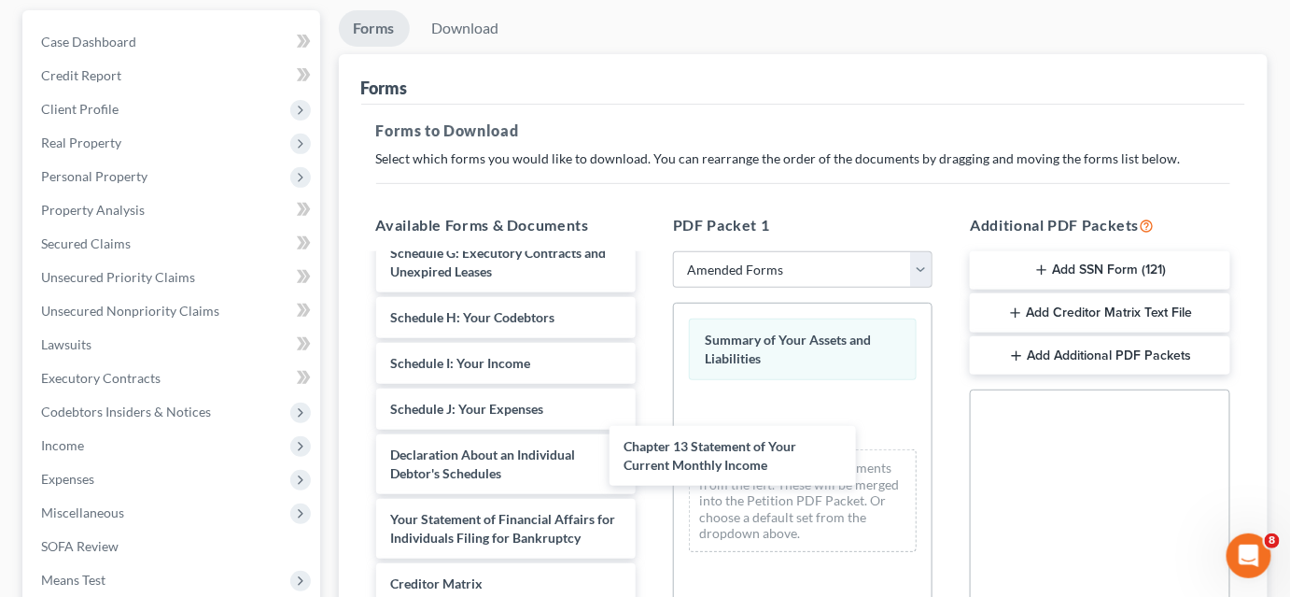
scroll to position [345, 0]
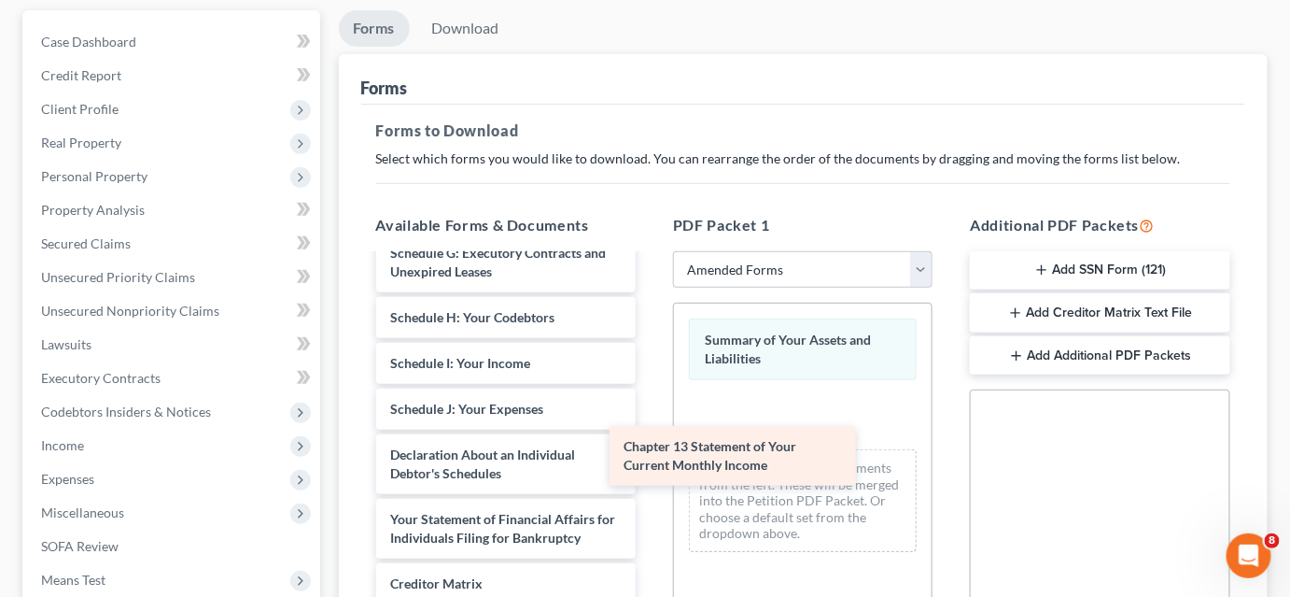
drag, startPoint x: 550, startPoint y: 507, endPoint x: 787, endPoint y: 442, distance: 246.0
click at [651, 449] on div "Chapter 13 Statement of Your Current Monthly Income Voluntary Petition for Indi…" at bounding box center [505, 344] width 289 height 831
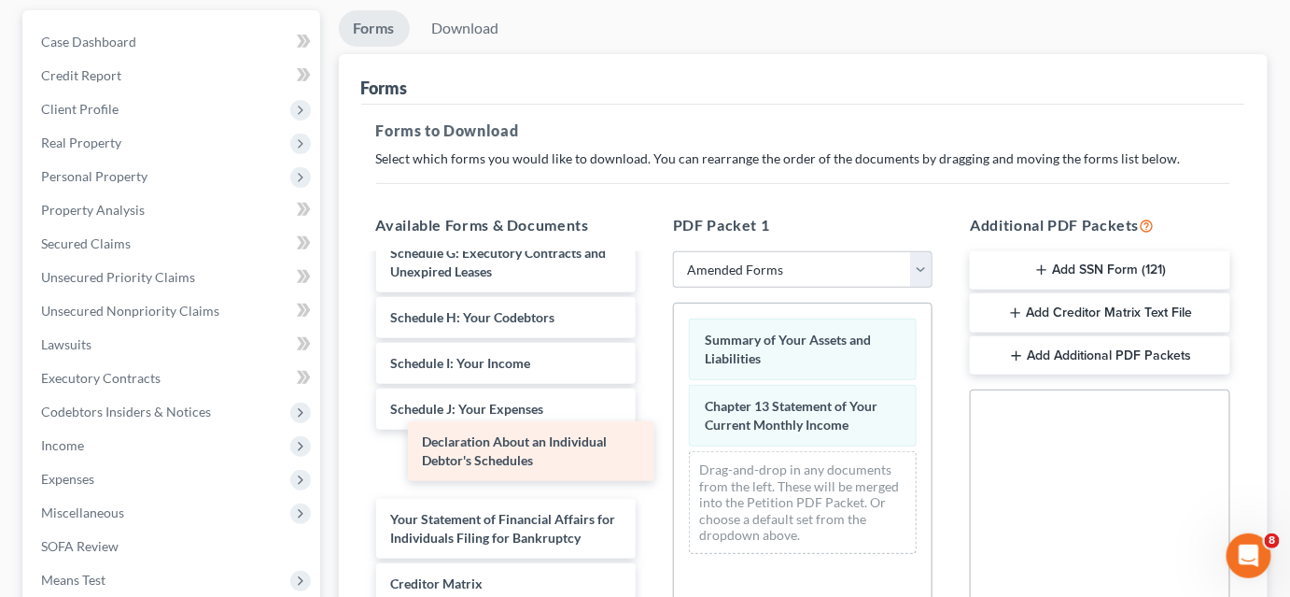
drag, startPoint x: 475, startPoint y: 447, endPoint x: 772, endPoint y: 468, distance: 297.6
click at [651, 468] on div "Declaration About an Individual Debtor's Schedules Voluntary Petition for Indiv…" at bounding box center [505, 344] width 289 height 831
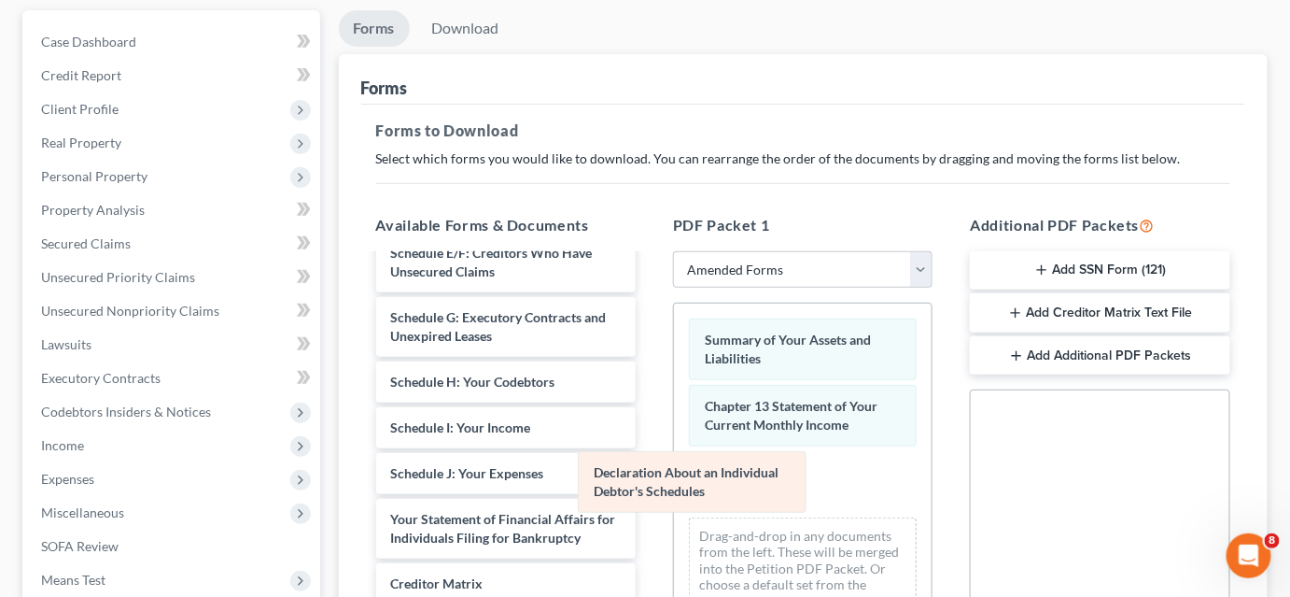
scroll to position [281, 0]
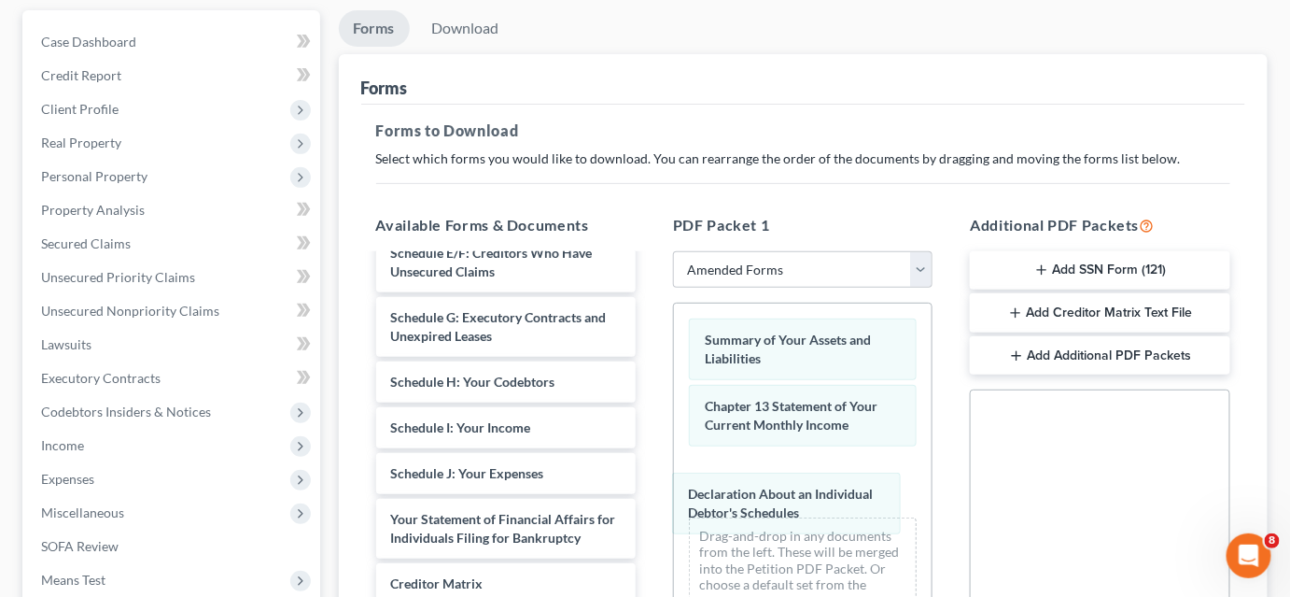
drag, startPoint x: 835, startPoint y: 472, endPoint x: 824, endPoint y: 497, distance: 26.4
click at [819, 498] on div "Declaration About an Individual Debtor's Schedules Summary of Your Assets and L…" at bounding box center [803, 468] width 258 height 331
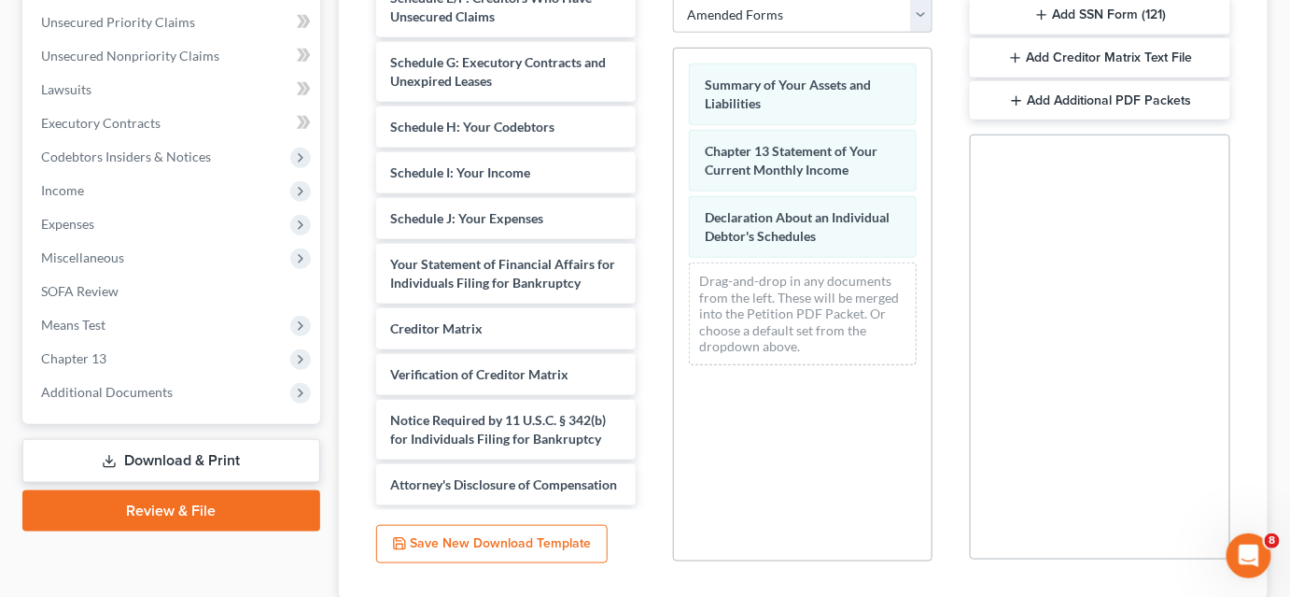
scroll to position [509, 0]
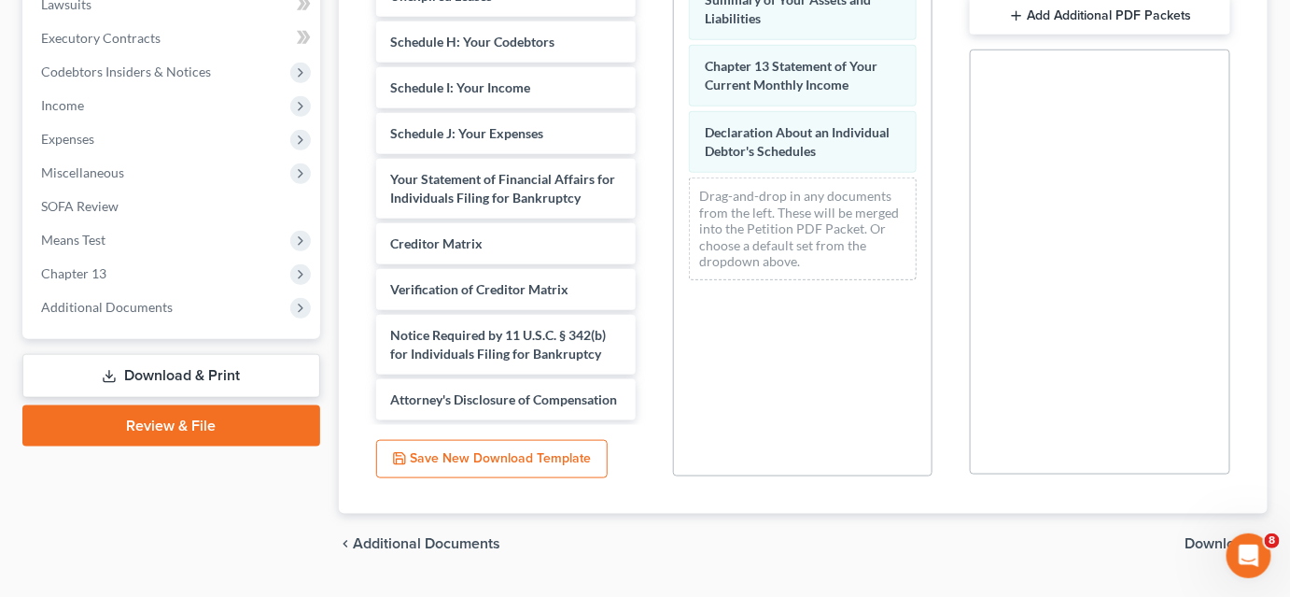
click at [1188, 542] on span "Download" at bounding box center [1219, 543] width 67 height 15
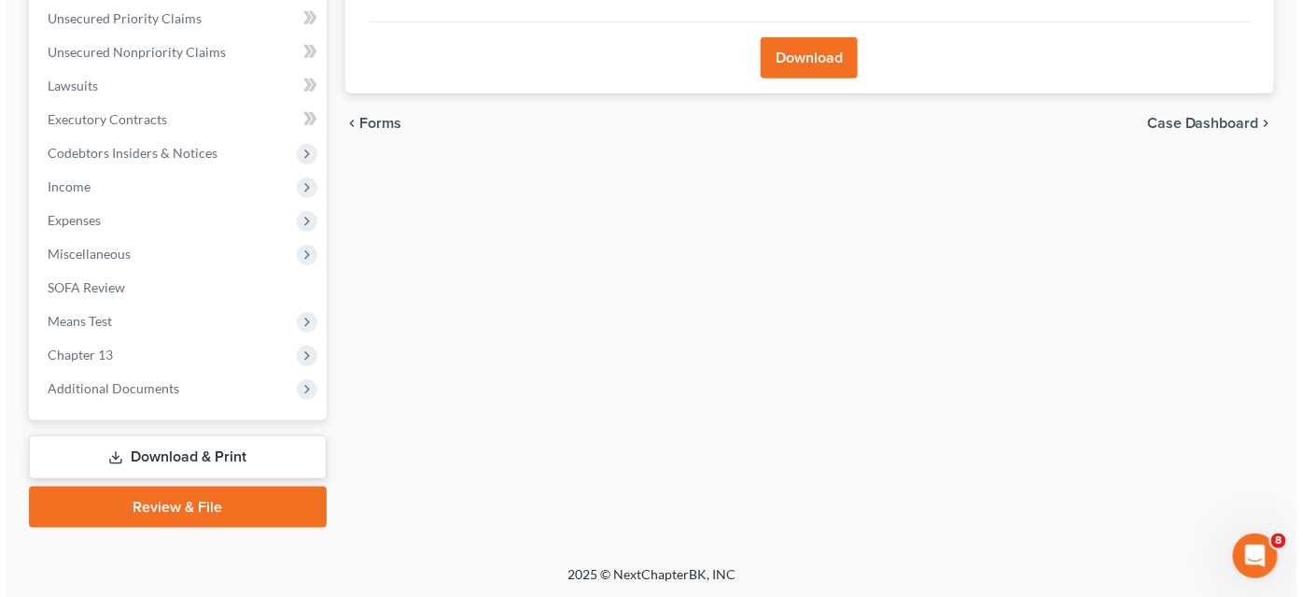
scroll to position [173, 0]
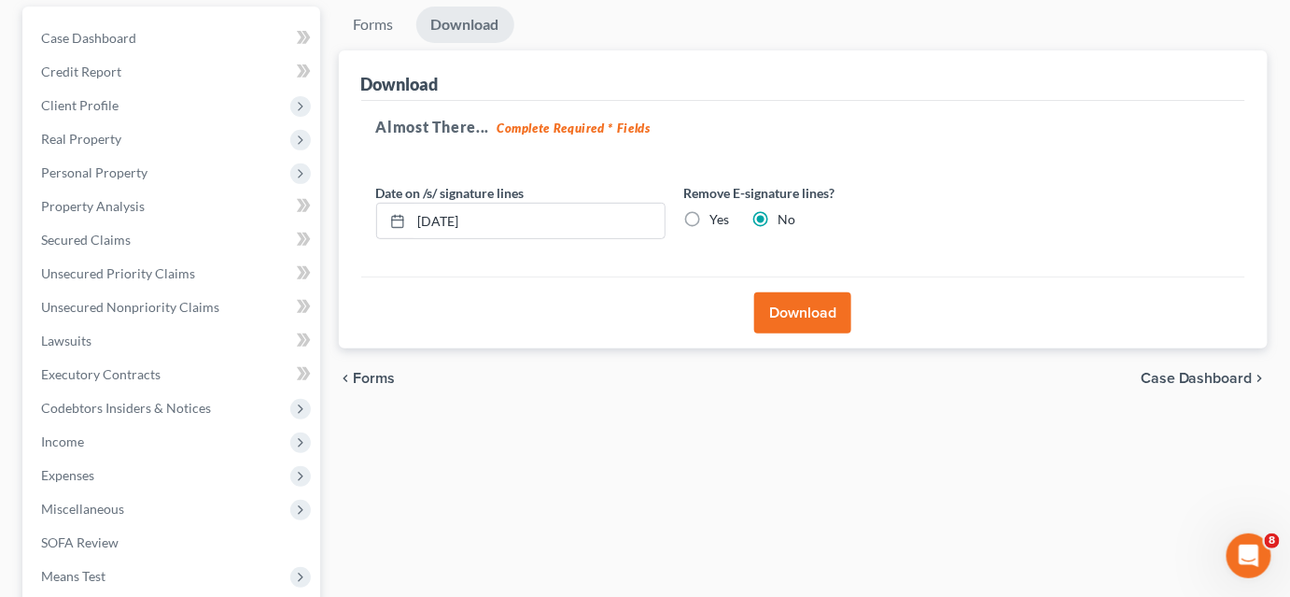
click at [779, 316] on button "Download" at bounding box center [802, 312] width 97 height 41
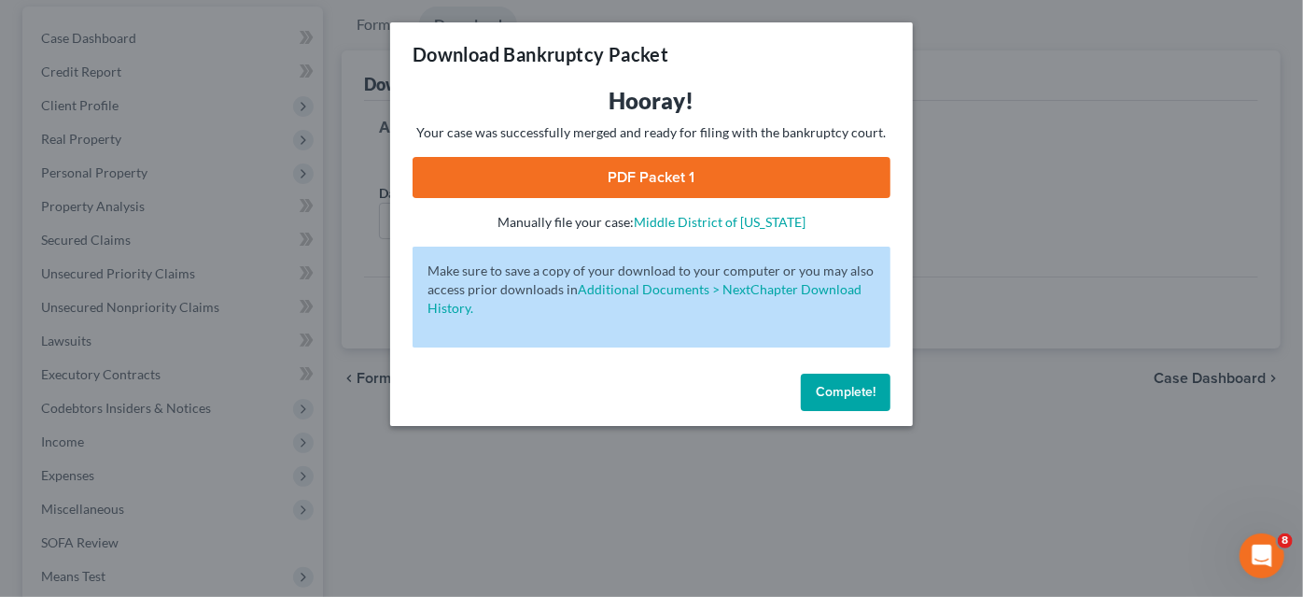
click at [760, 163] on link "PDF Packet 1" at bounding box center [652, 177] width 478 height 41
